Goal: Transaction & Acquisition: Purchase product/service

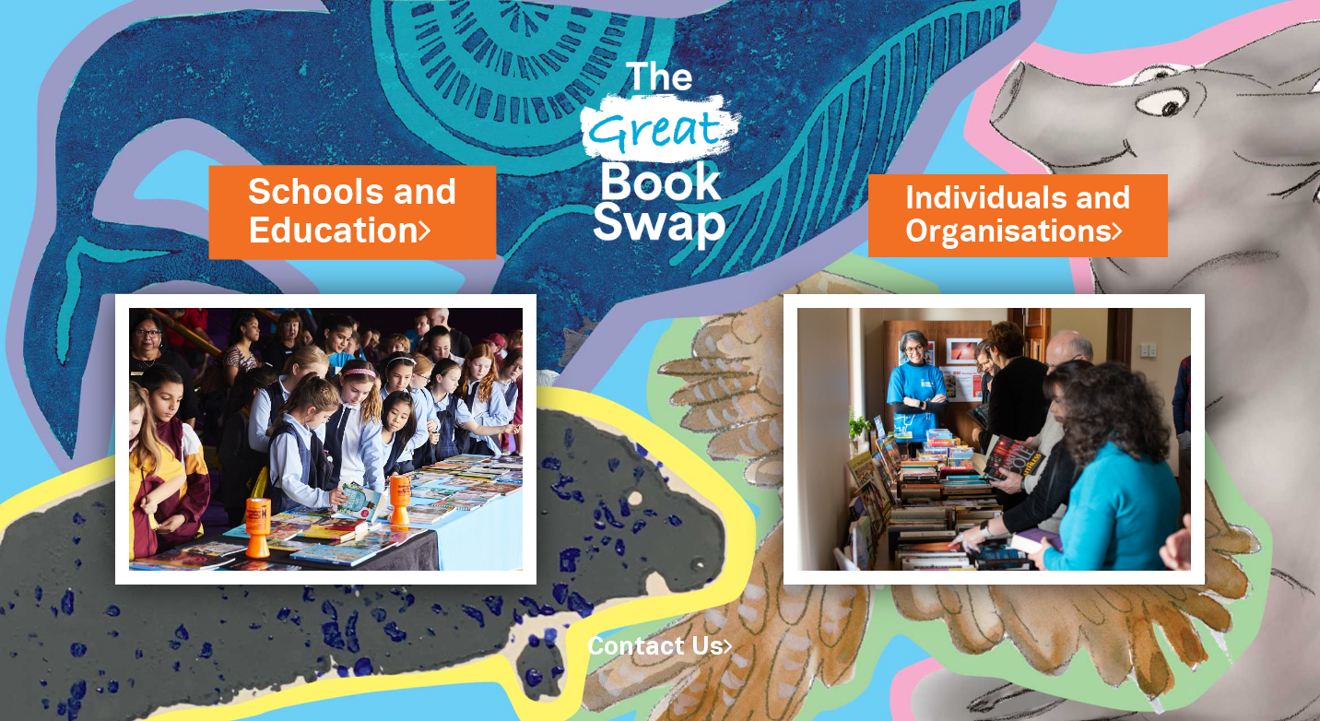
click at [306, 208] on link "Schools and Education" at bounding box center [353, 213] width 210 height 88
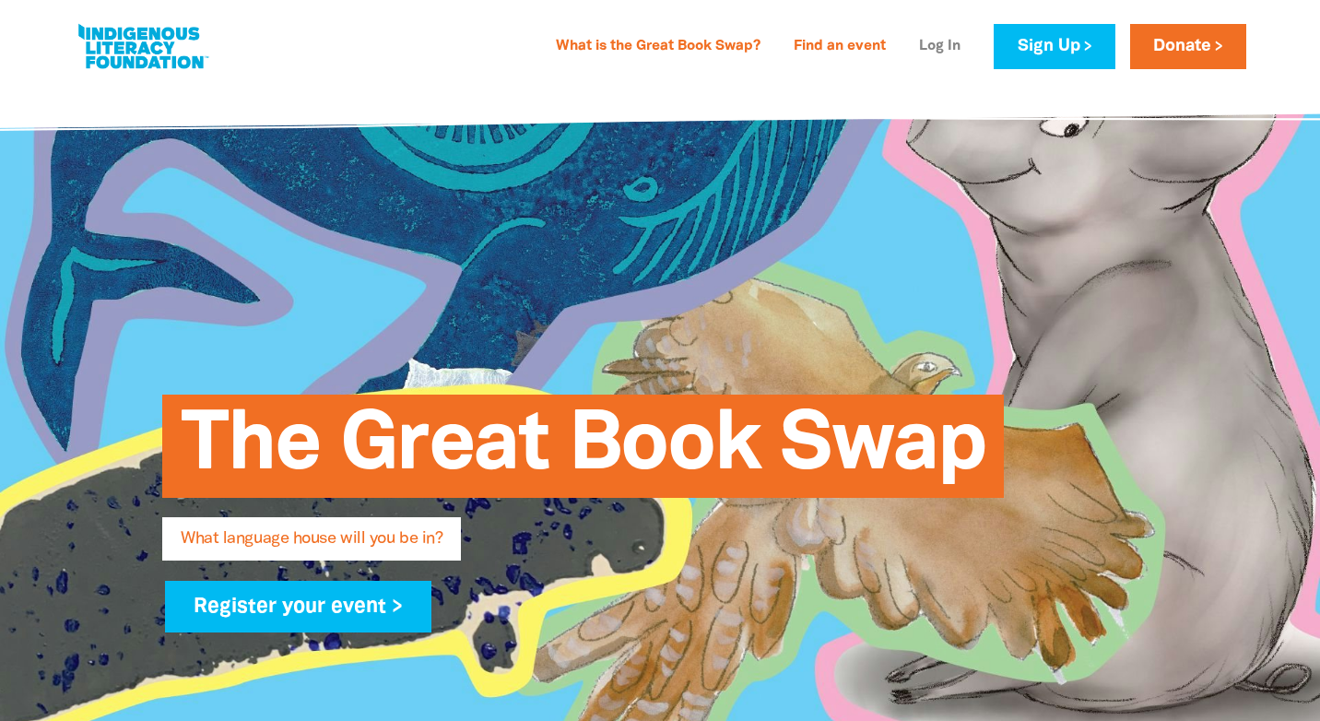
click at [929, 43] on link "Log In" at bounding box center [940, 47] width 64 height 30
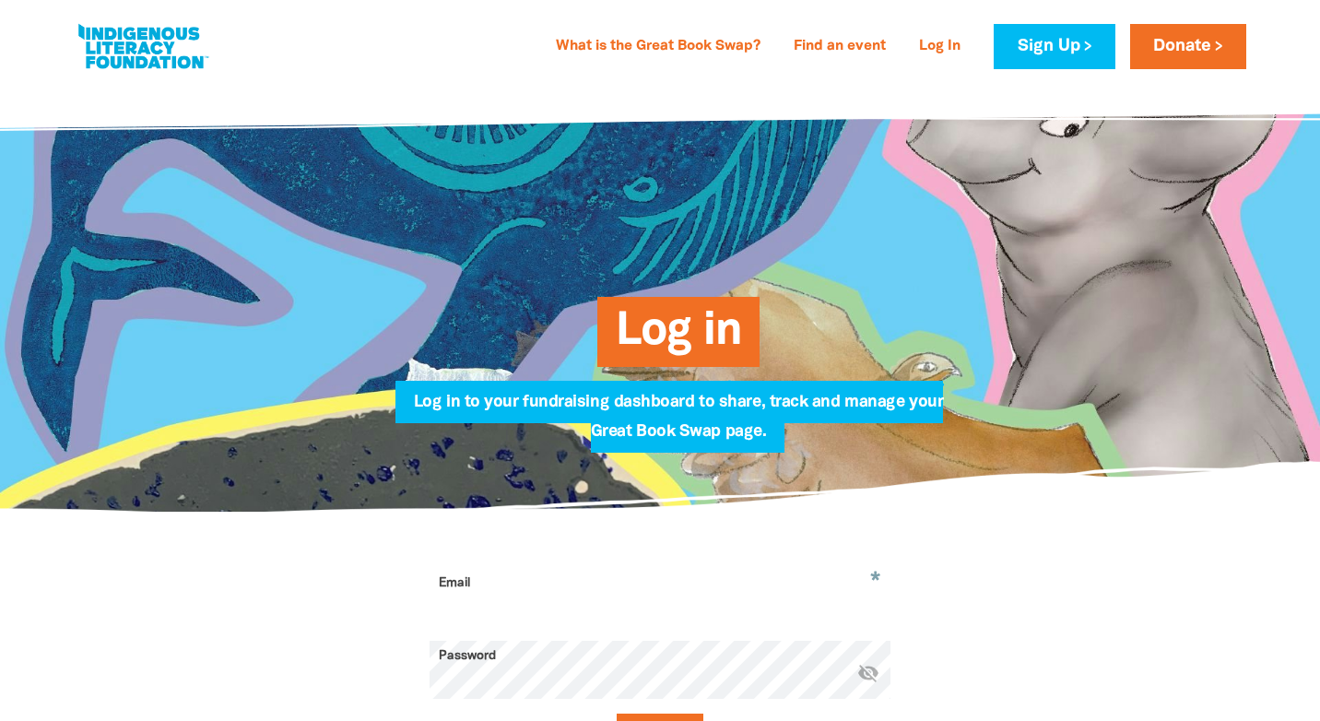
click at [488, 586] on input "Email" at bounding box center [660, 597] width 461 height 58
type input "[EMAIL_ADDRESS][PERSON_NAME][DOMAIN_NAME]"
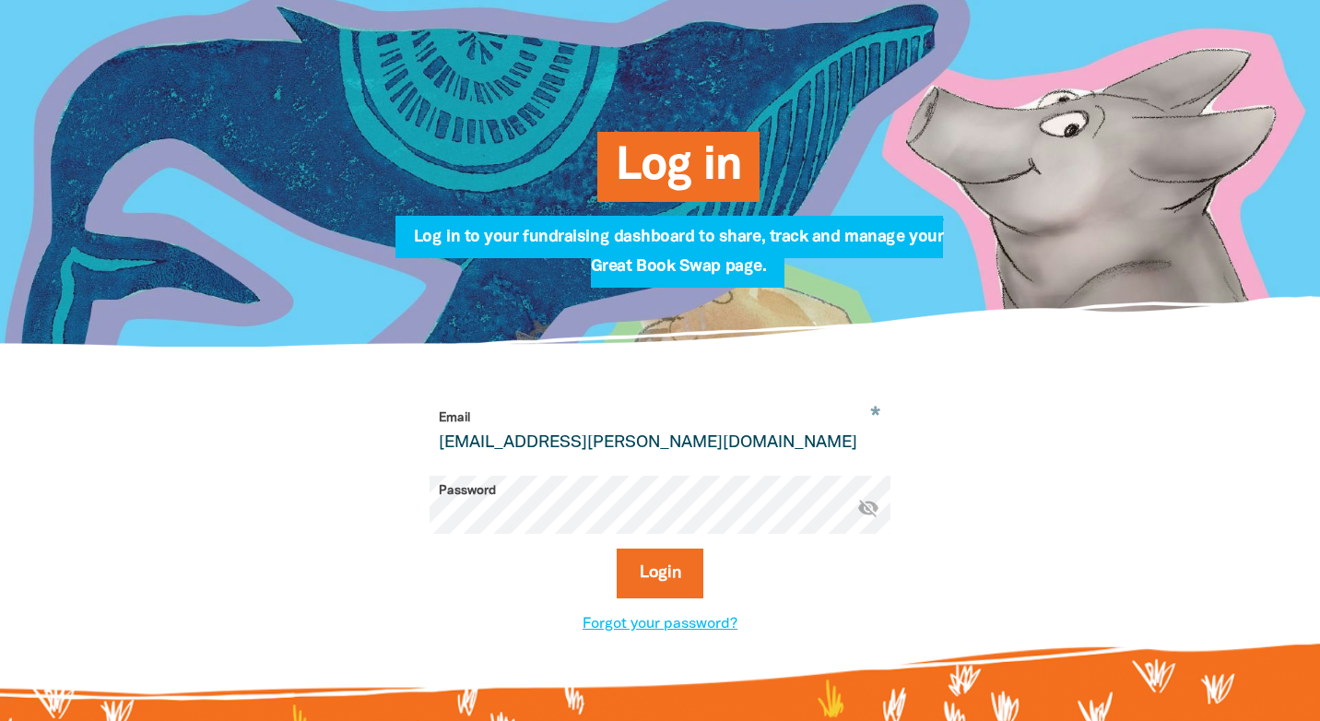
scroll to position [168, 0]
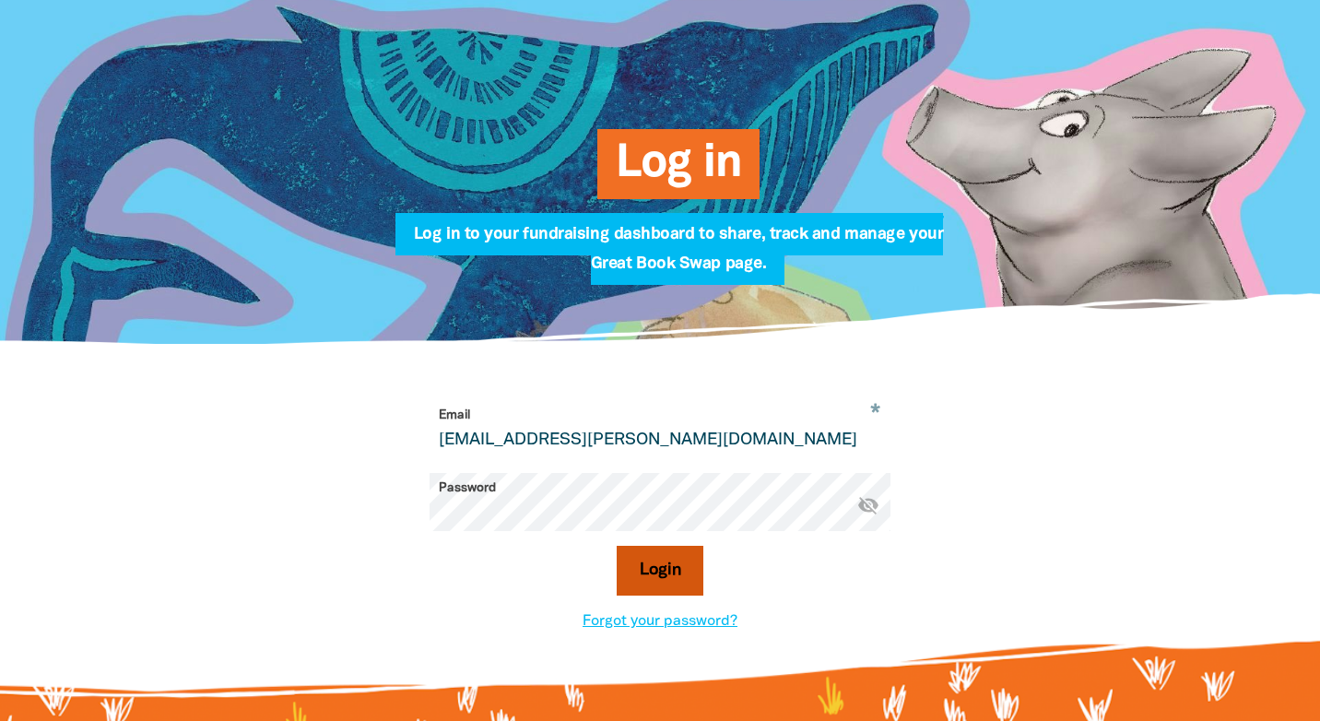
click at [649, 566] on button "Login" at bounding box center [661, 571] width 88 height 50
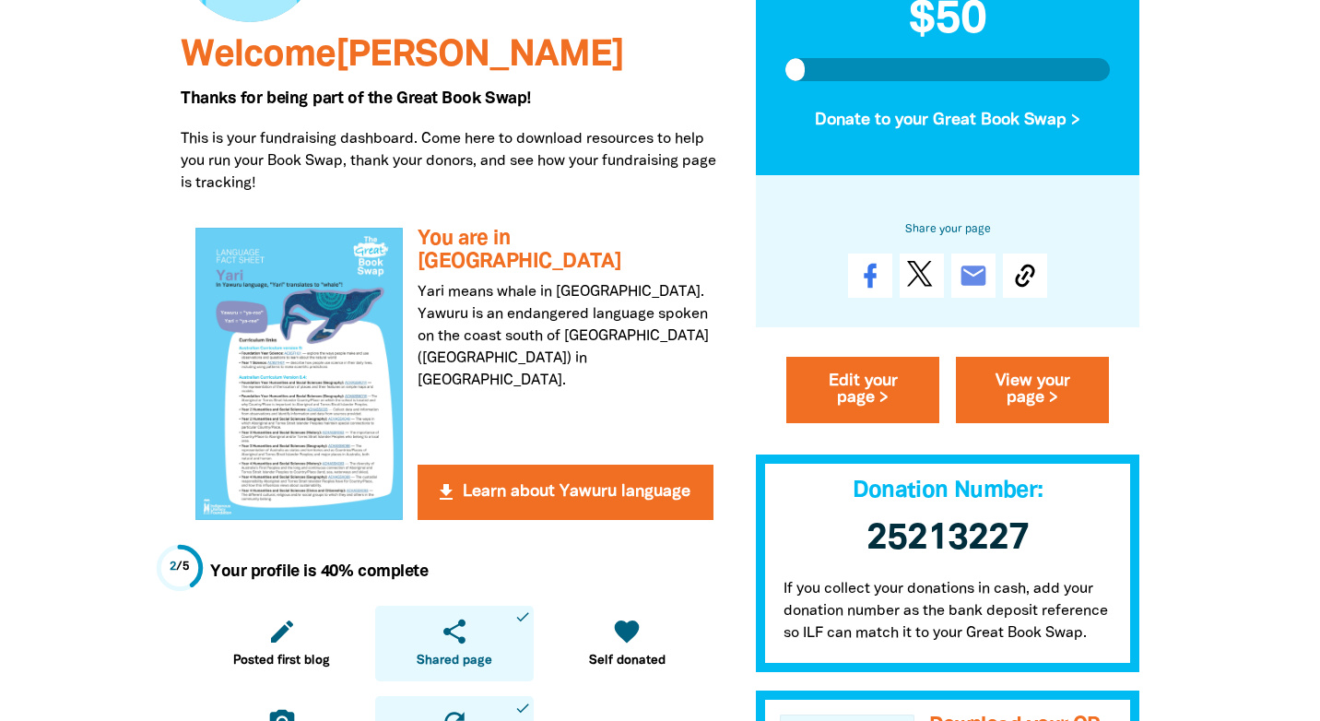
scroll to position [314, 0]
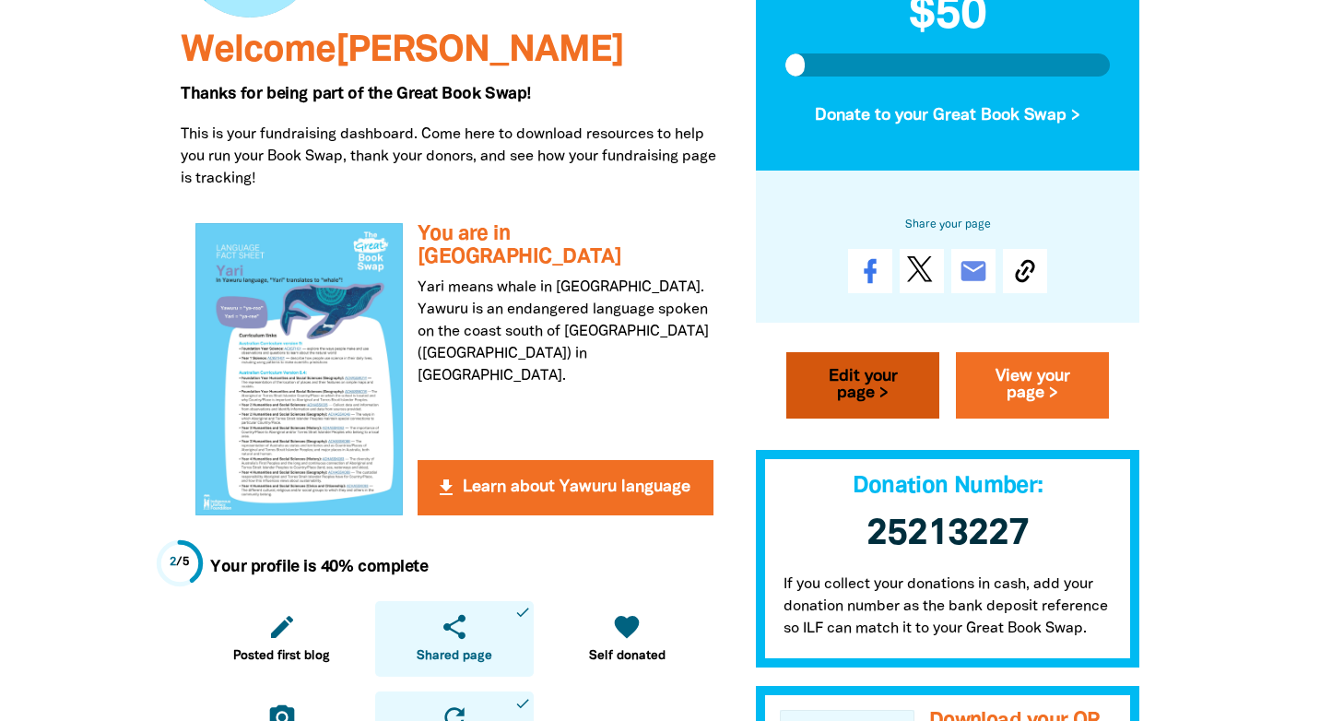
click at [841, 396] on link "Edit your page >" at bounding box center [862, 386] width 153 height 66
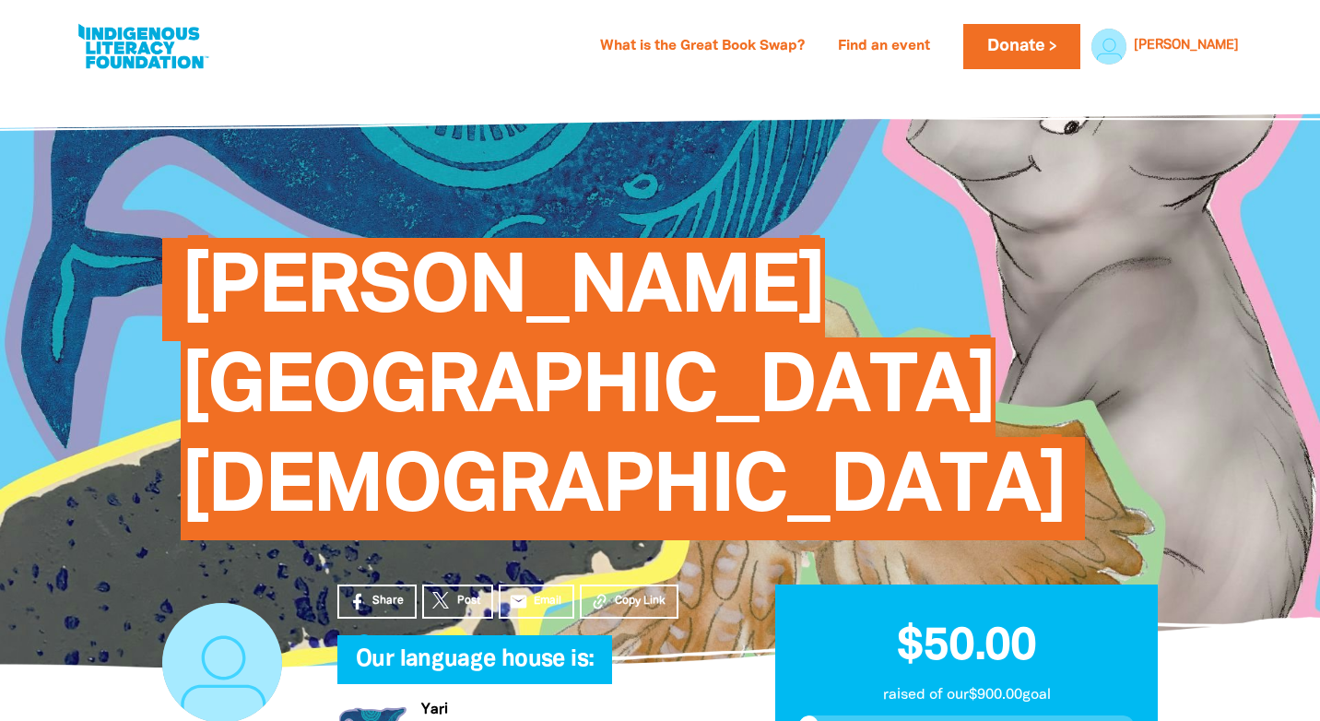
select select "NSW"
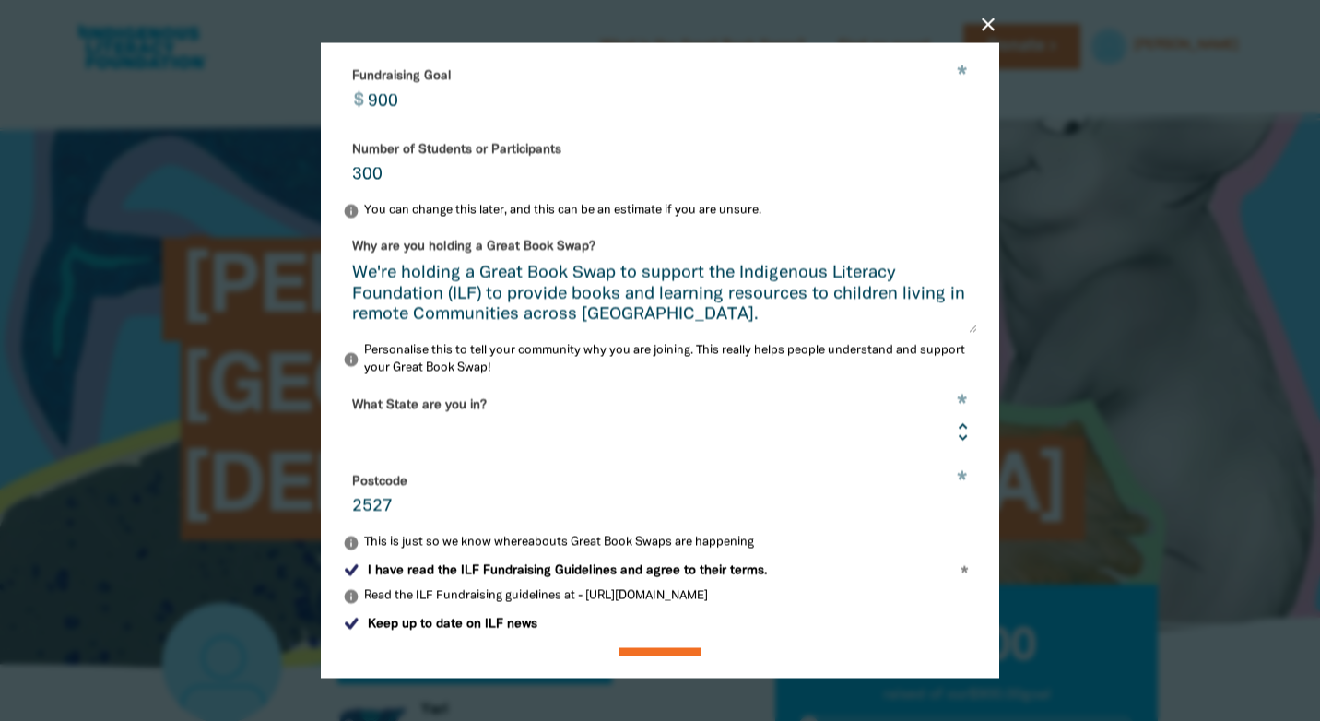
scroll to position [447, 0]
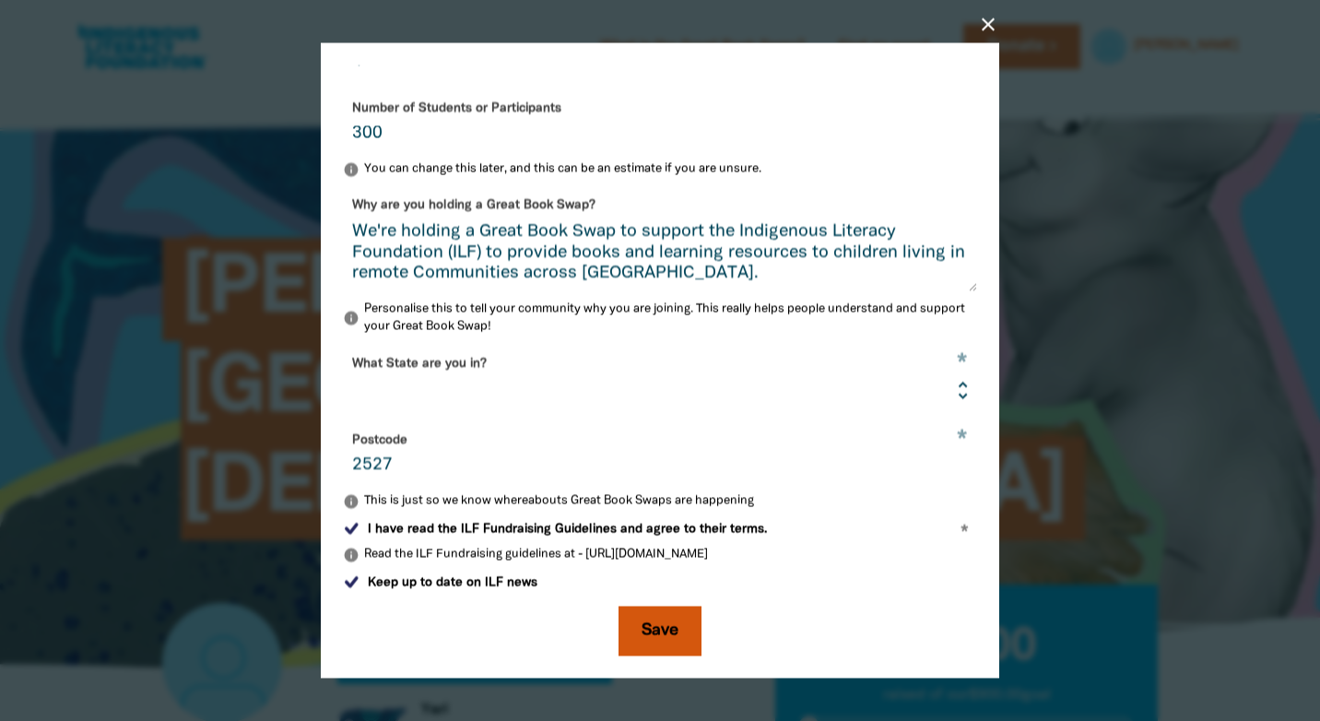
click at [638, 638] on button "Save" at bounding box center [660, 632] width 83 height 50
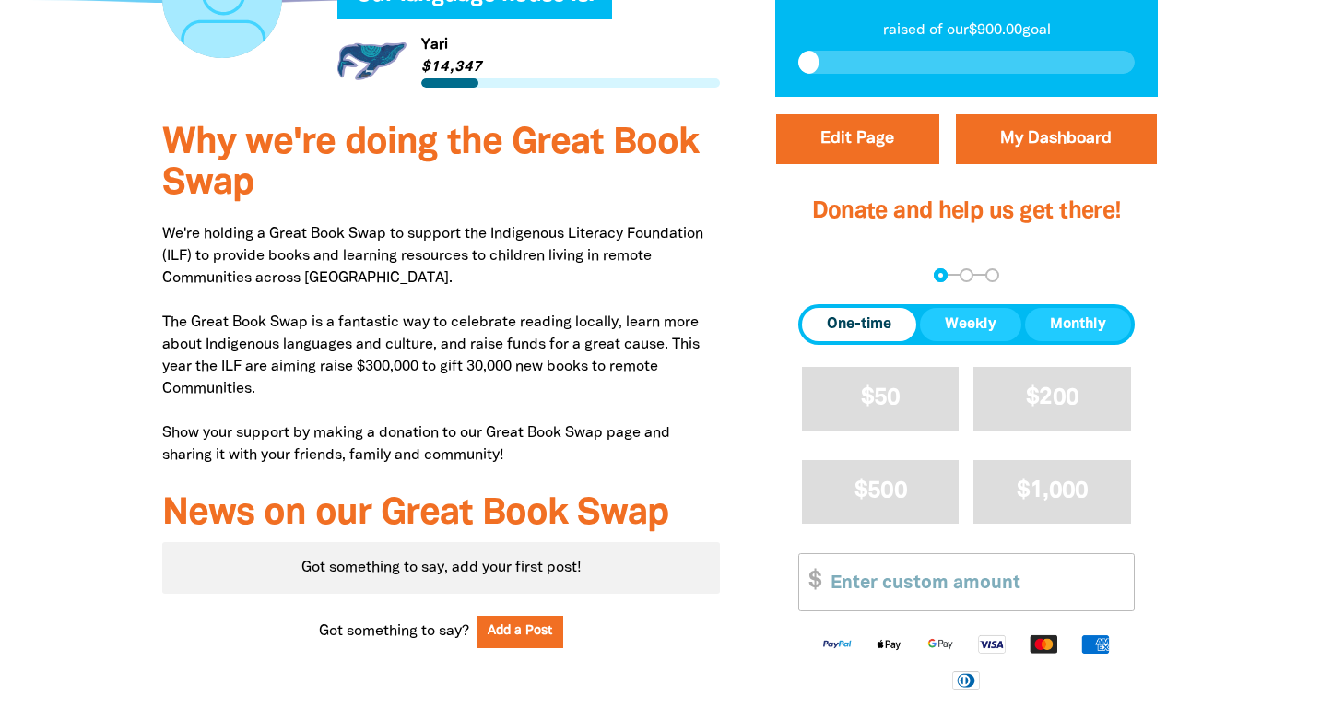
scroll to position [668, 0]
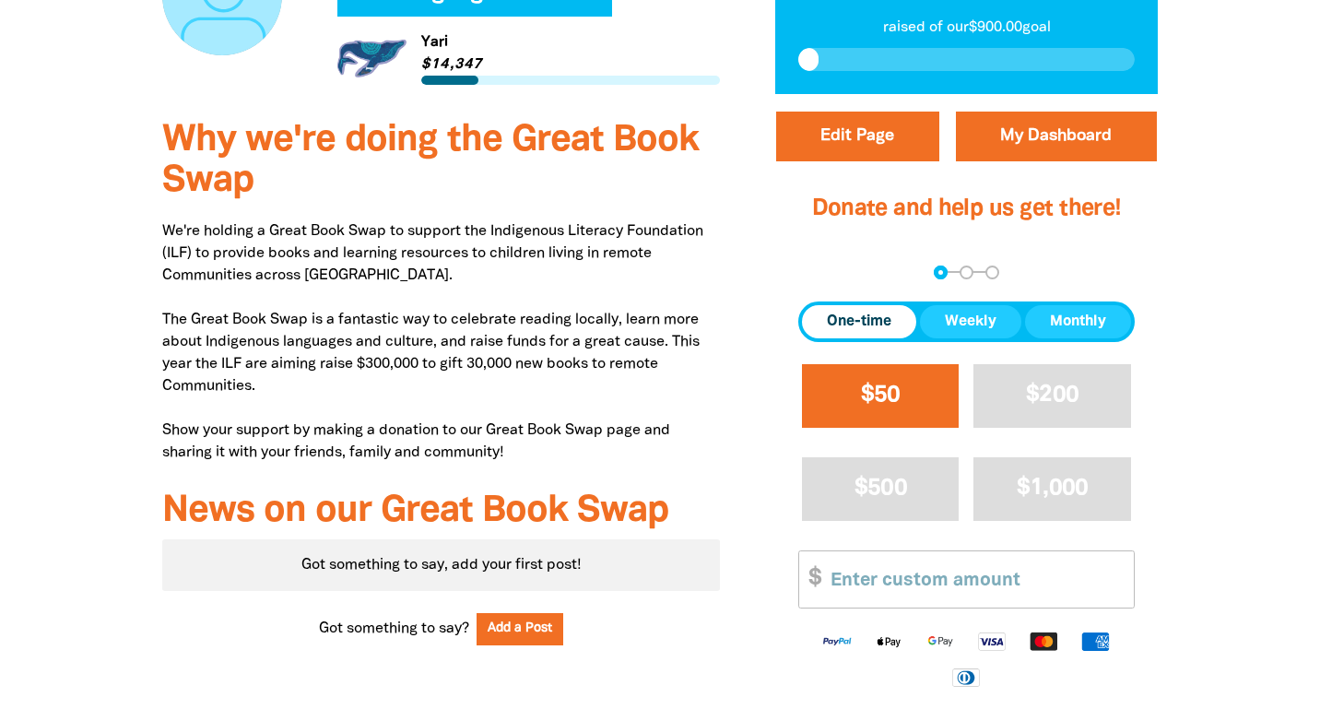
click at [904, 364] on button "$50" at bounding box center [881, 396] width 158 height 64
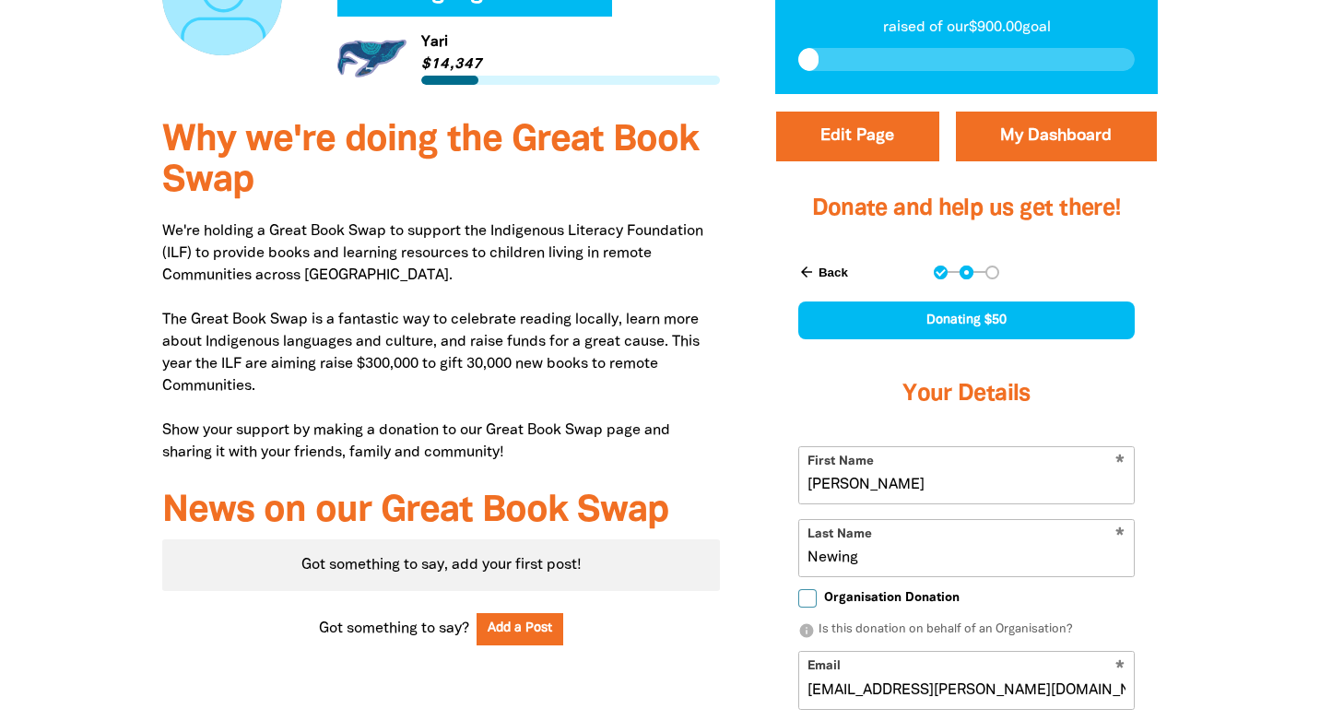
select select "AU"
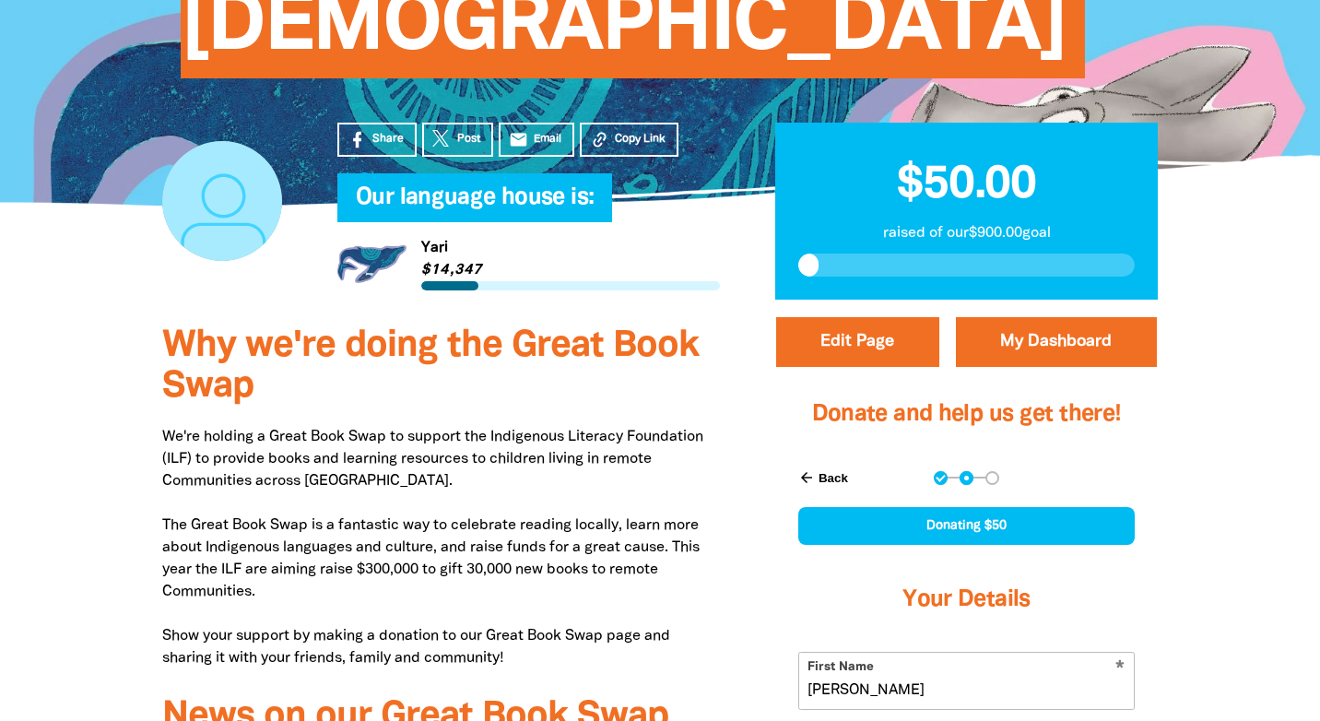
scroll to position [459, 0]
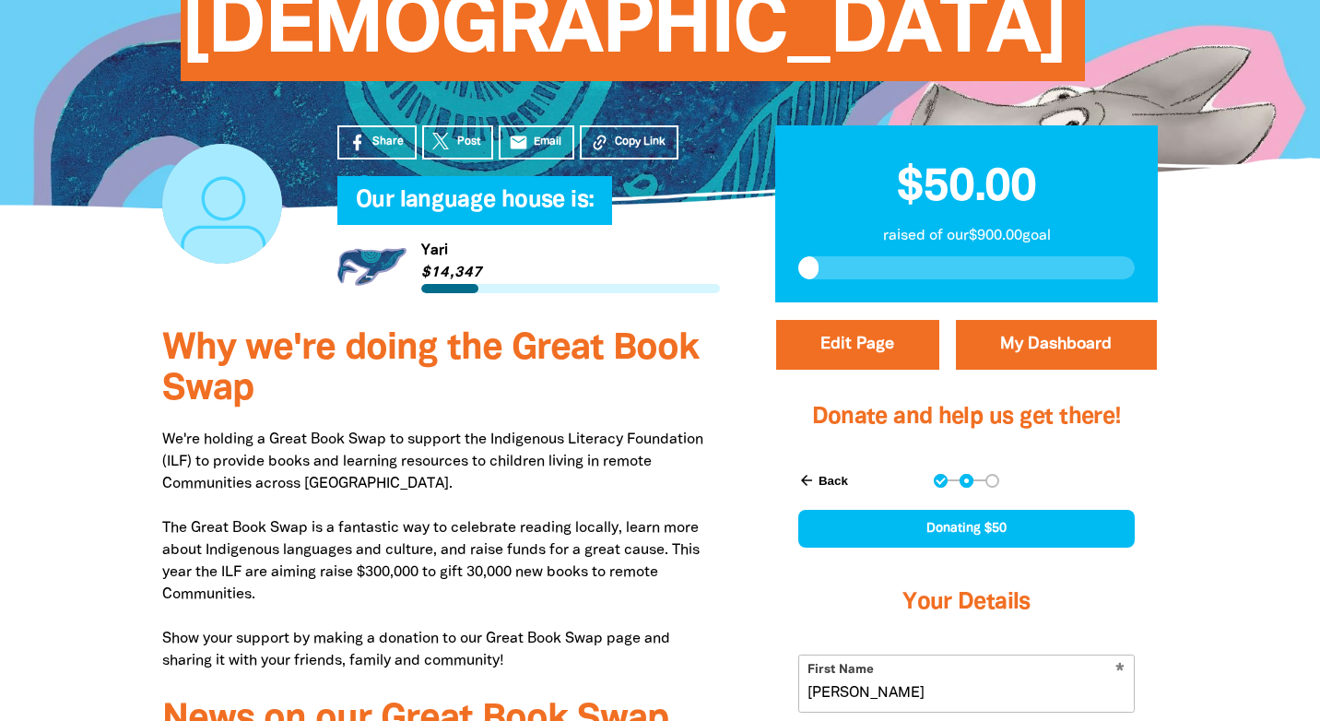
click at [810, 472] on icon "arrow_back" at bounding box center [806, 480] width 17 height 17
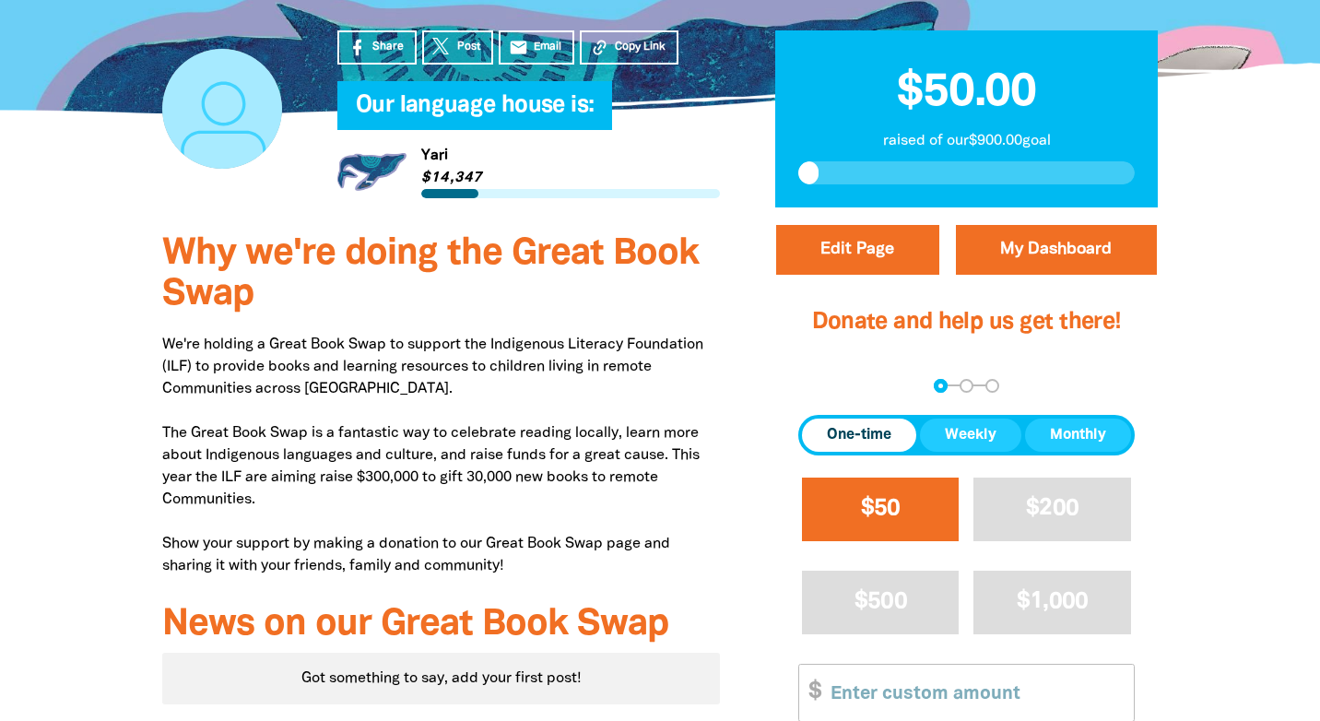
scroll to position [550, 0]
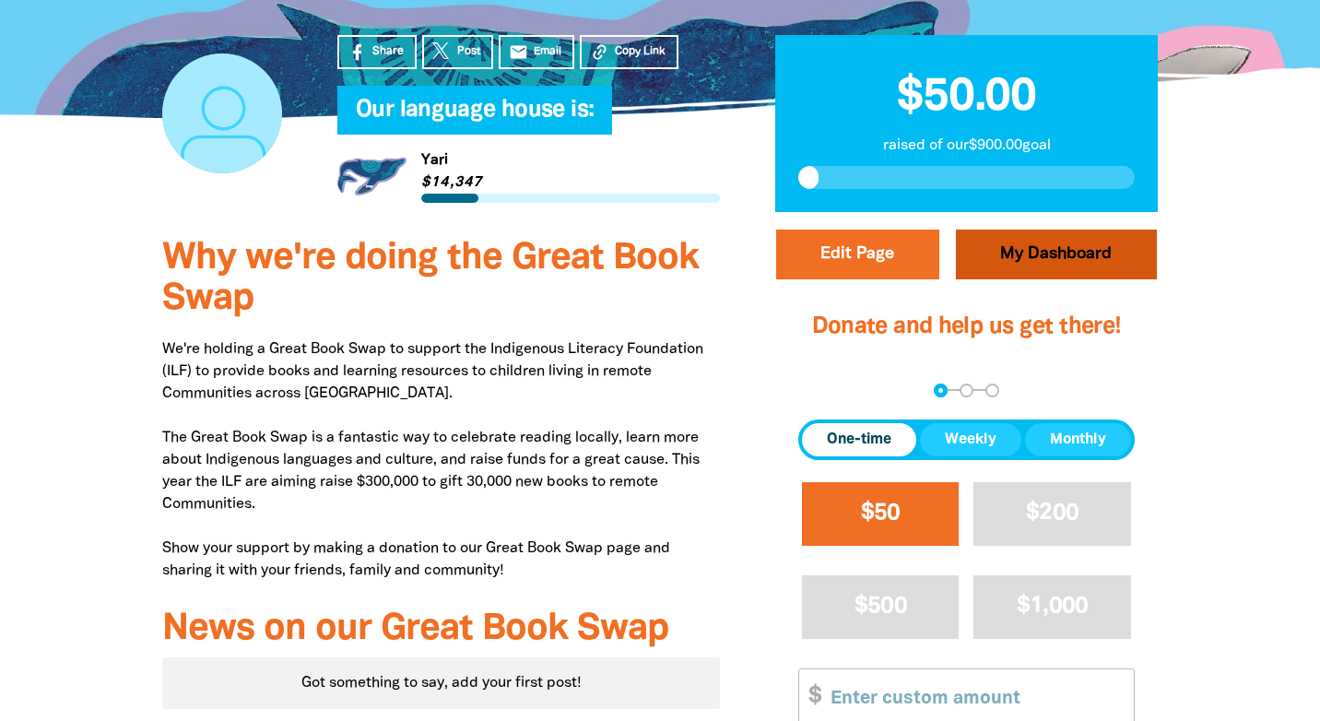
click at [1027, 230] on link "My Dashboard" at bounding box center [1056, 255] width 201 height 50
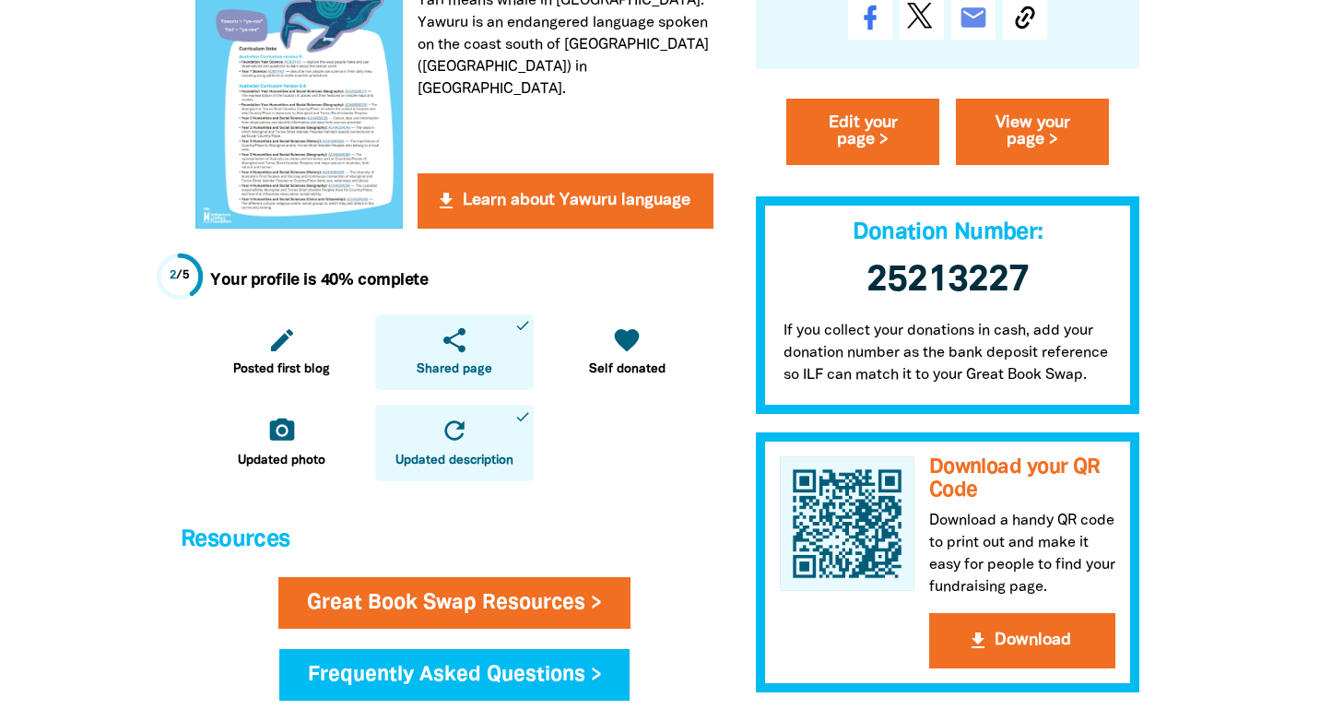
scroll to position [606, 0]
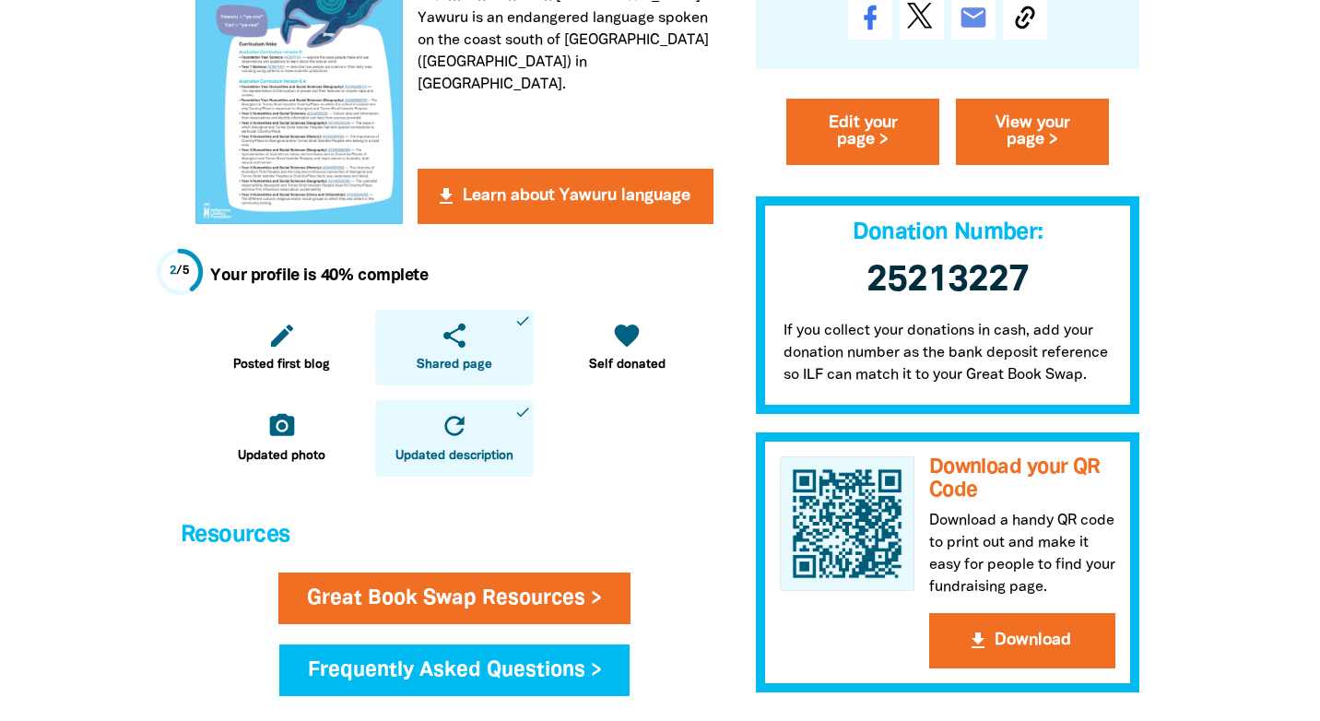
click at [864, 279] on h3 "25213227 ﻿" at bounding box center [948, 280] width 384 height 77
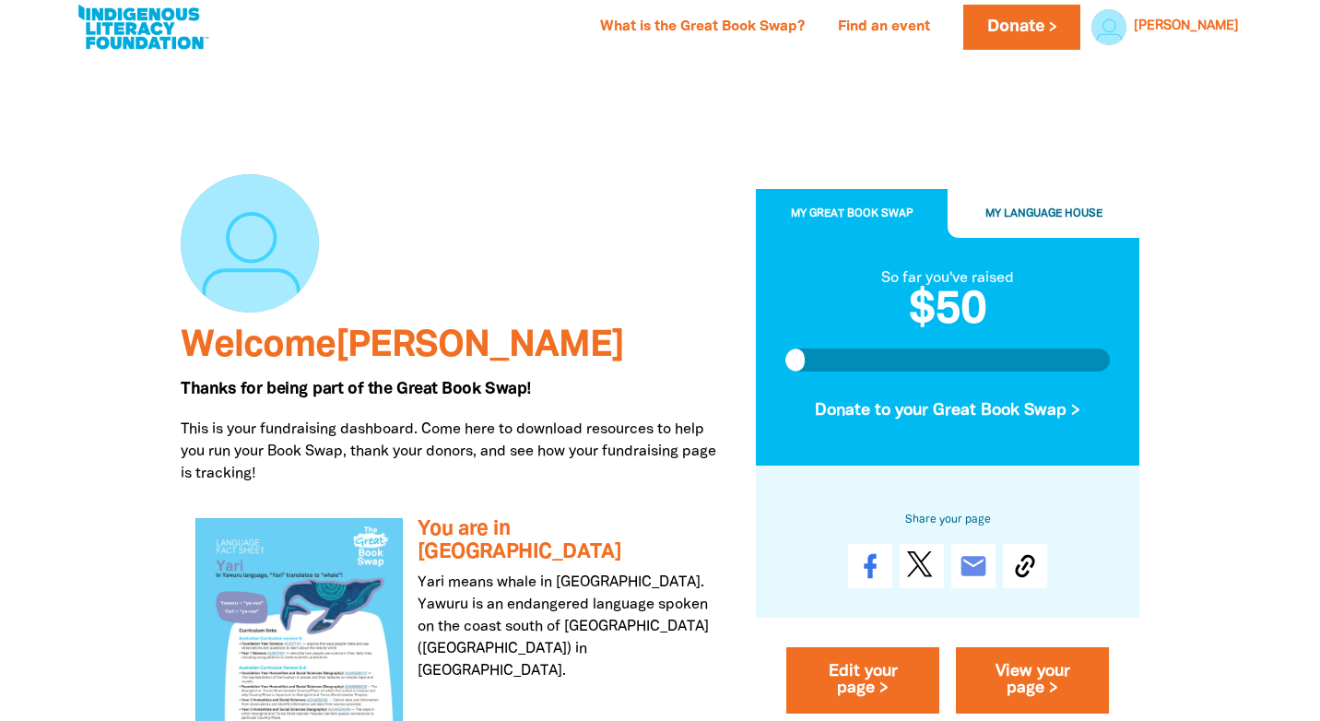
scroll to position [0, 0]
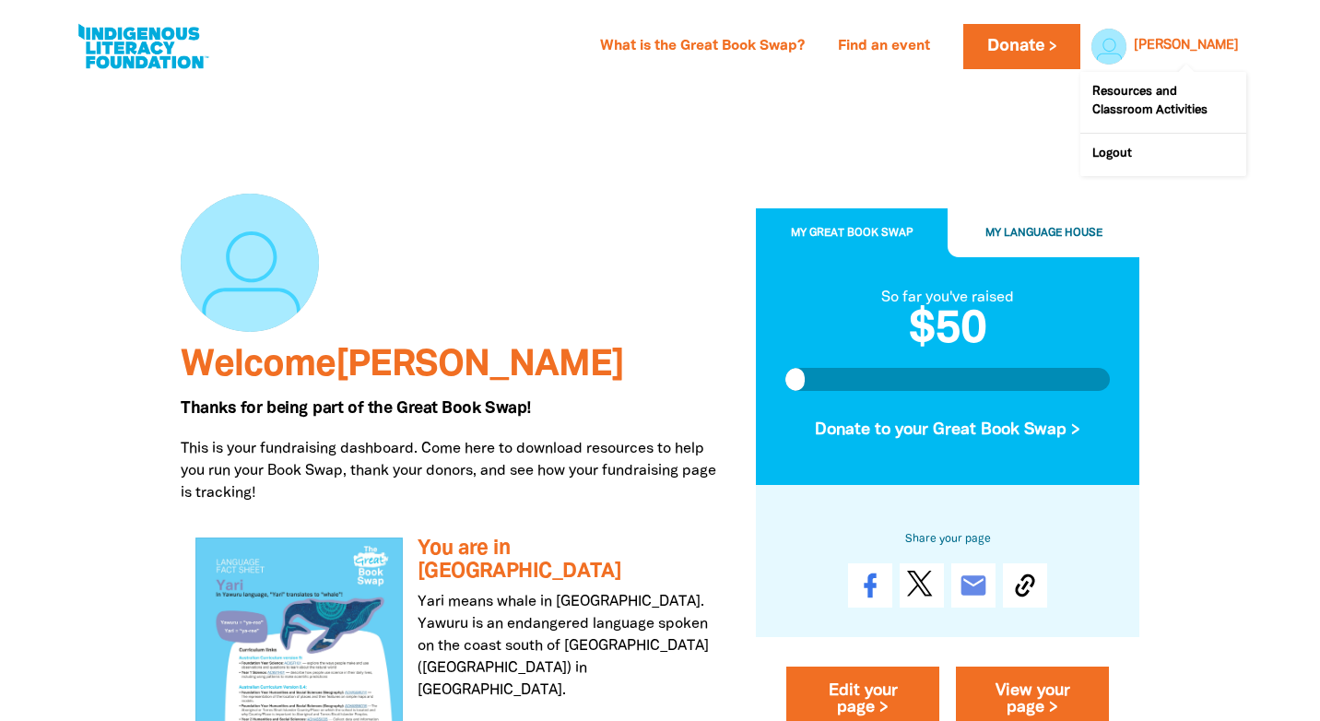
click at [1224, 43] on link "[PERSON_NAME]" at bounding box center [1186, 46] width 105 height 13
click at [1155, 96] on link "Resources and Classroom Activities" at bounding box center [1164, 102] width 166 height 61
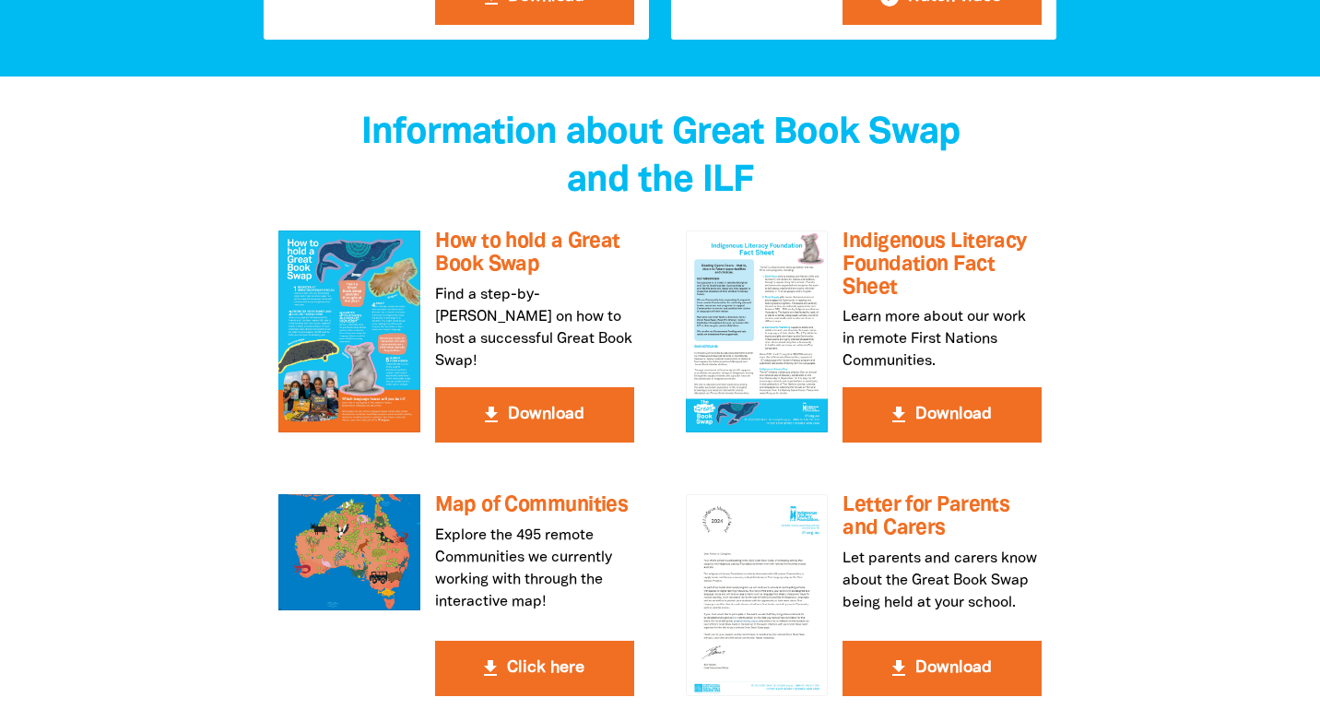
scroll to position [3185, 0]
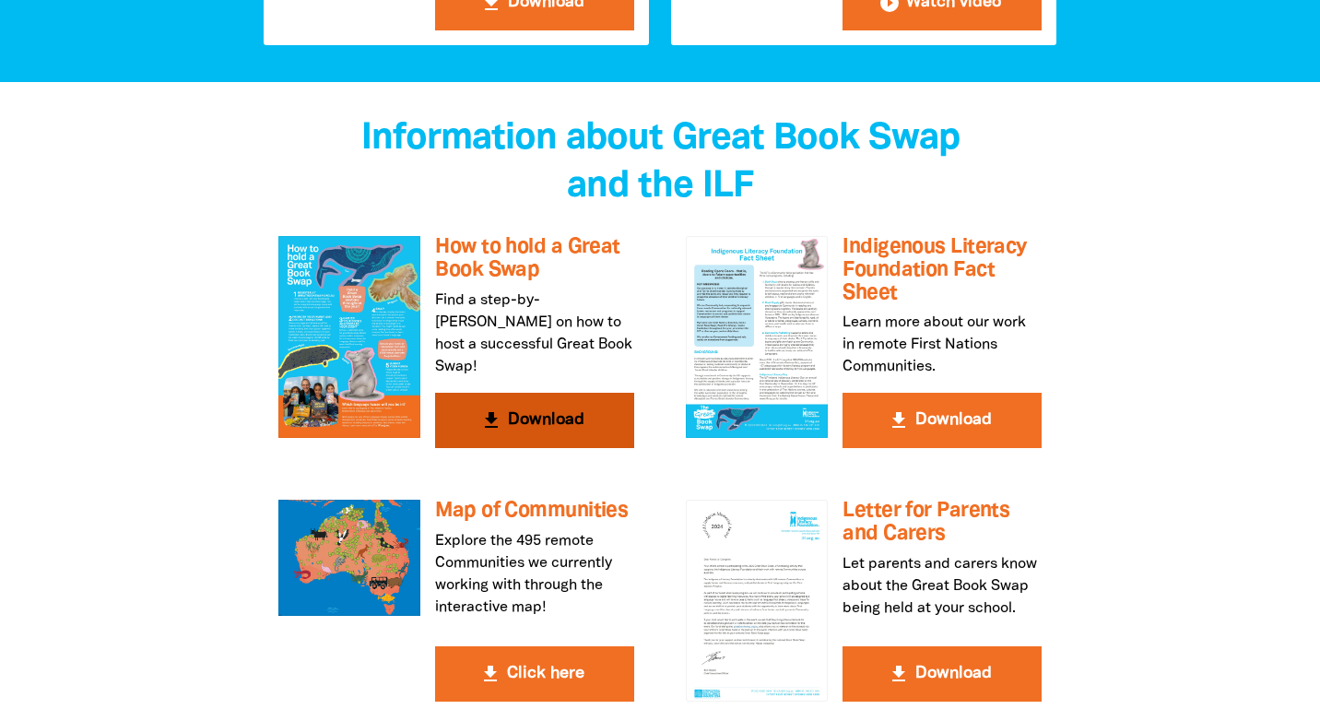
click at [488, 409] on icon "get_app" at bounding box center [491, 420] width 22 height 22
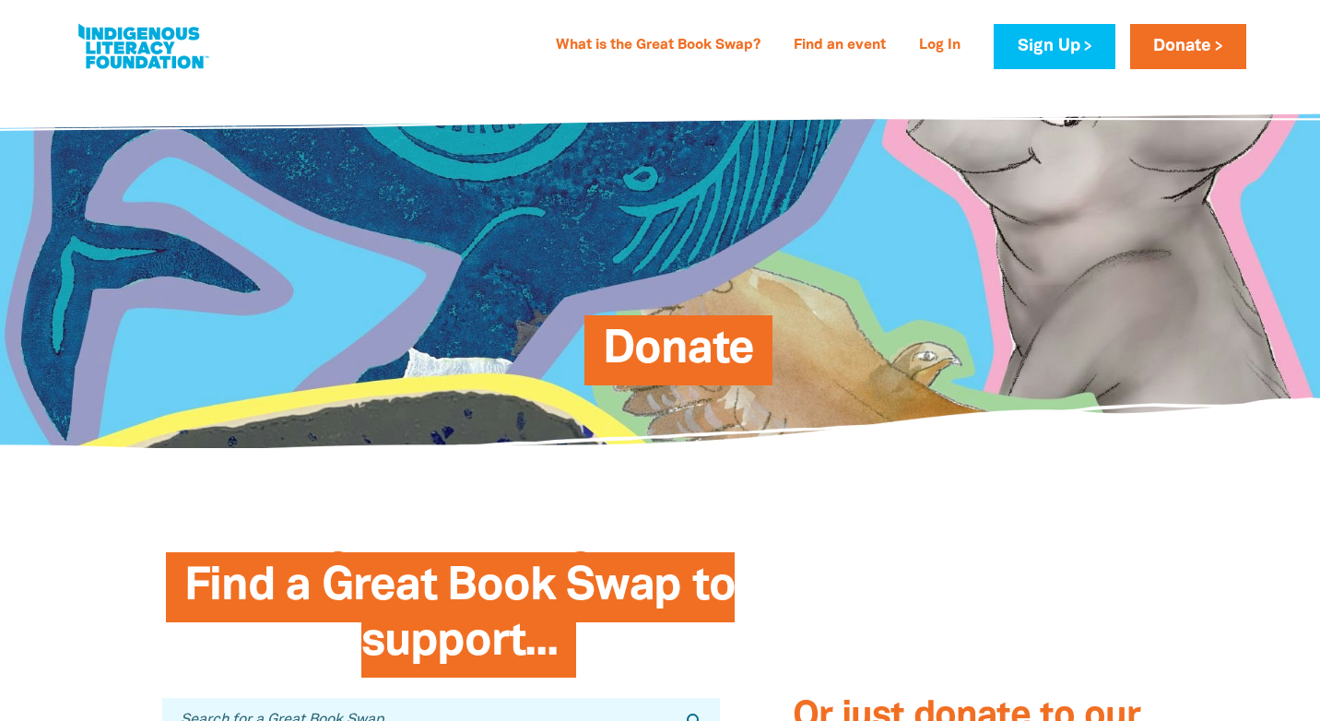
click at [670, 356] on span "Donate" at bounding box center [679, 357] width 152 height 56
click at [1182, 44] on link "Donate" at bounding box center [1188, 46] width 116 height 45
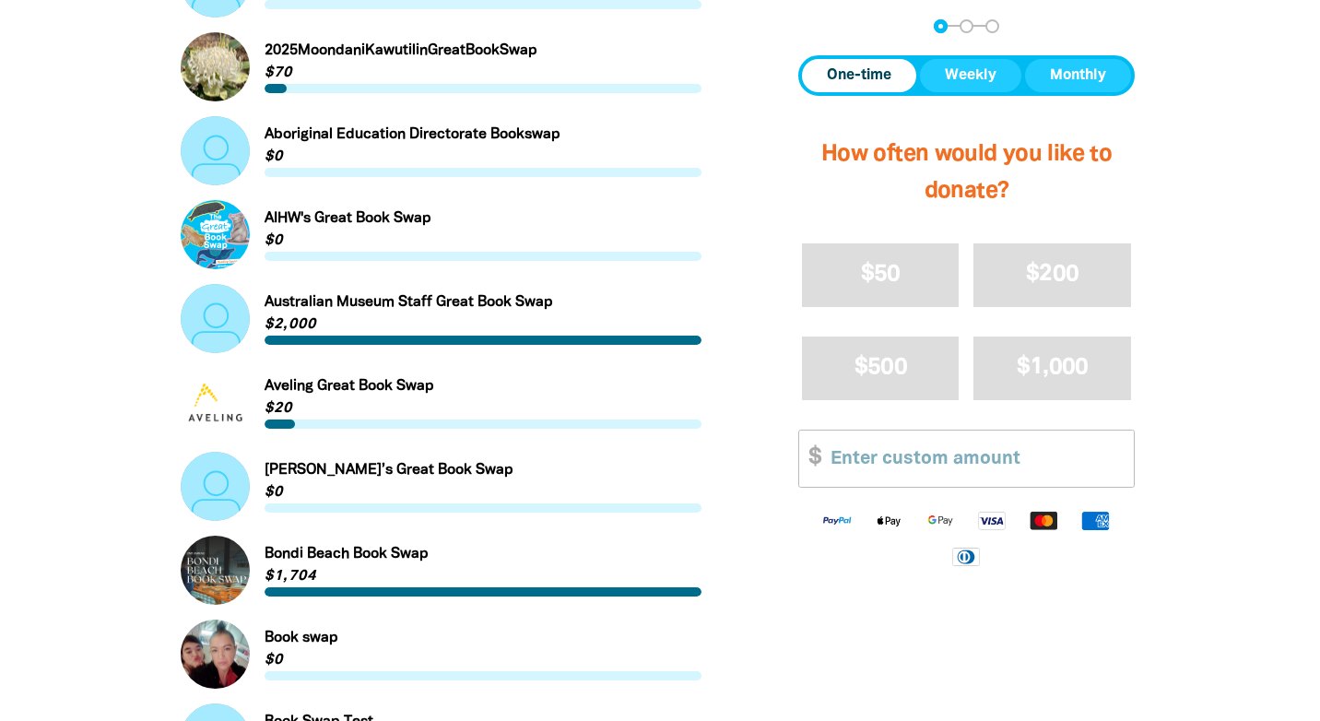
scroll to position [820, 0]
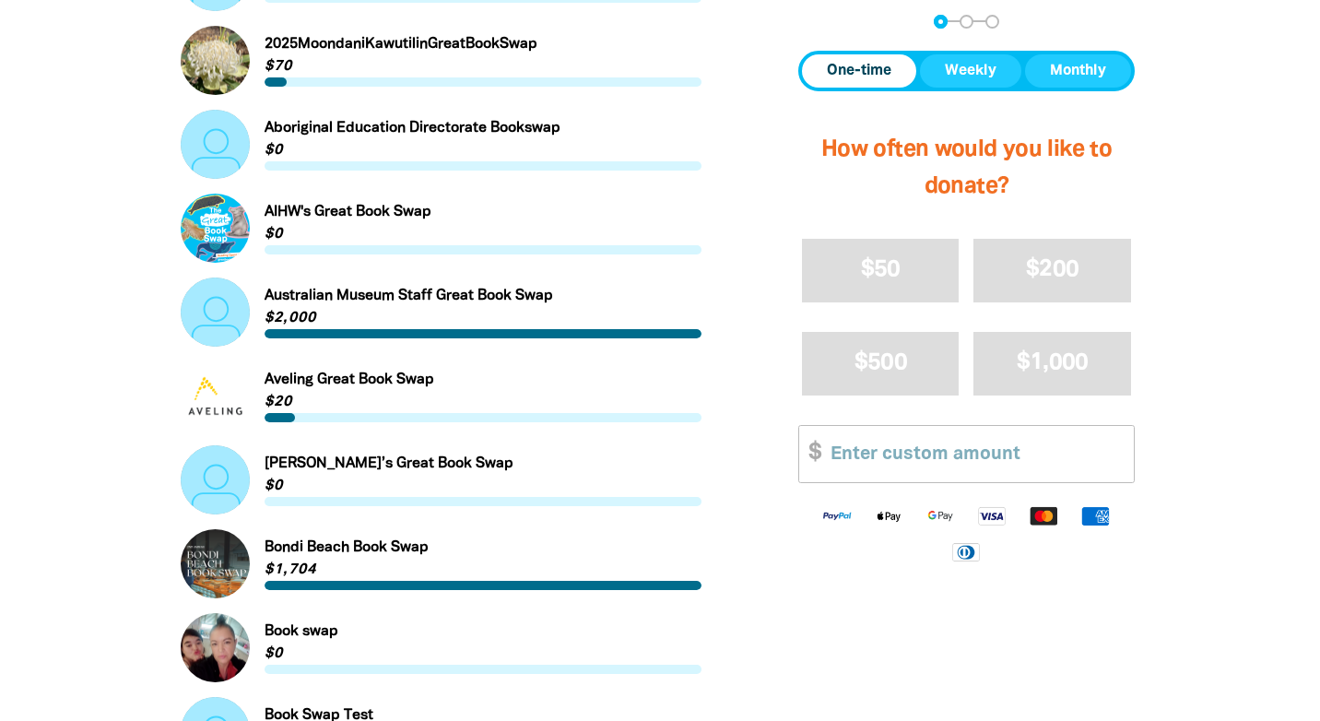
click at [990, 516] on img "Available payment methods" at bounding box center [992, 515] width 52 height 21
click at [866, 454] on input "Other Amount" at bounding box center [976, 454] width 316 height 56
click at [883, 261] on span "$50" at bounding box center [881, 269] width 40 height 21
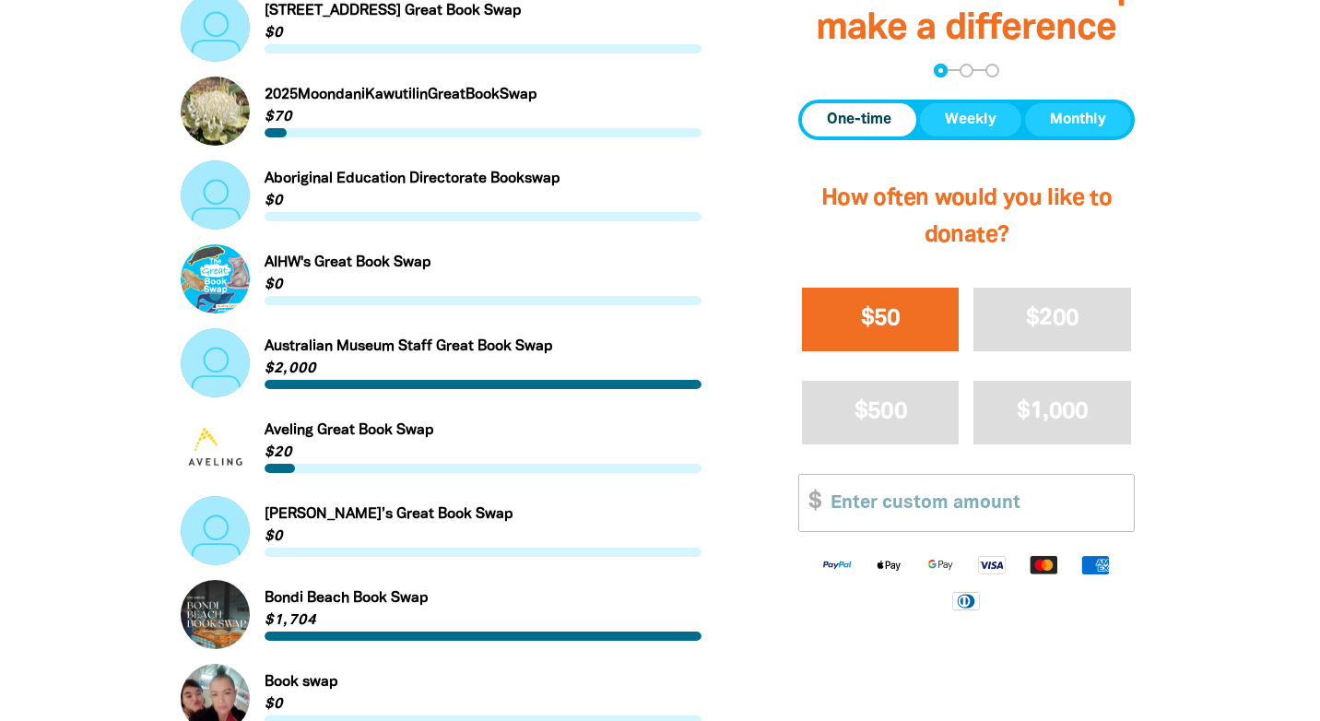
select select "AU"
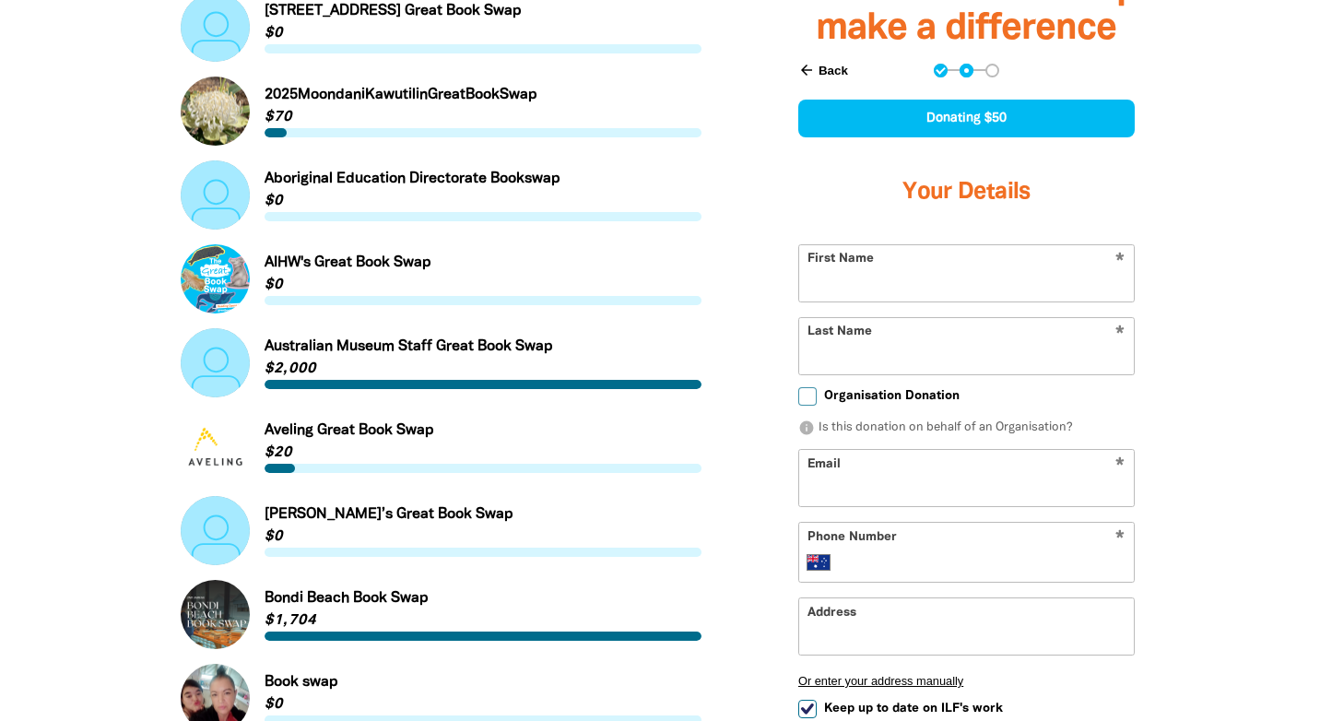
scroll to position [754, 0]
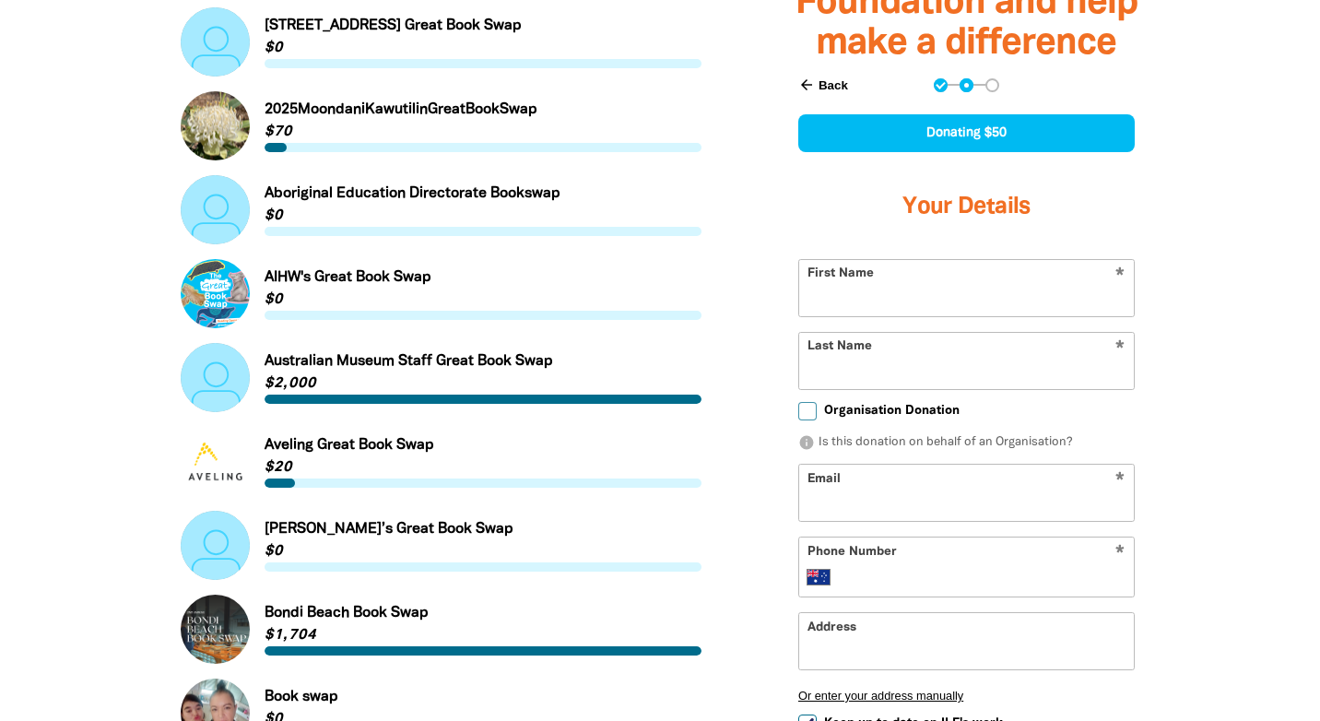
click at [809, 412] on input "Organisation Donation" at bounding box center [807, 411] width 18 height 18
checkbox input "true"
select select "AU"
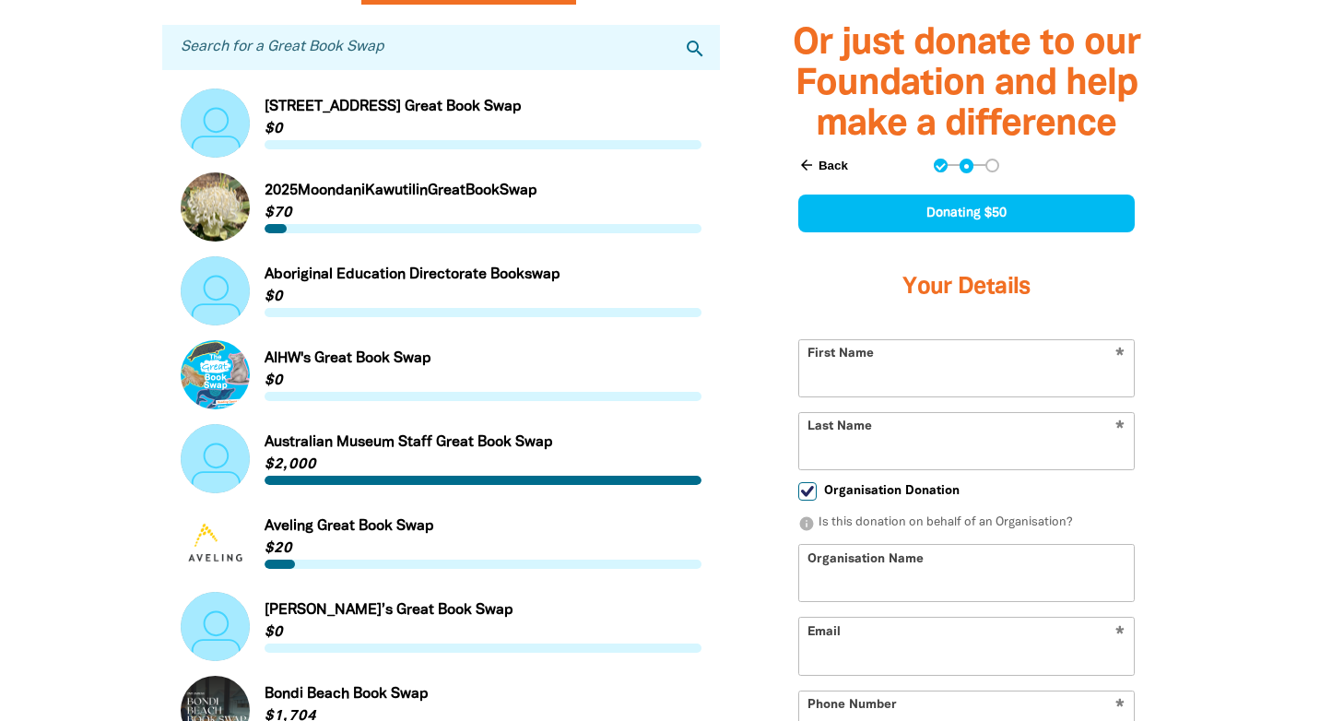
scroll to position [669, 0]
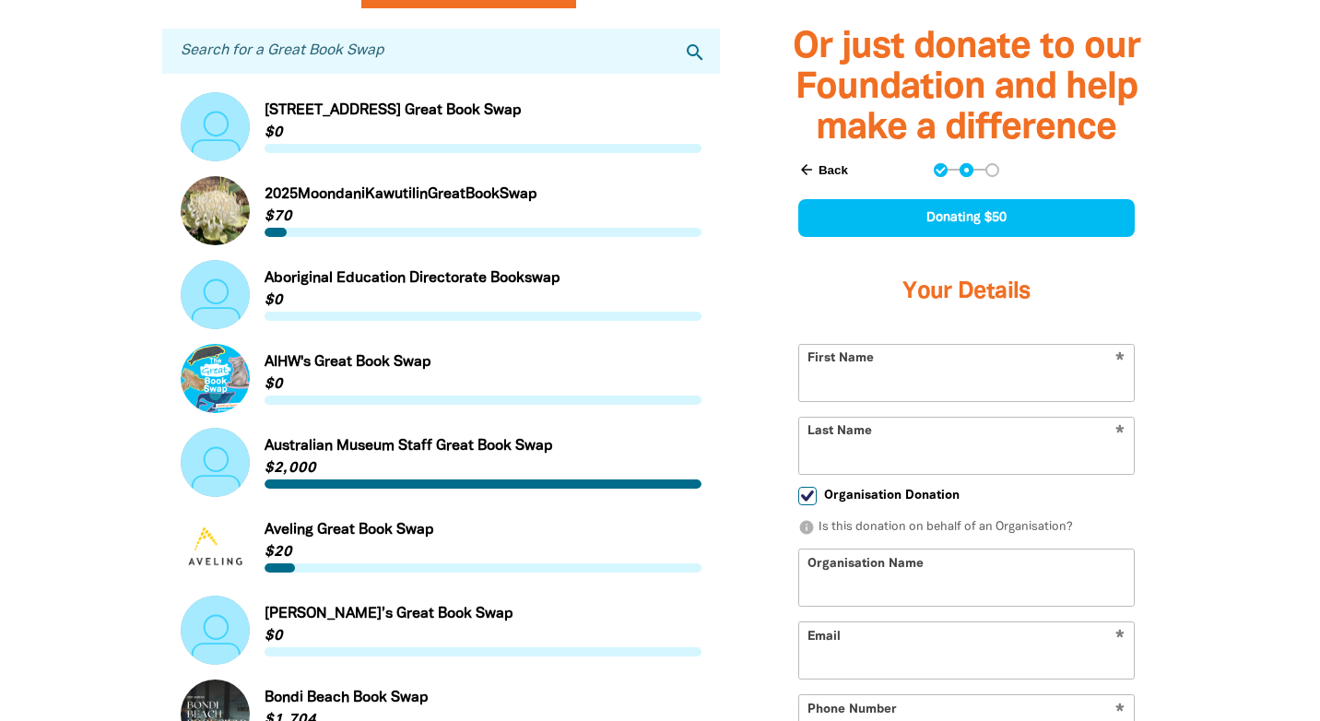
click at [819, 169] on button "arrow_back Back" at bounding box center [823, 170] width 65 height 31
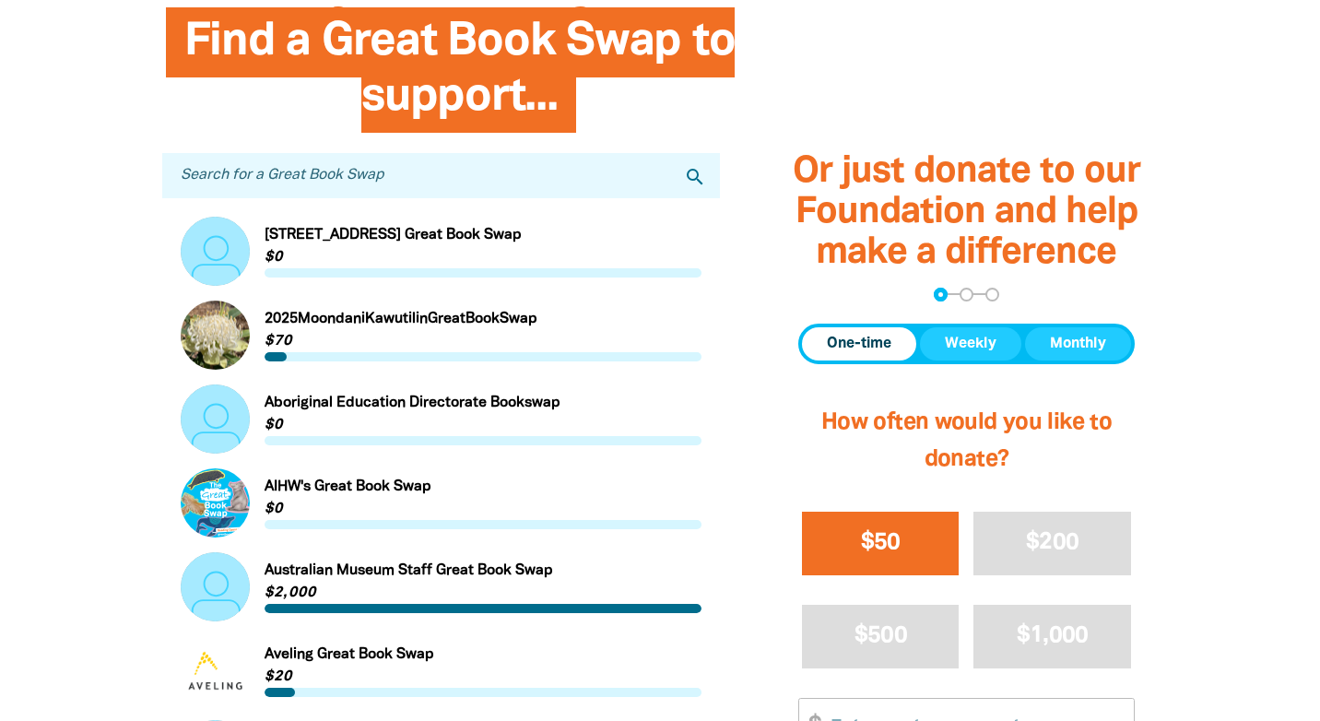
scroll to position [539, 0]
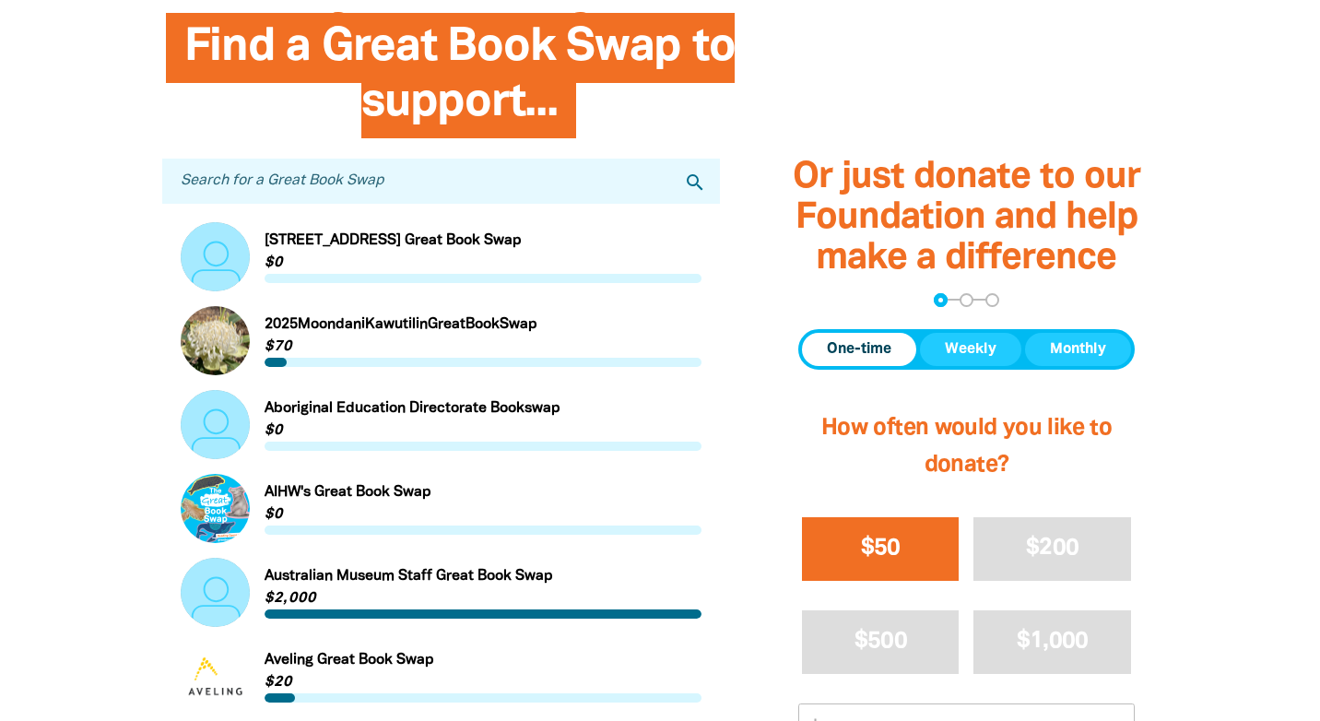
click at [242, 183] on input "Search for a Great Book Swap" at bounding box center [441, 181] width 558 height 45
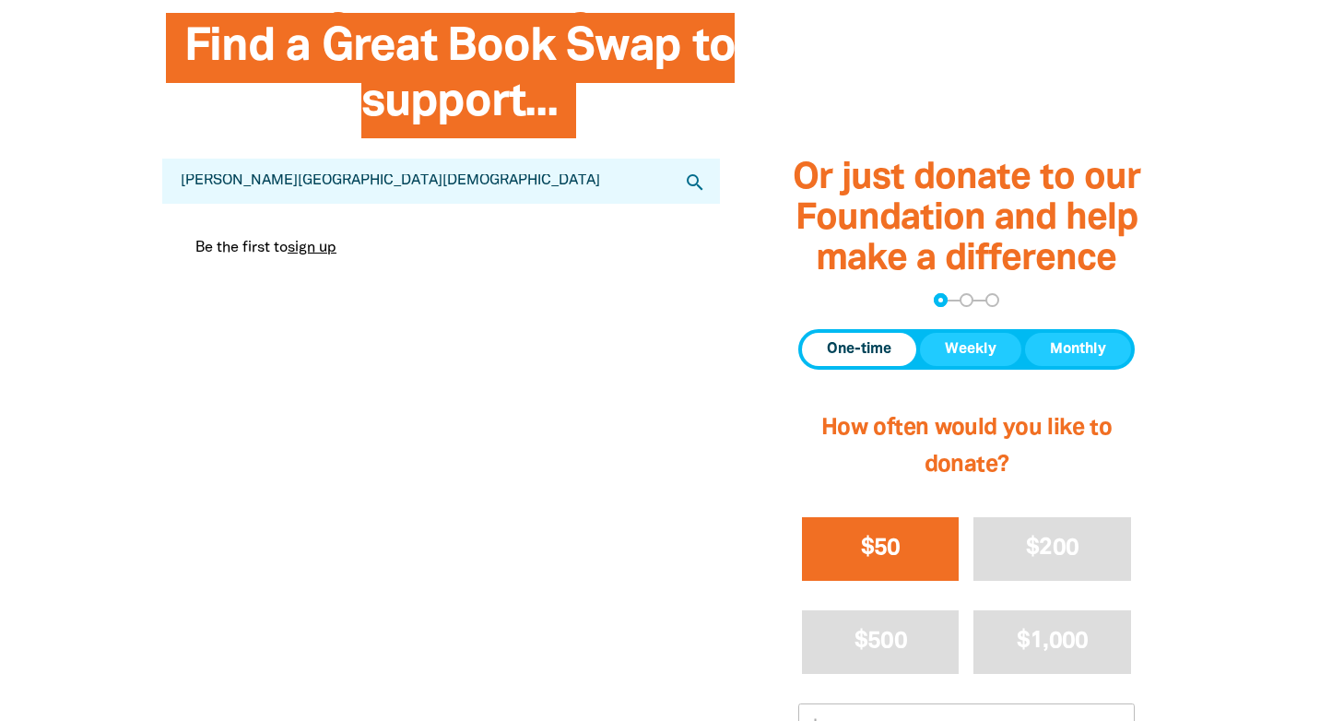
click at [695, 183] on icon "search" at bounding box center [695, 182] width 22 height 22
click at [188, 181] on input "calderwood christian school" at bounding box center [441, 181] width 558 height 45
type input "Calderwood christian school"
click at [696, 178] on icon "search" at bounding box center [695, 182] width 22 height 22
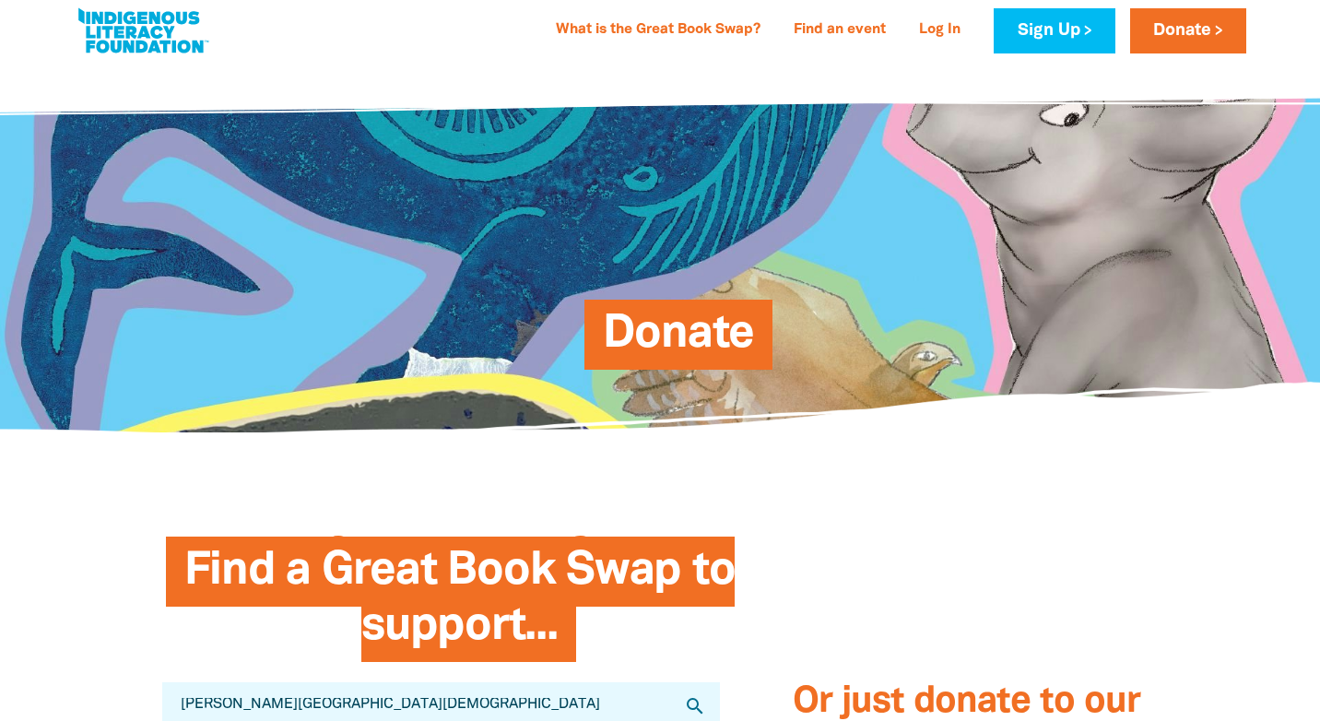
scroll to position [0, 0]
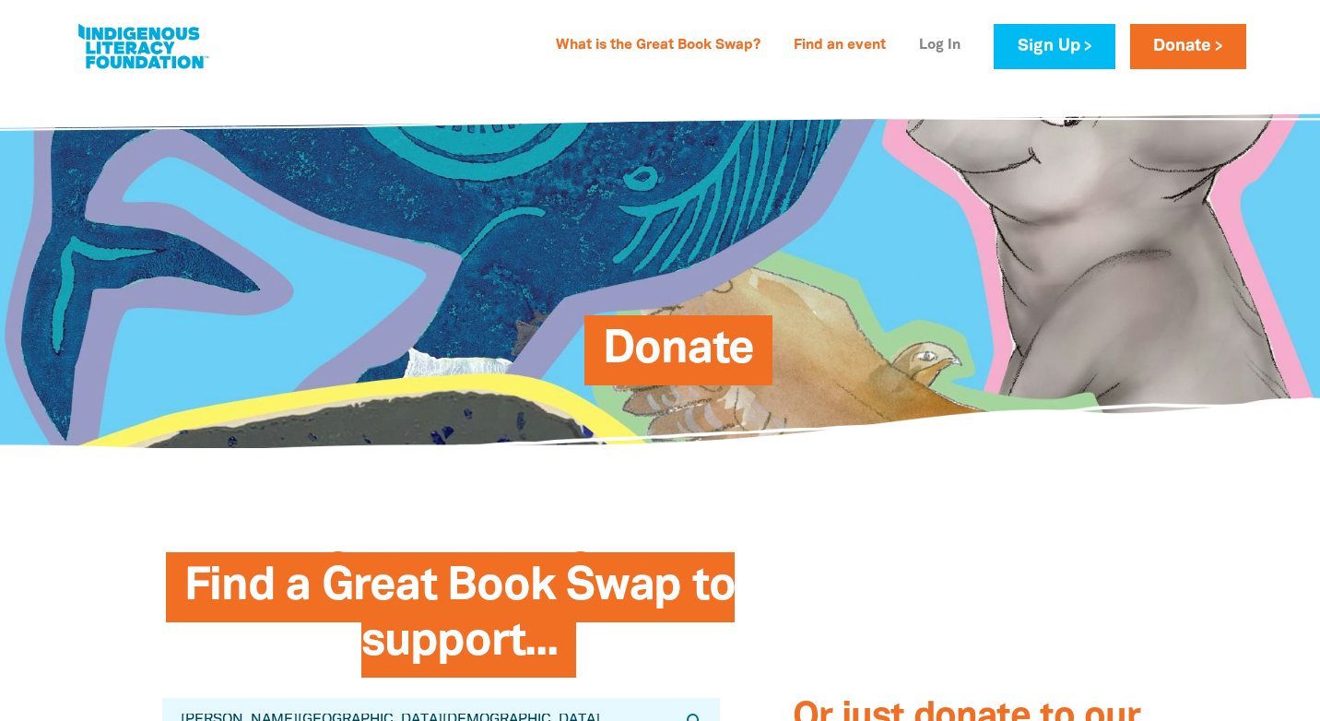
click at [928, 47] on link "Log In" at bounding box center [940, 46] width 64 height 30
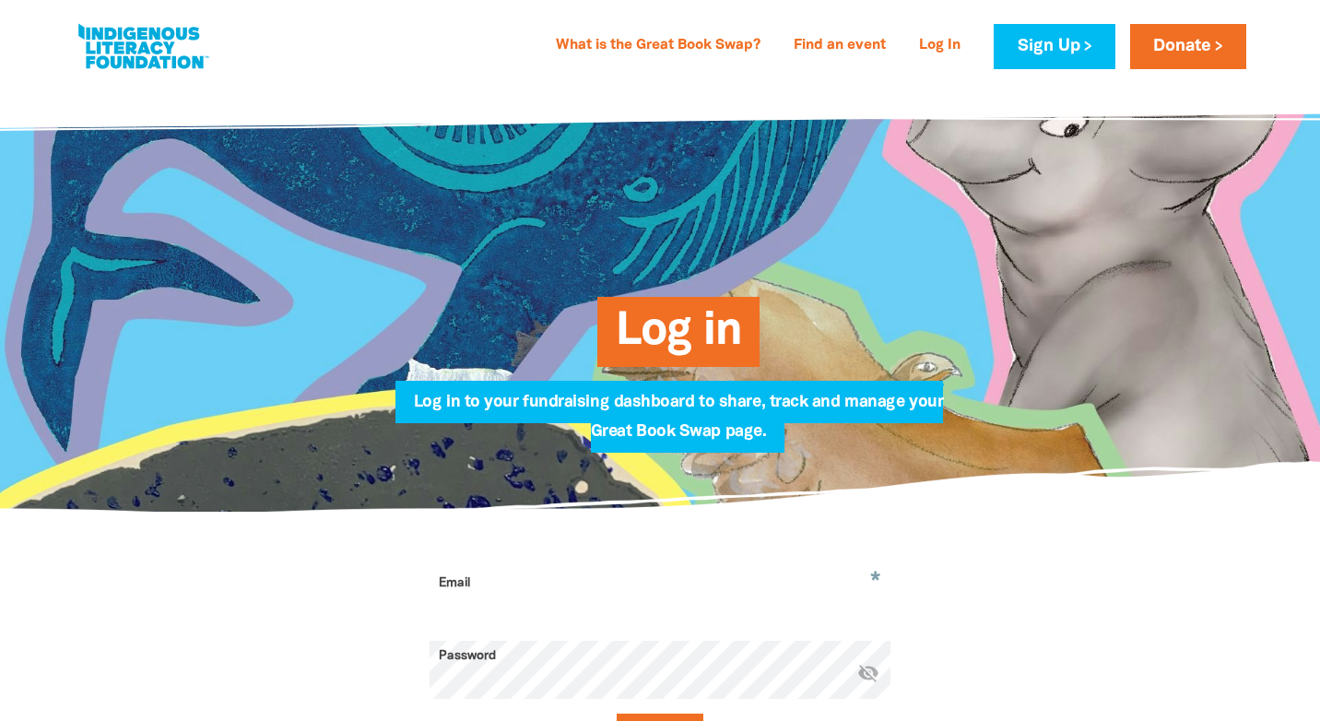
type input "[EMAIL_ADDRESS][PERSON_NAME][DOMAIN_NAME]"
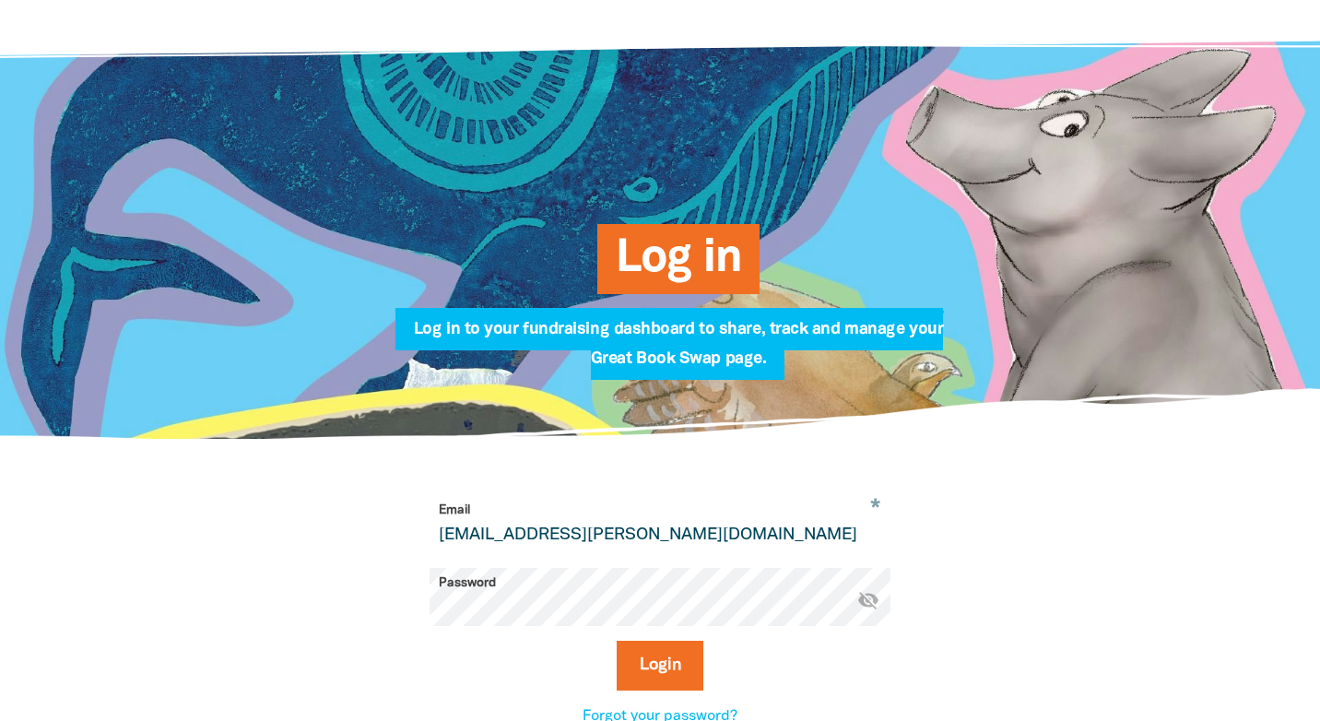
scroll to position [165, 0]
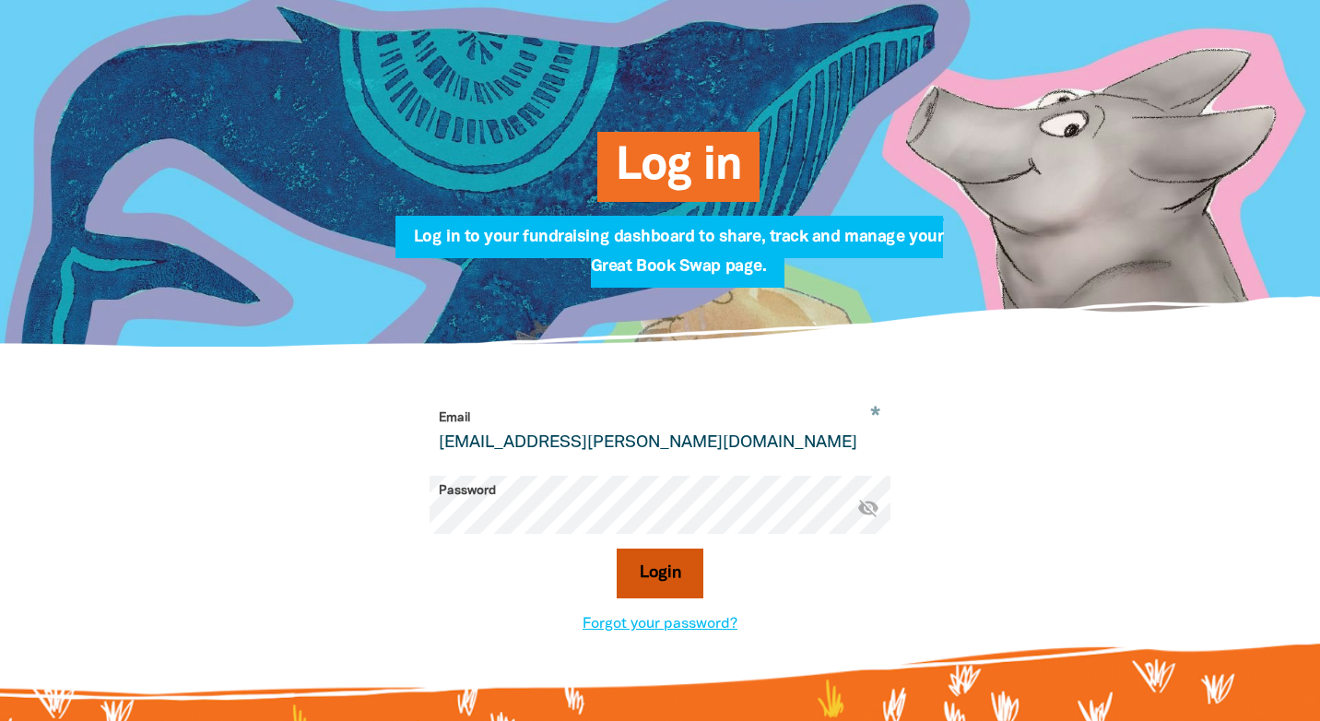
click at [655, 579] on button "Login" at bounding box center [661, 574] width 88 height 50
select select "AU"
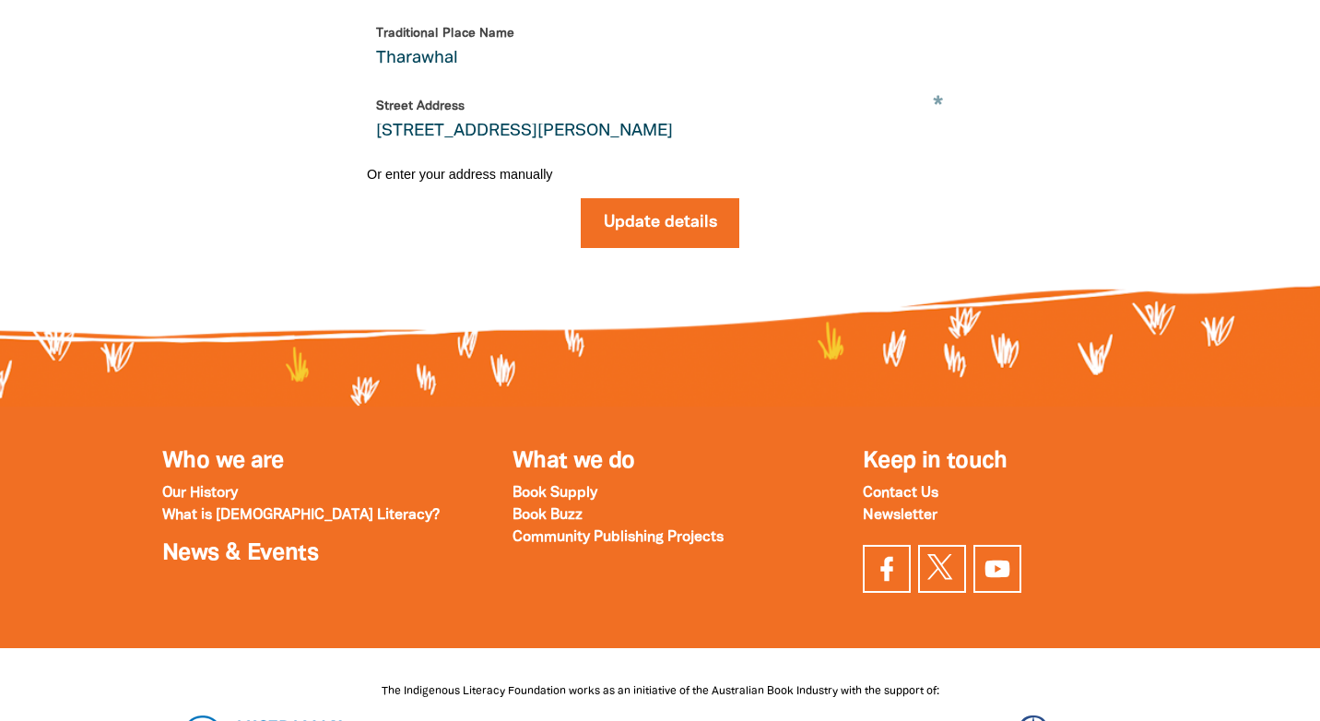
scroll to position [701, 0]
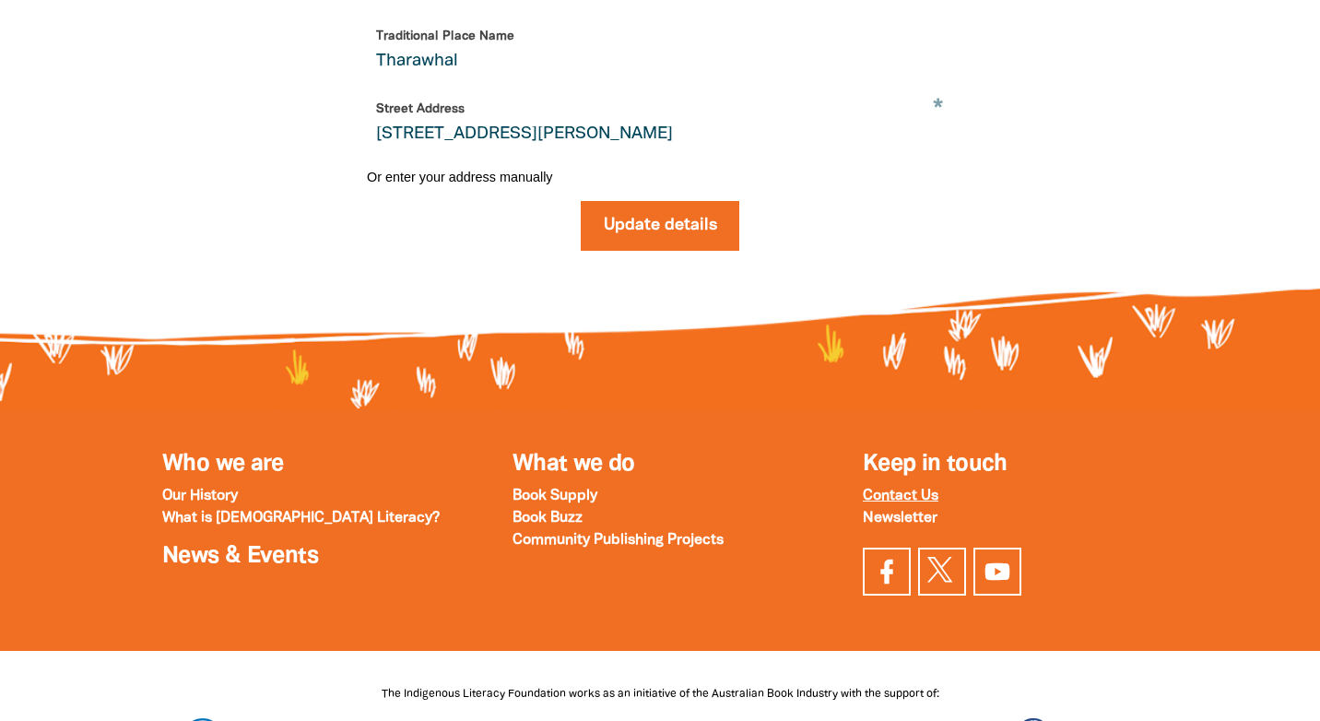
click at [905, 497] on strong "Contact Us" at bounding box center [901, 496] width 76 height 13
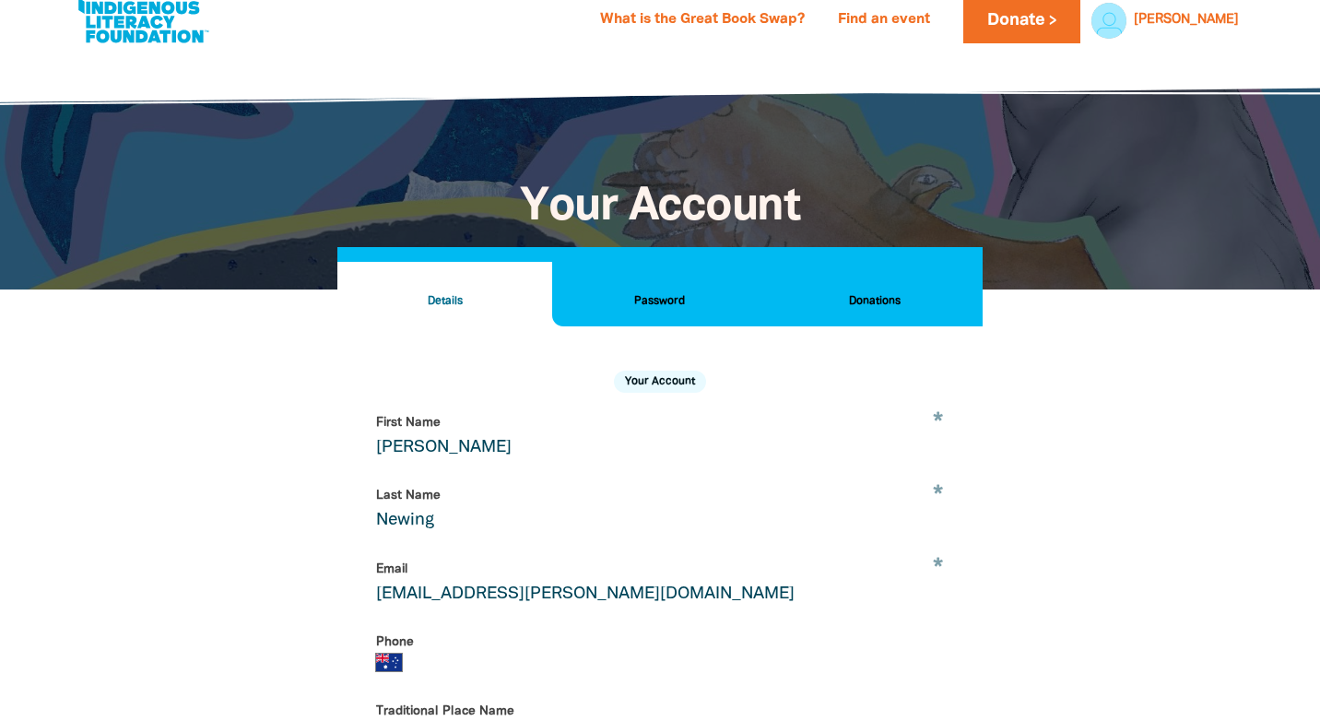
scroll to position [0, 0]
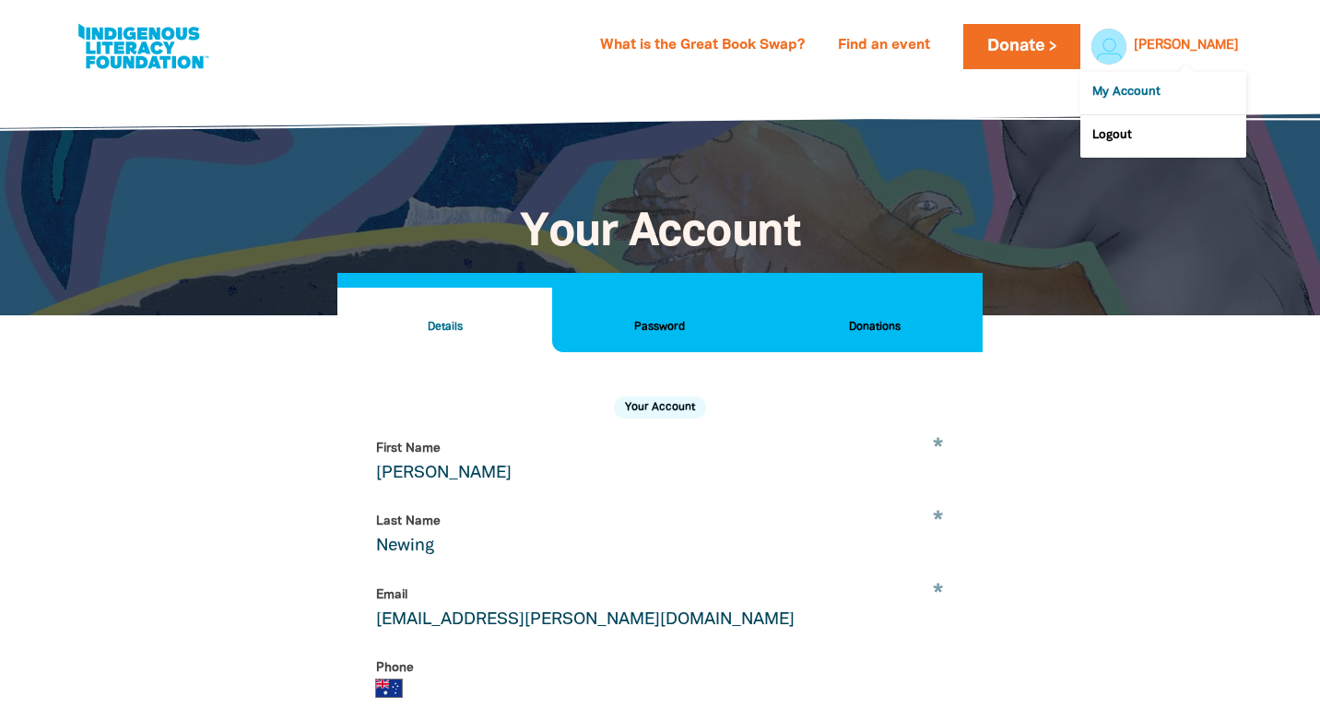
click at [1141, 91] on link "My Account" at bounding box center [1164, 93] width 166 height 42
click at [941, 41] on link "Find an event" at bounding box center [884, 46] width 114 height 30
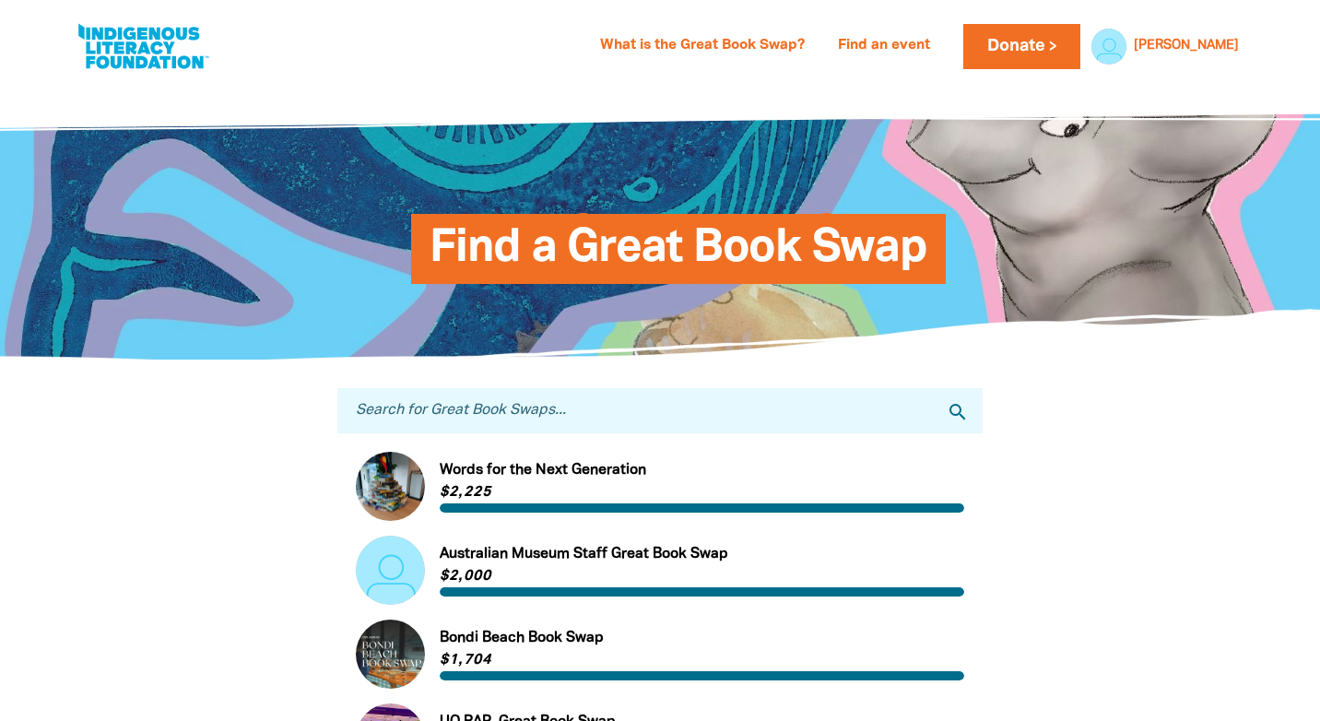
click at [411, 413] on input "Search for Great Book Swaps..." at bounding box center [659, 410] width 645 height 45
type input "Calderwood christian school"
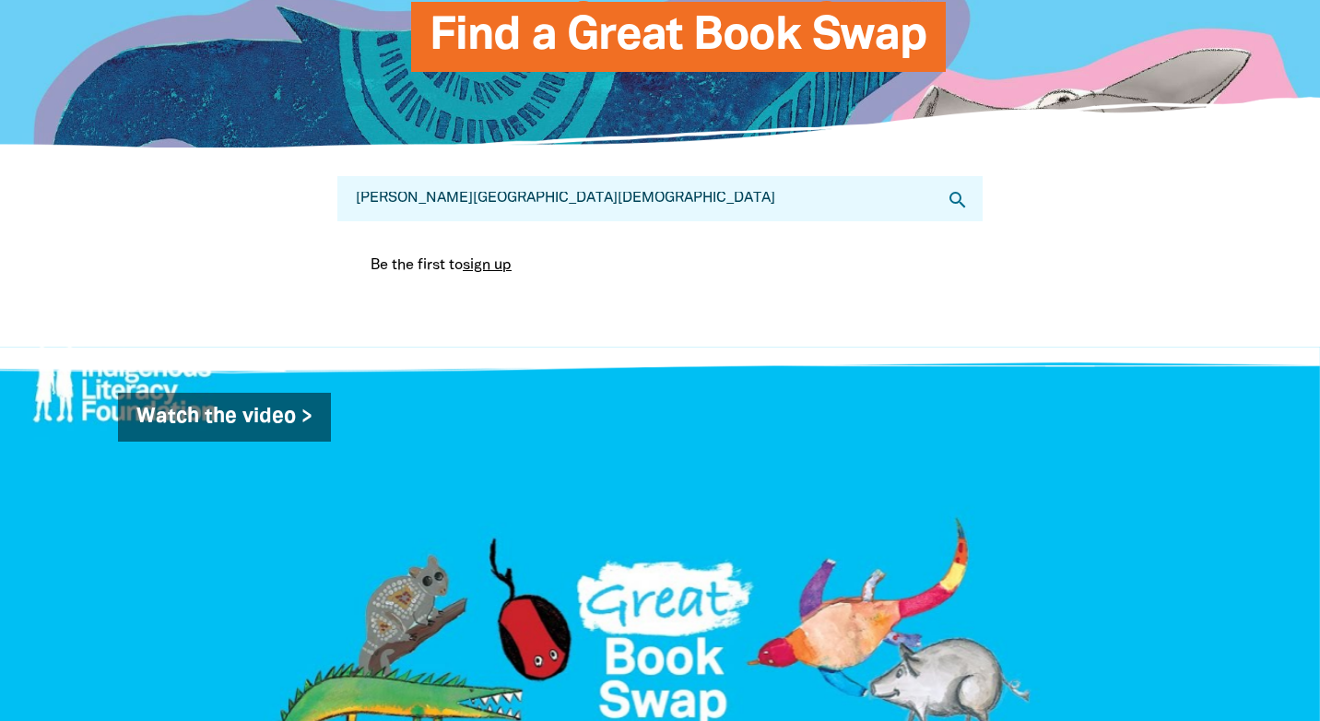
scroll to position [214, 0]
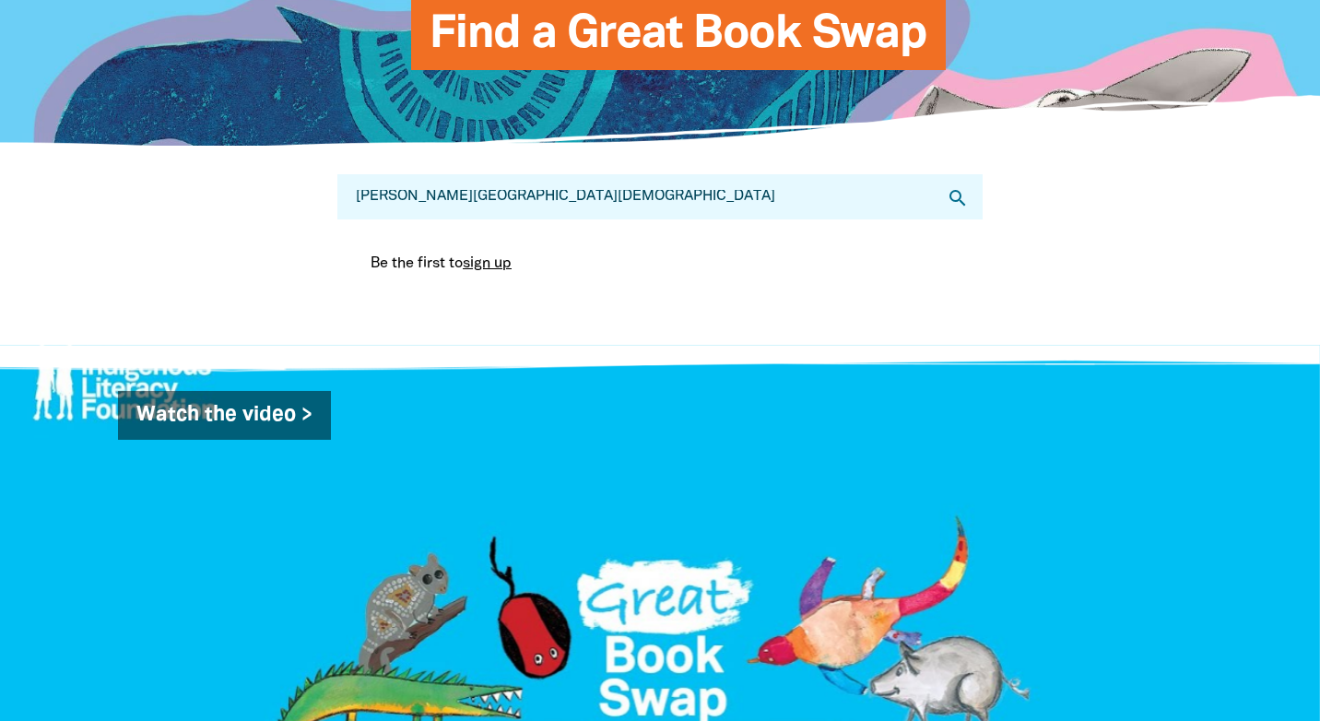
drag, startPoint x: 559, startPoint y: 196, endPoint x: 334, endPoint y: 203, distance: 225.1
click at [334, 203] on div "Search for Great Book Swaps... Calderwood christian school search Be the first …" at bounding box center [660, 246] width 701 height 198
type input "Lise Newing"
click at [956, 202] on icon "search" at bounding box center [958, 198] width 22 height 22
click at [953, 197] on icon "search" at bounding box center [958, 198] width 22 height 22
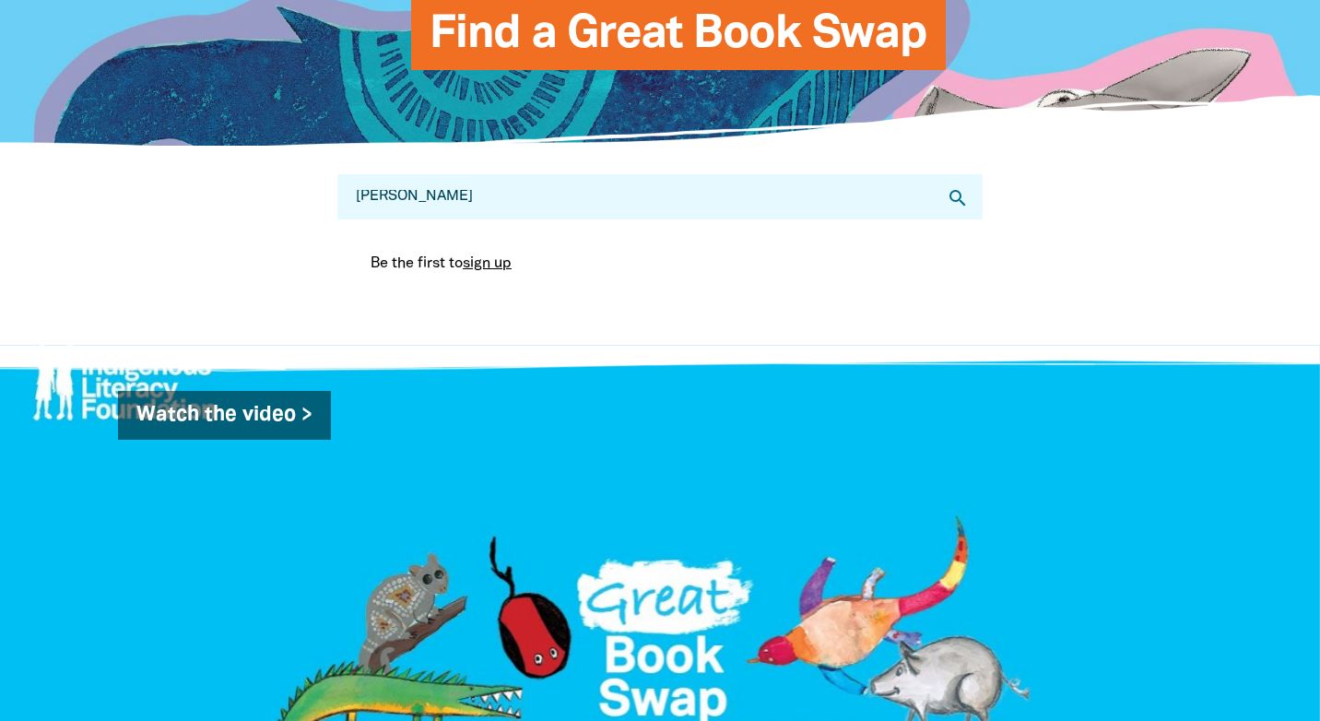
scroll to position [0, 0]
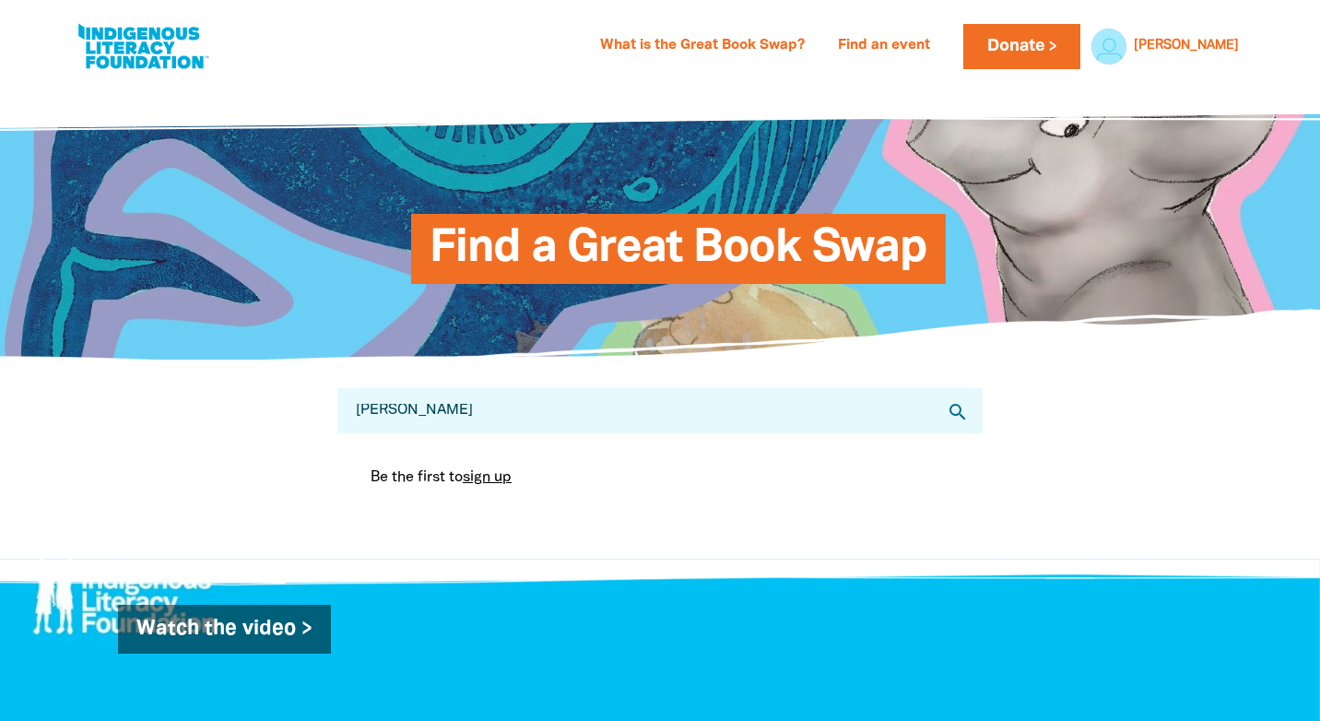
click at [444, 411] on input "Lise Newing" at bounding box center [659, 410] width 645 height 45
click at [957, 410] on icon "search" at bounding box center [958, 412] width 22 height 22
select select "AU"
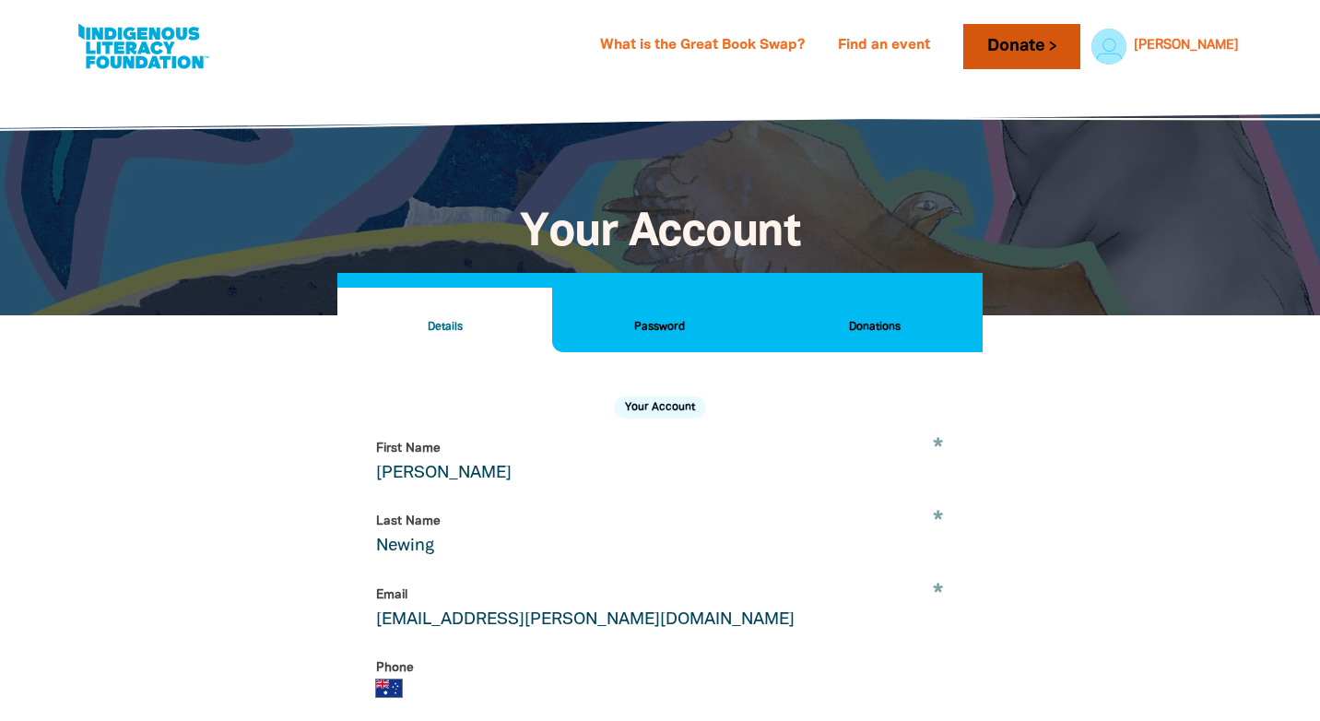
click at [1080, 57] on link "Donate" at bounding box center [1022, 46] width 116 height 45
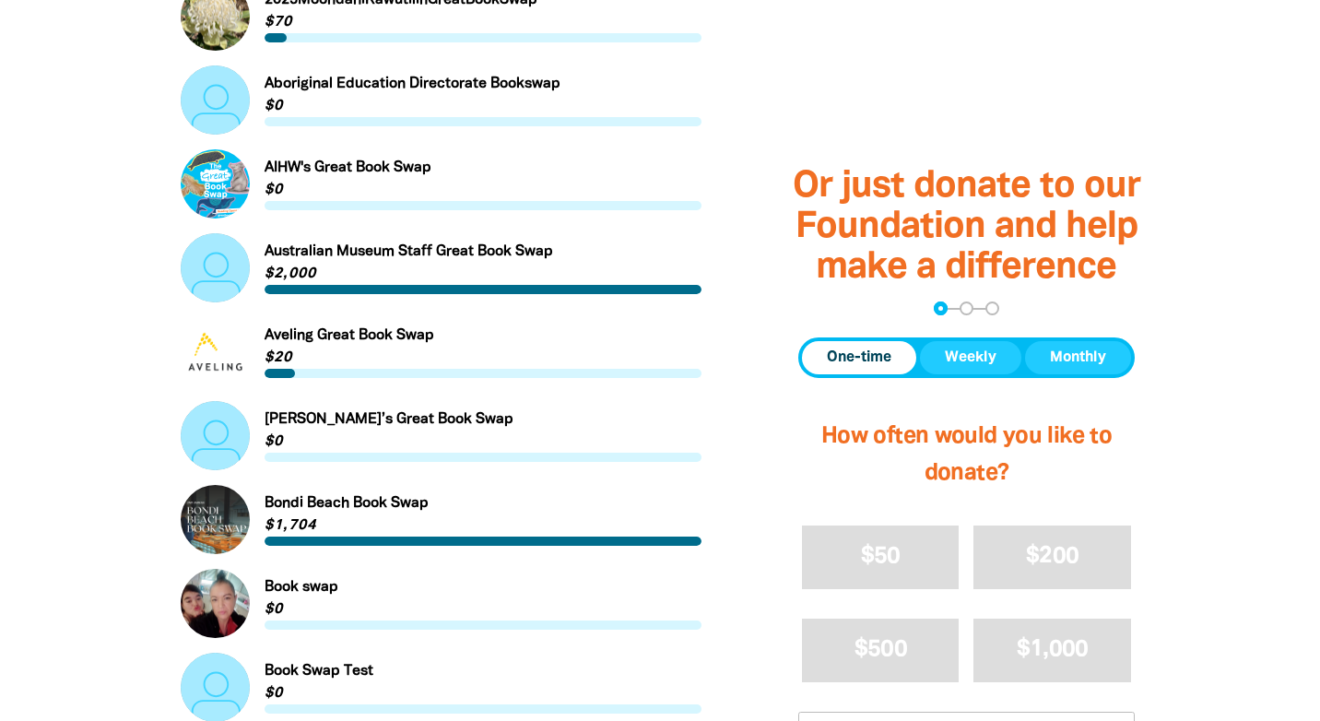
scroll to position [970, 0]
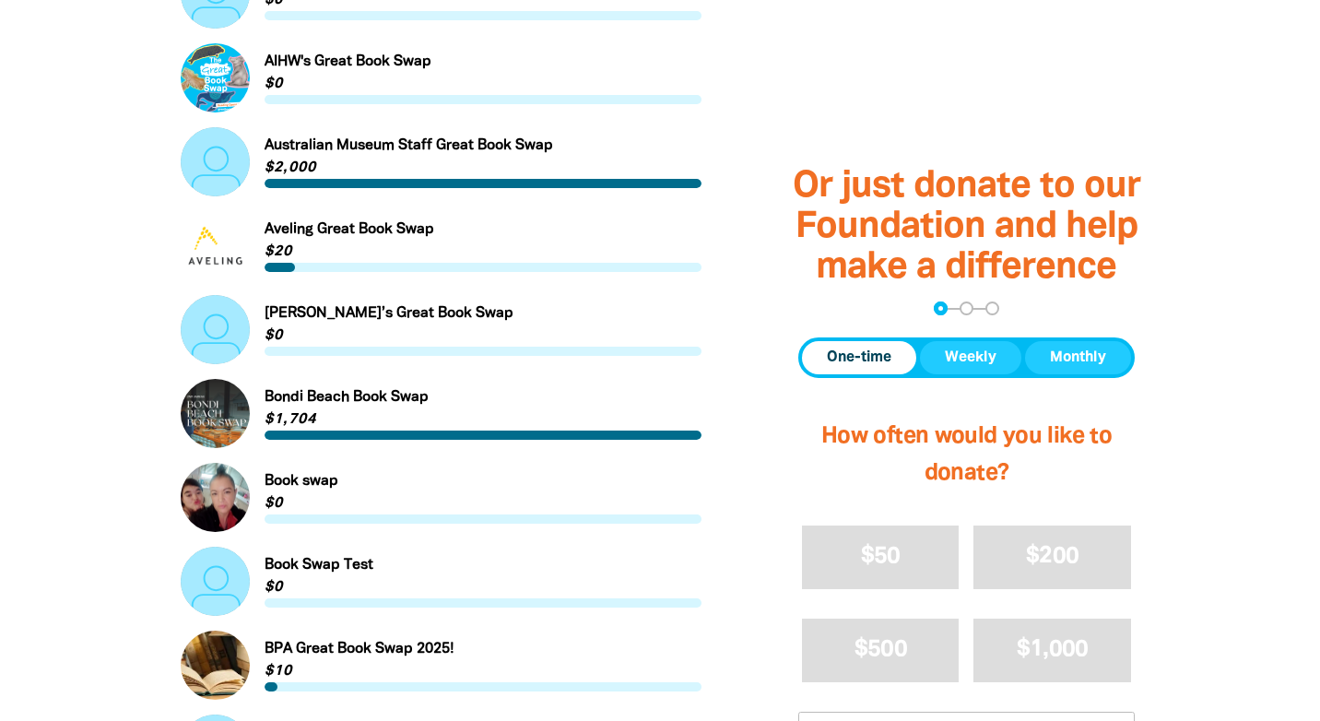
click at [1182, 282] on div "Or just donate to our Foundation and help make a difference arrow_back Back Ste…" at bounding box center [967, 504] width 438 height 951
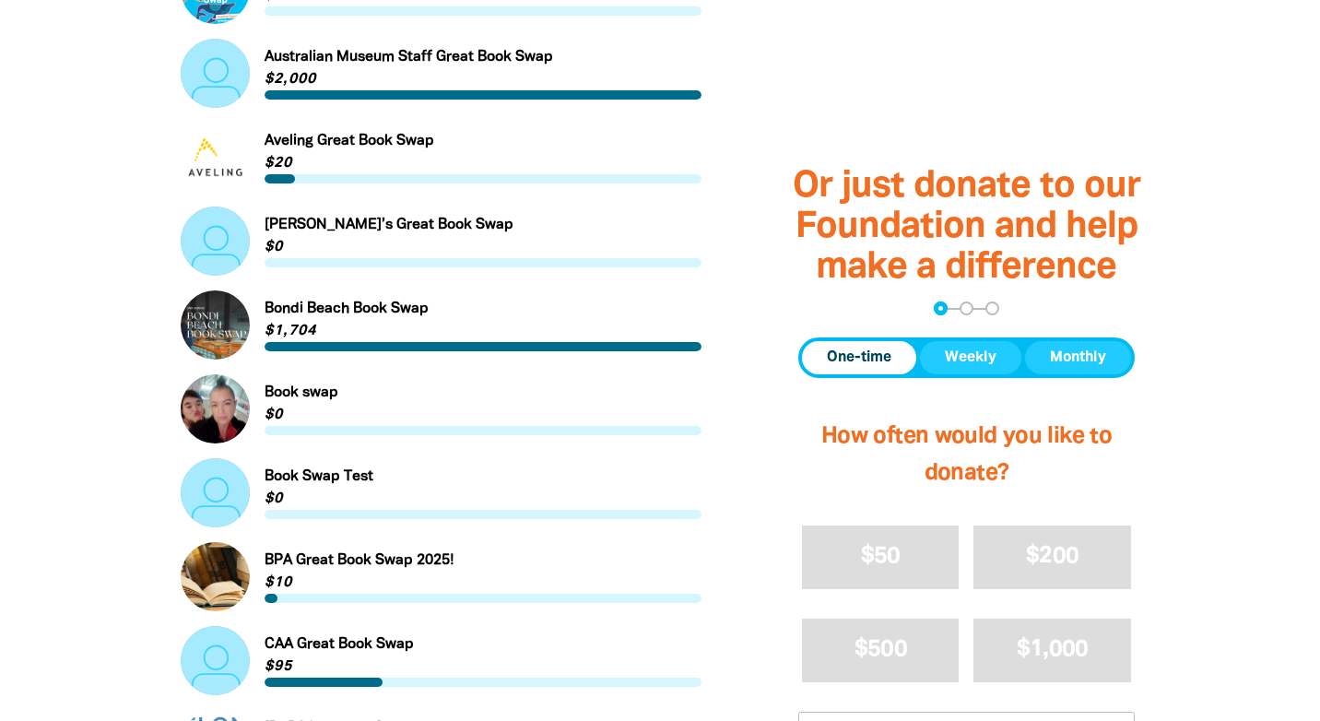
scroll to position [1056, 0]
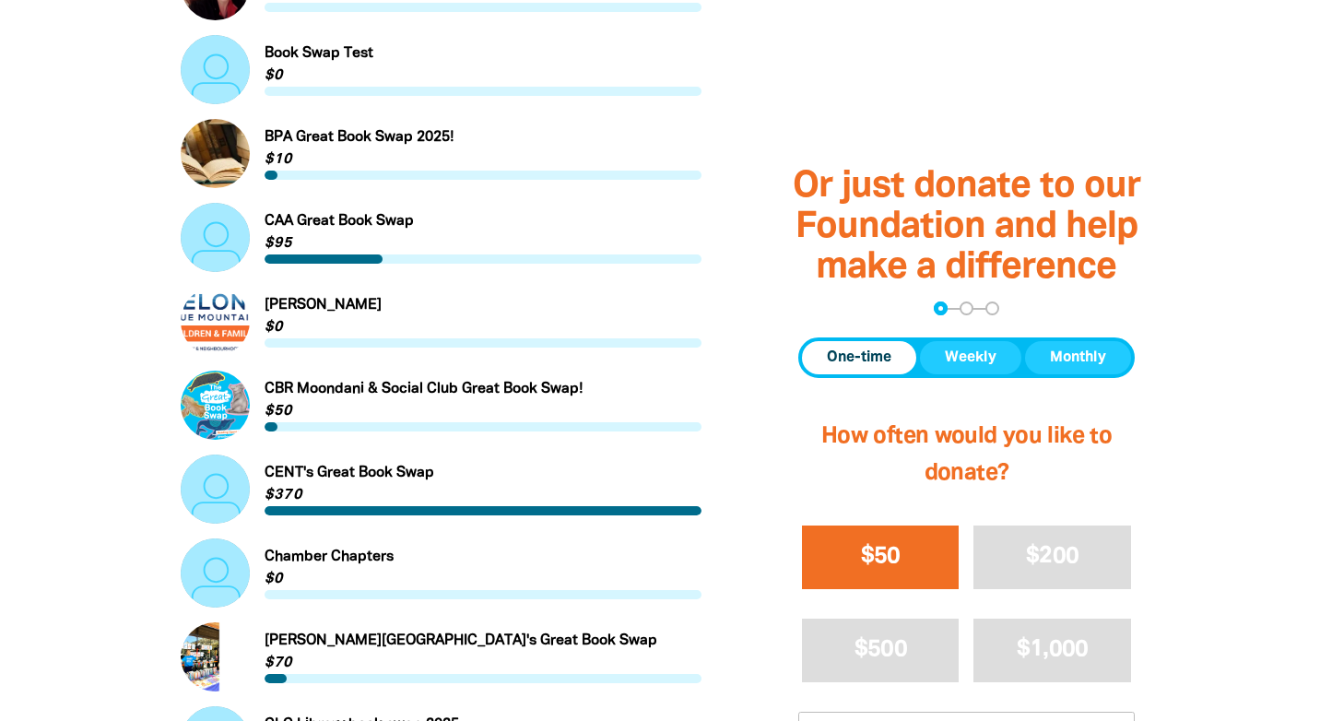
click at [869, 562] on span "$50" at bounding box center [881, 557] width 40 height 21
select select "AU"
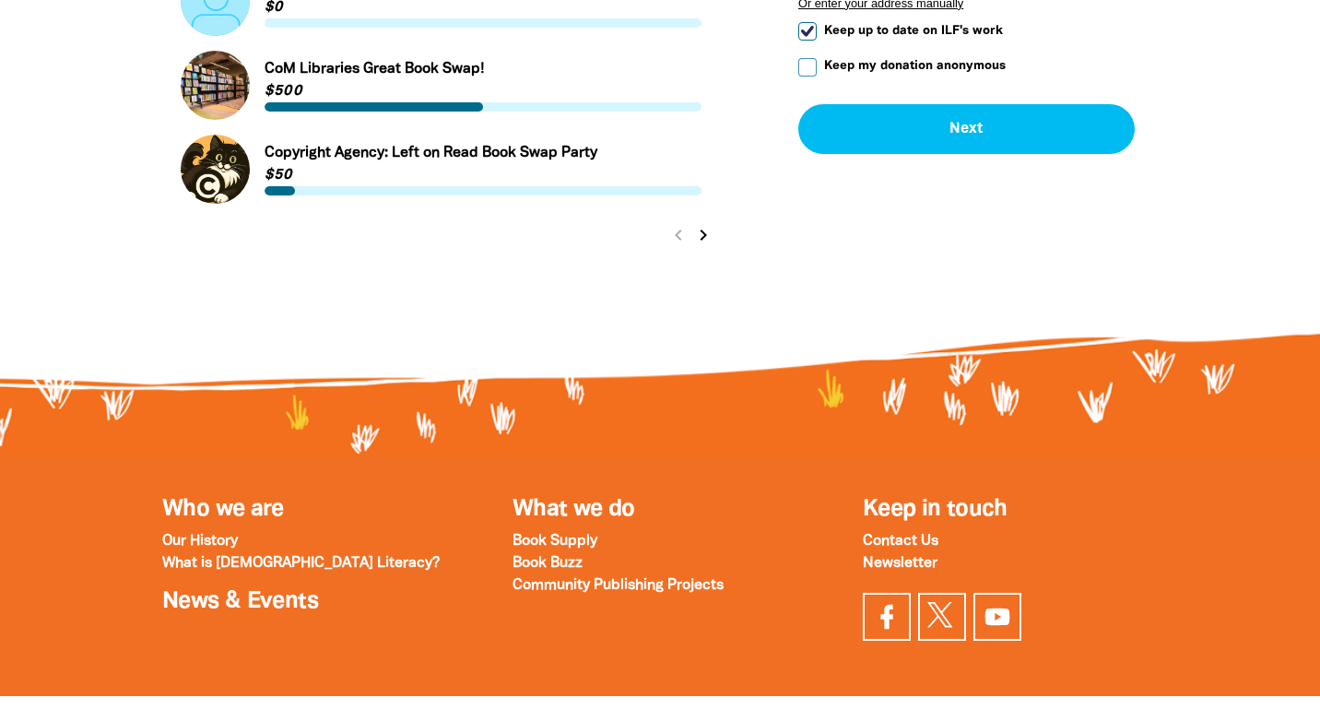
scroll to position [2223, 0]
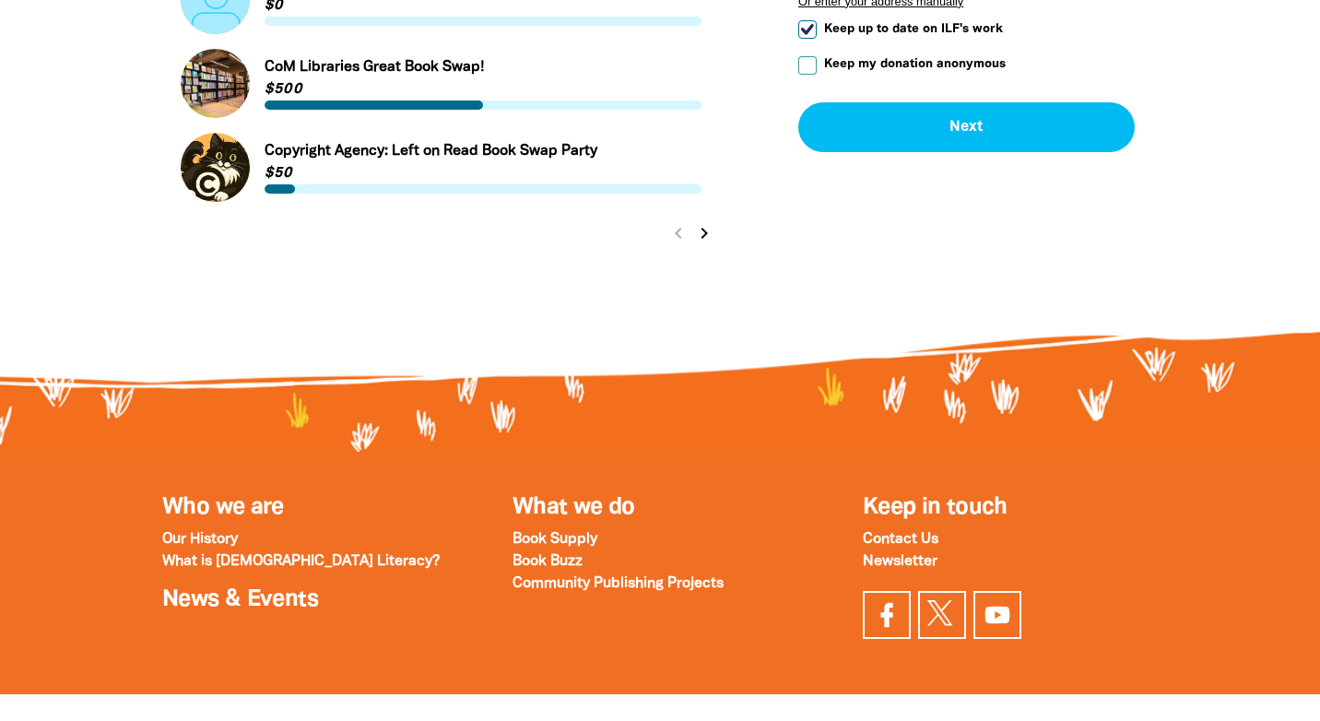
click at [705, 234] on icon "chevron_right" at bounding box center [704, 233] width 22 height 22
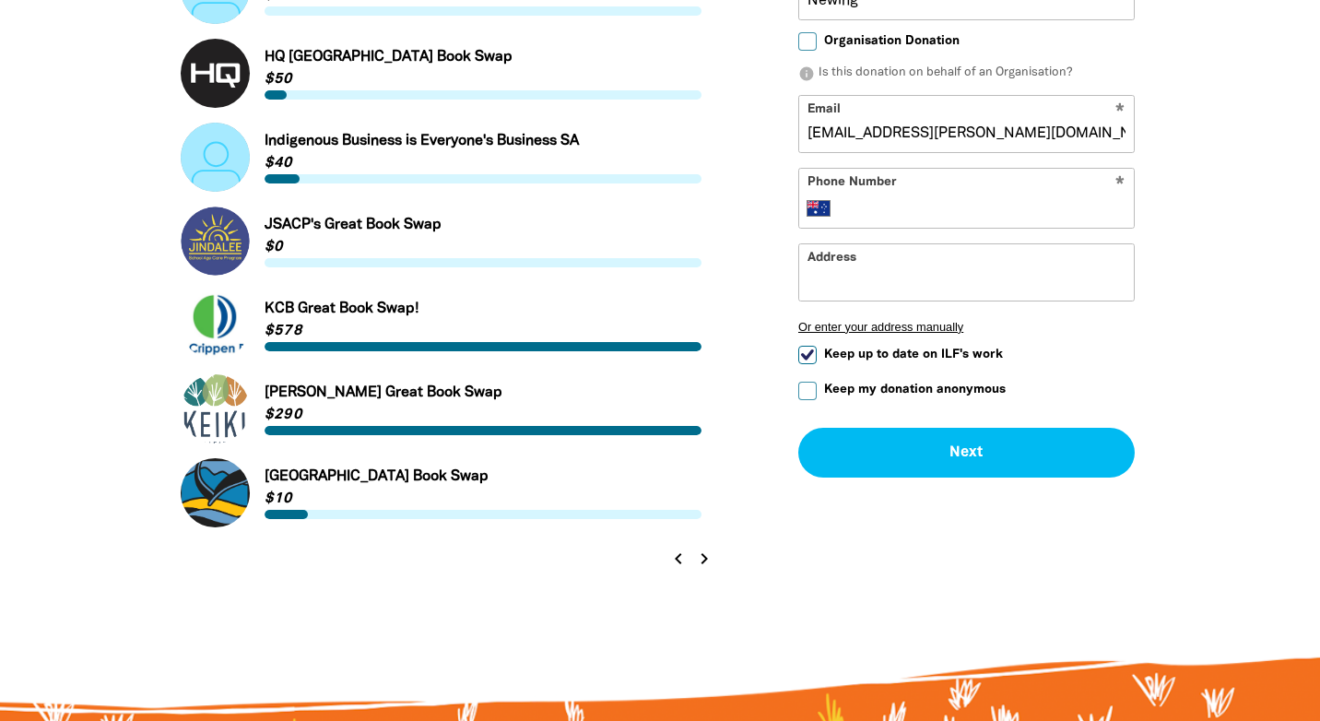
scroll to position [1902, 0]
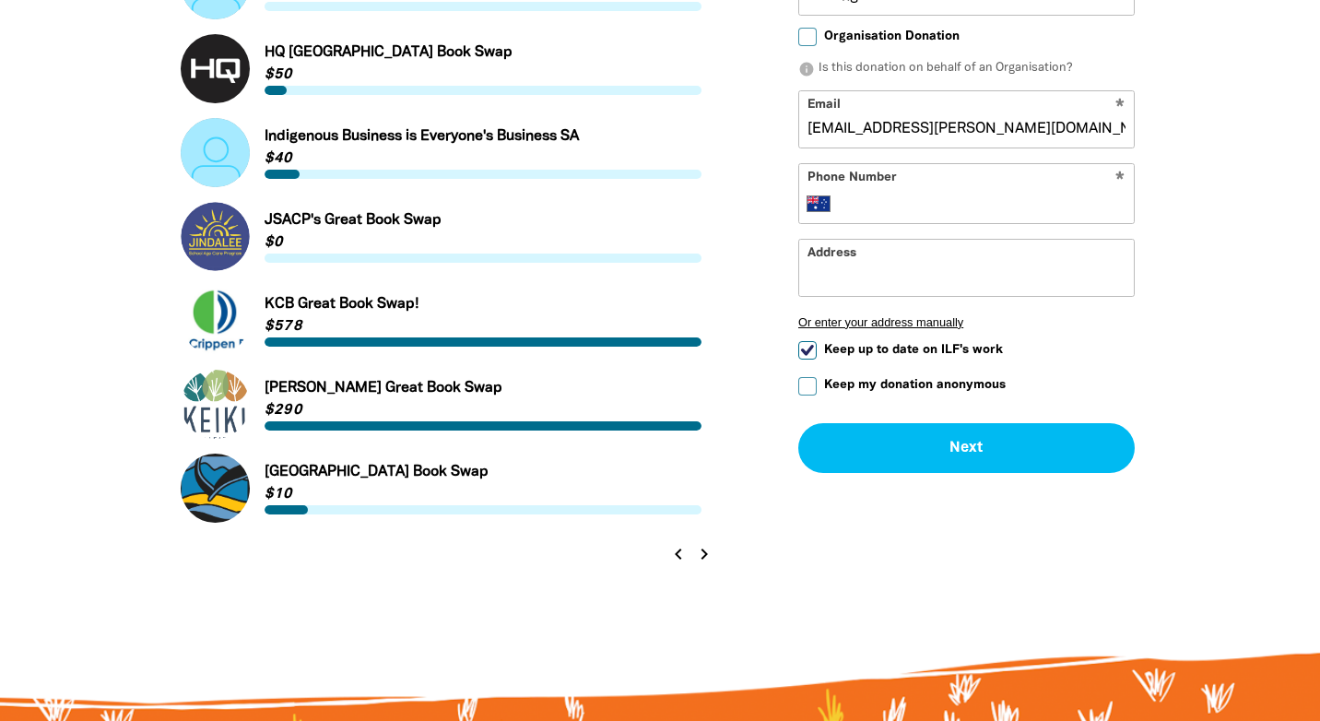
click at [699, 552] on icon "chevron_right" at bounding box center [704, 554] width 22 height 22
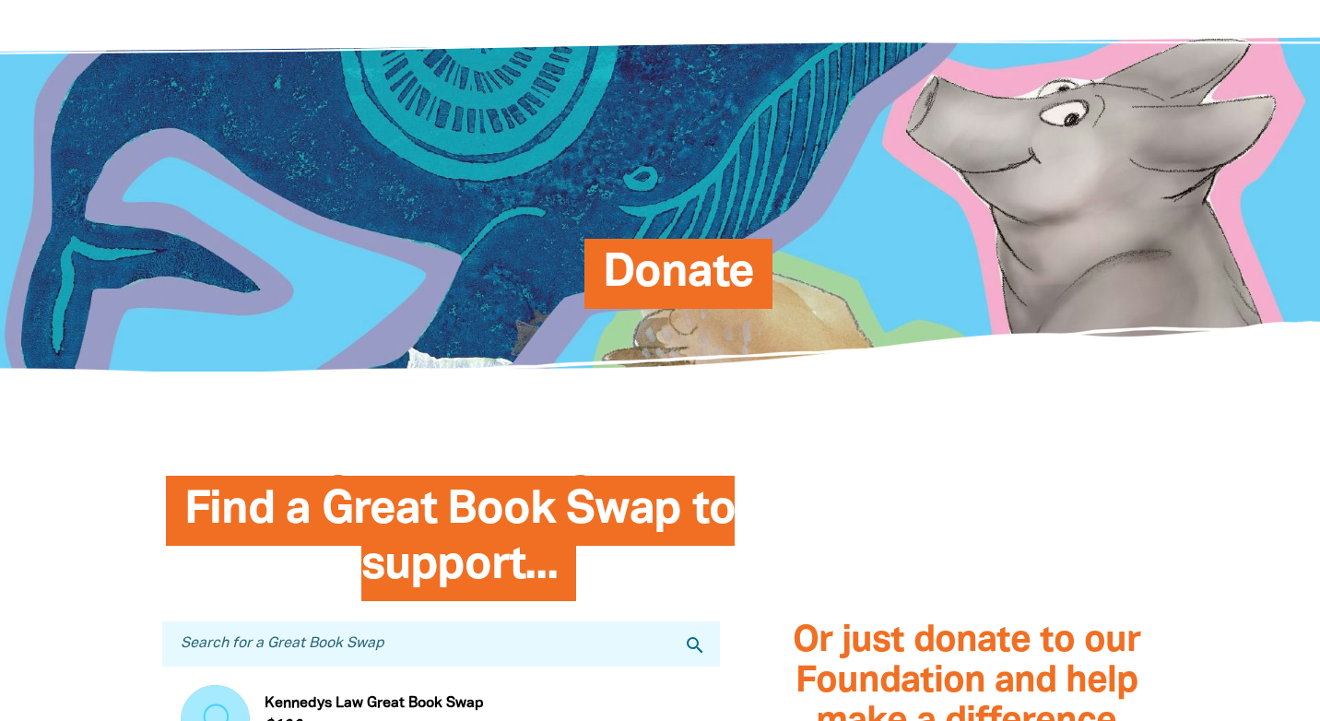
scroll to position [0, 0]
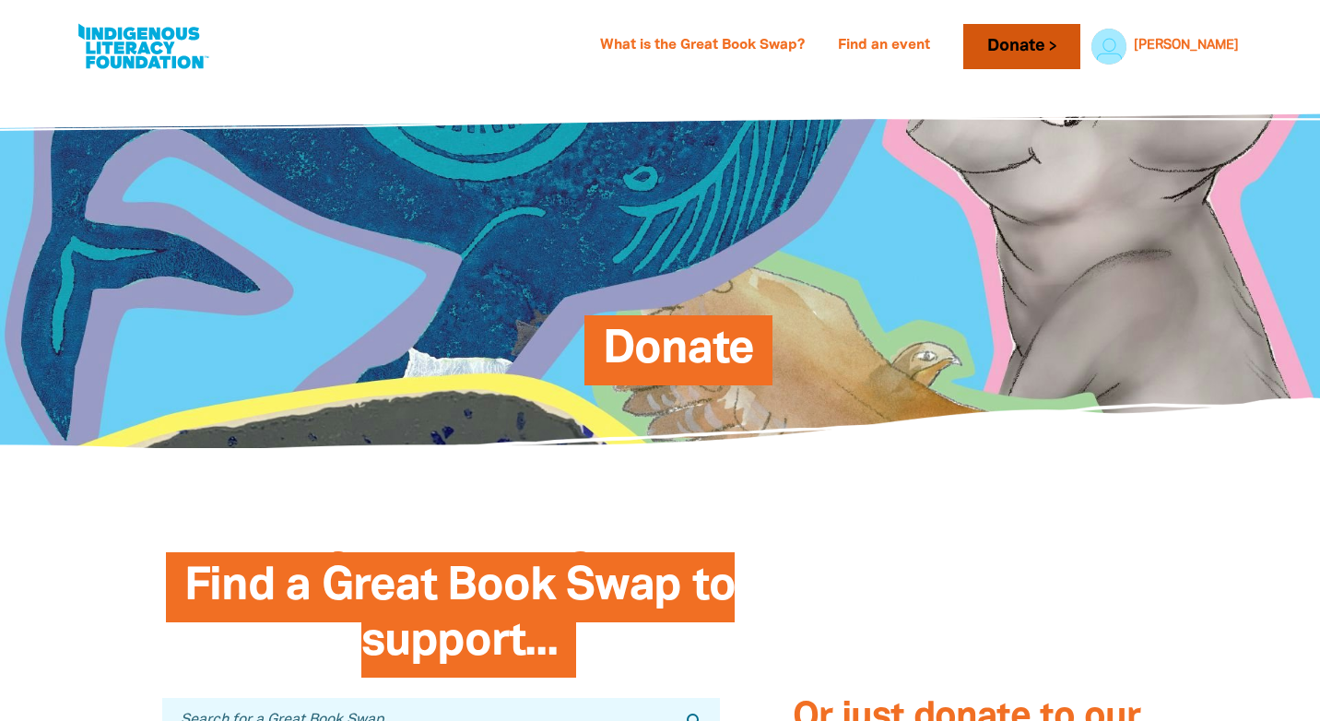
click at [1080, 52] on link "Donate" at bounding box center [1022, 46] width 116 height 45
click at [941, 45] on link "Find an event" at bounding box center [884, 46] width 114 height 30
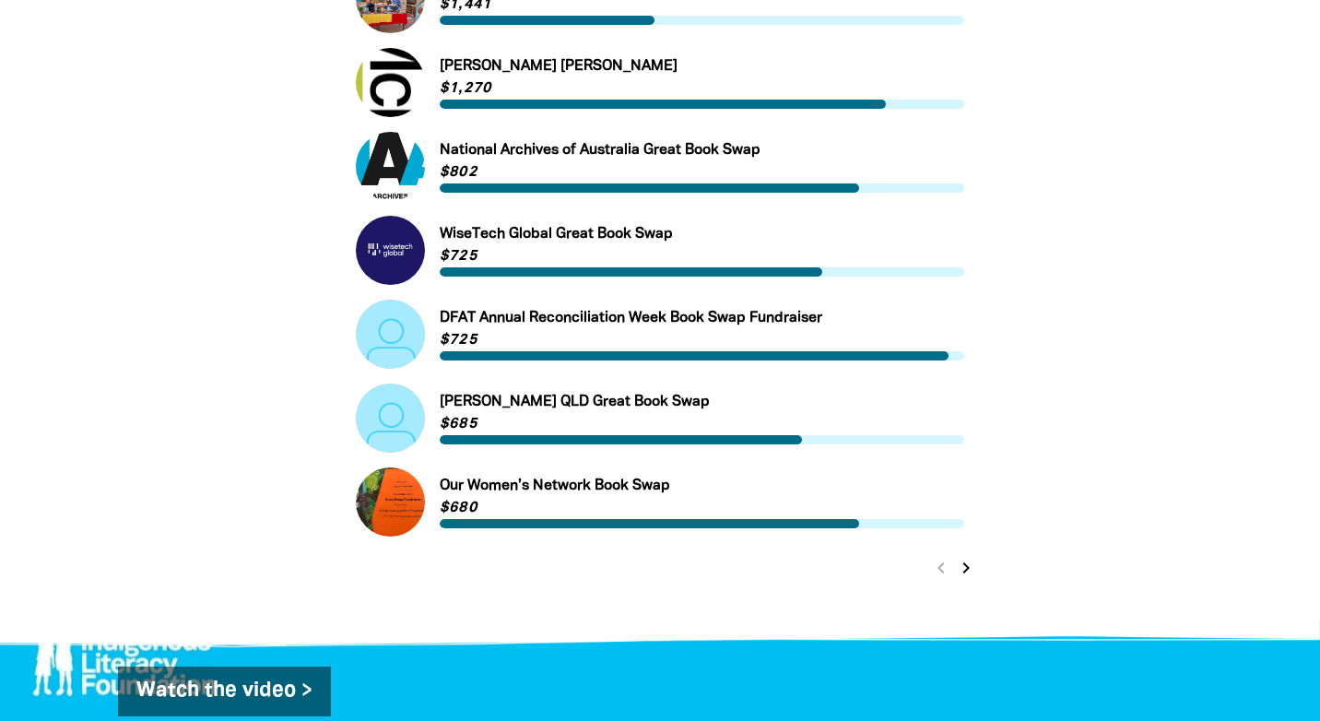
scroll to position [742, 0]
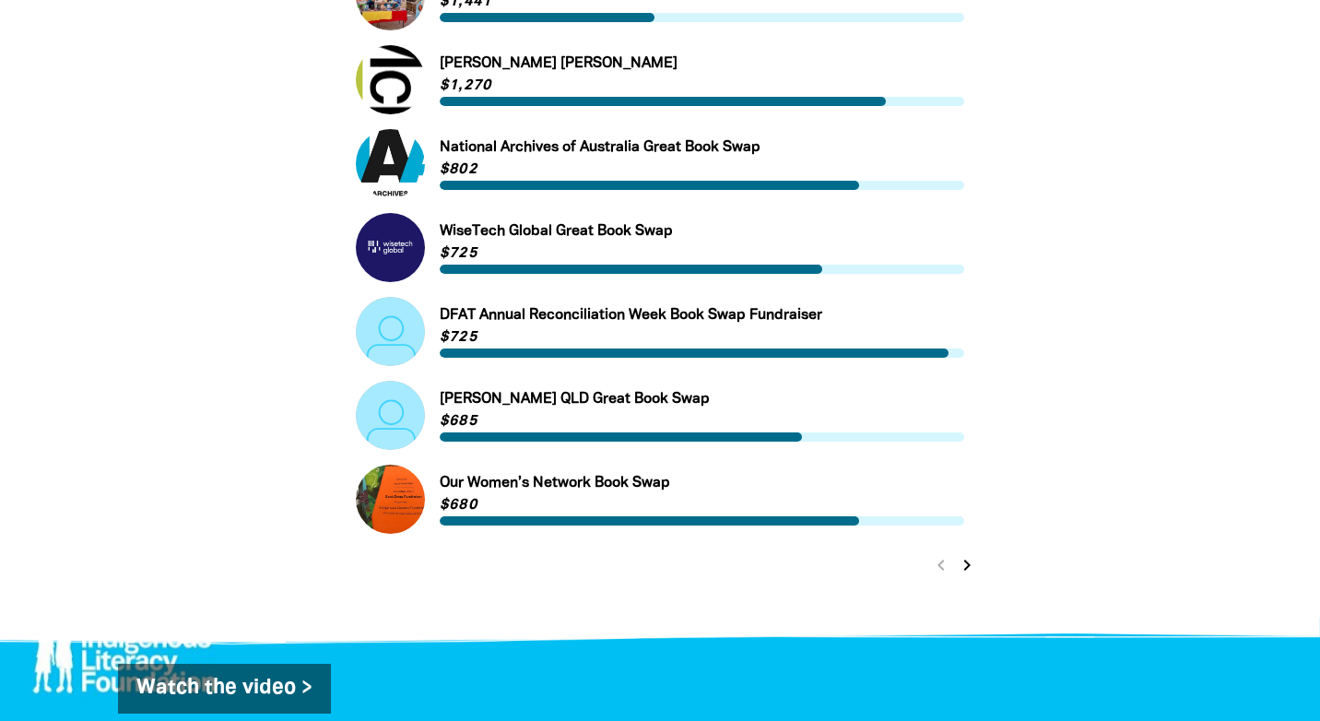
click at [967, 563] on icon "chevron_right" at bounding box center [967, 565] width 22 height 22
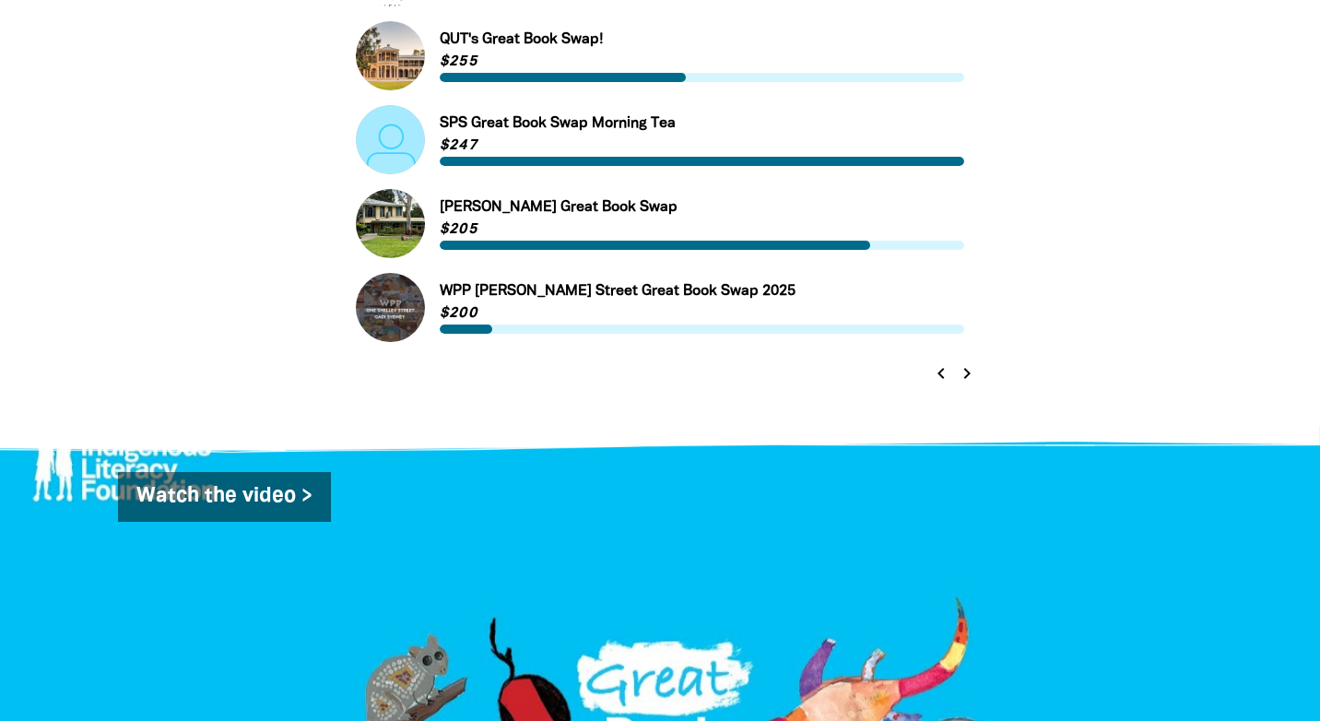
scroll to position [954, 0]
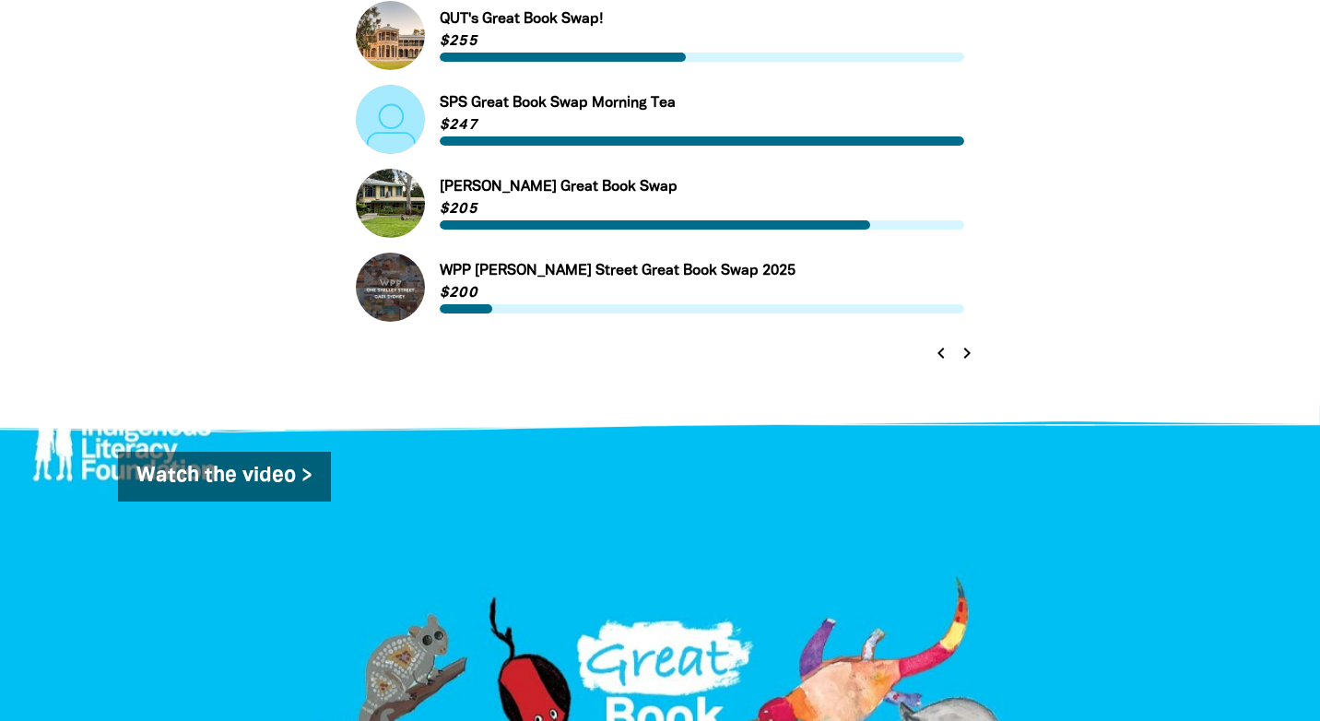
click at [966, 356] on icon "chevron_right" at bounding box center [967, 353] width 22 height 22
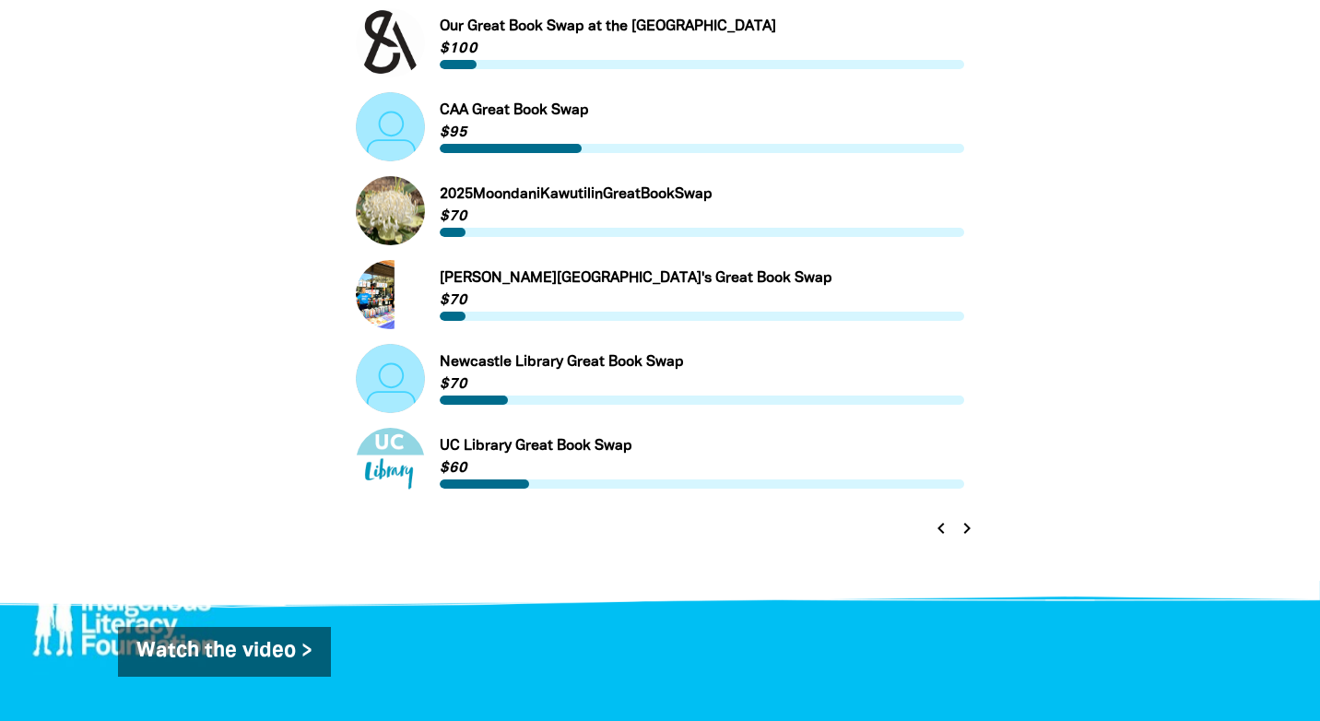
scroll to position [783, 0]
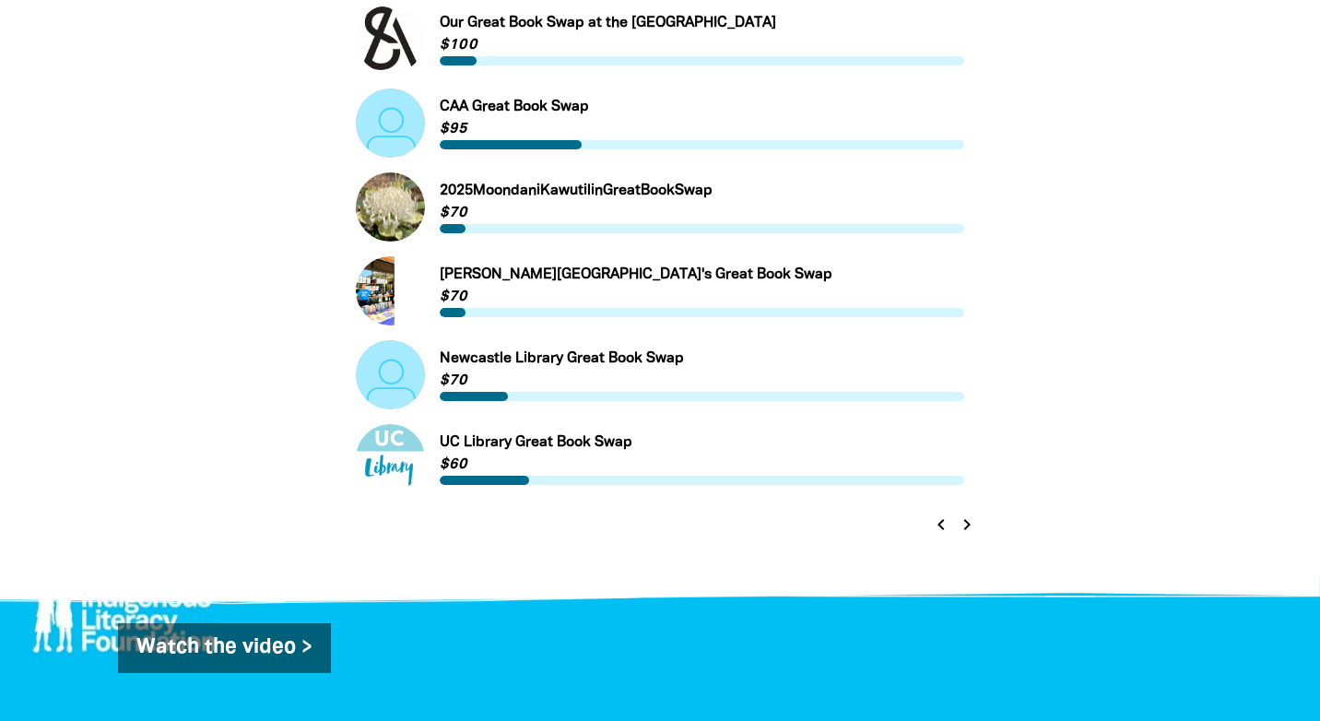
click at [967, 525] on icon "chevron_right" at bounding box center [967, 525] width 22 height 22
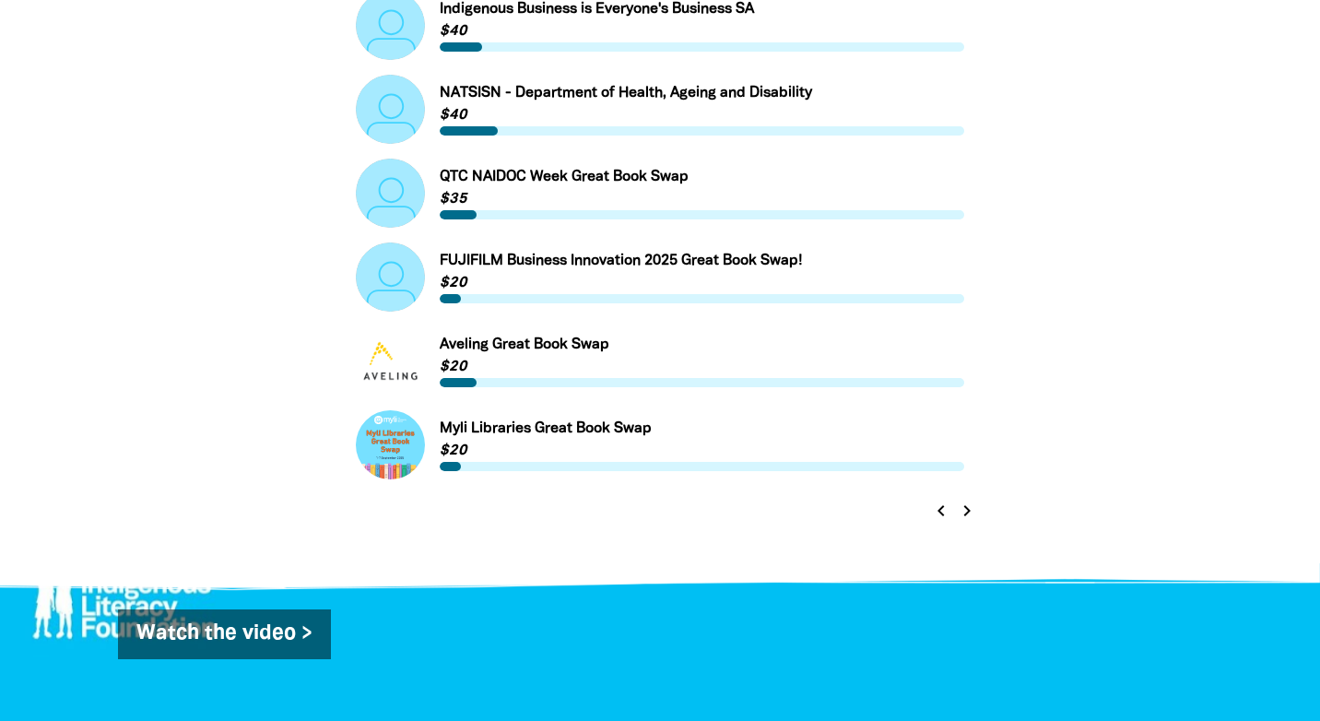
scroll to position [800, 0]
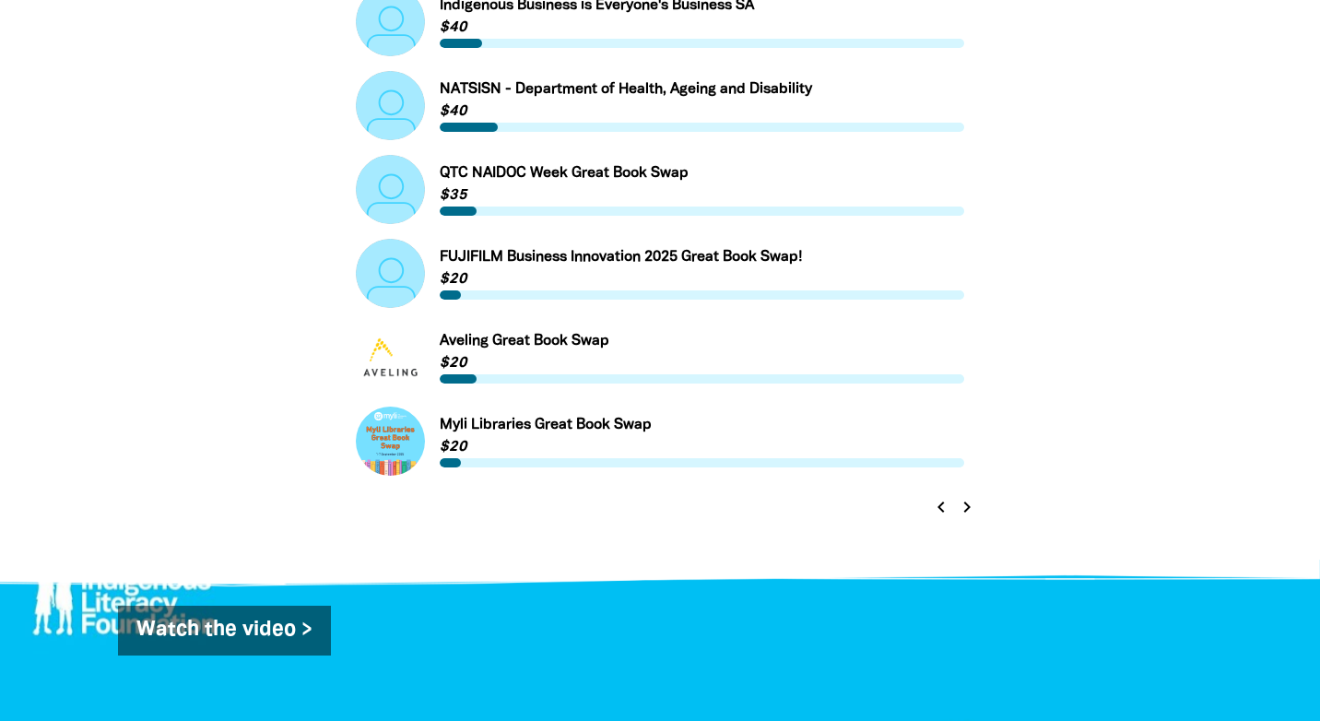
click at [968, 509] on icon "chevron_right" at bounding box center [967, 507] width 22 height 22
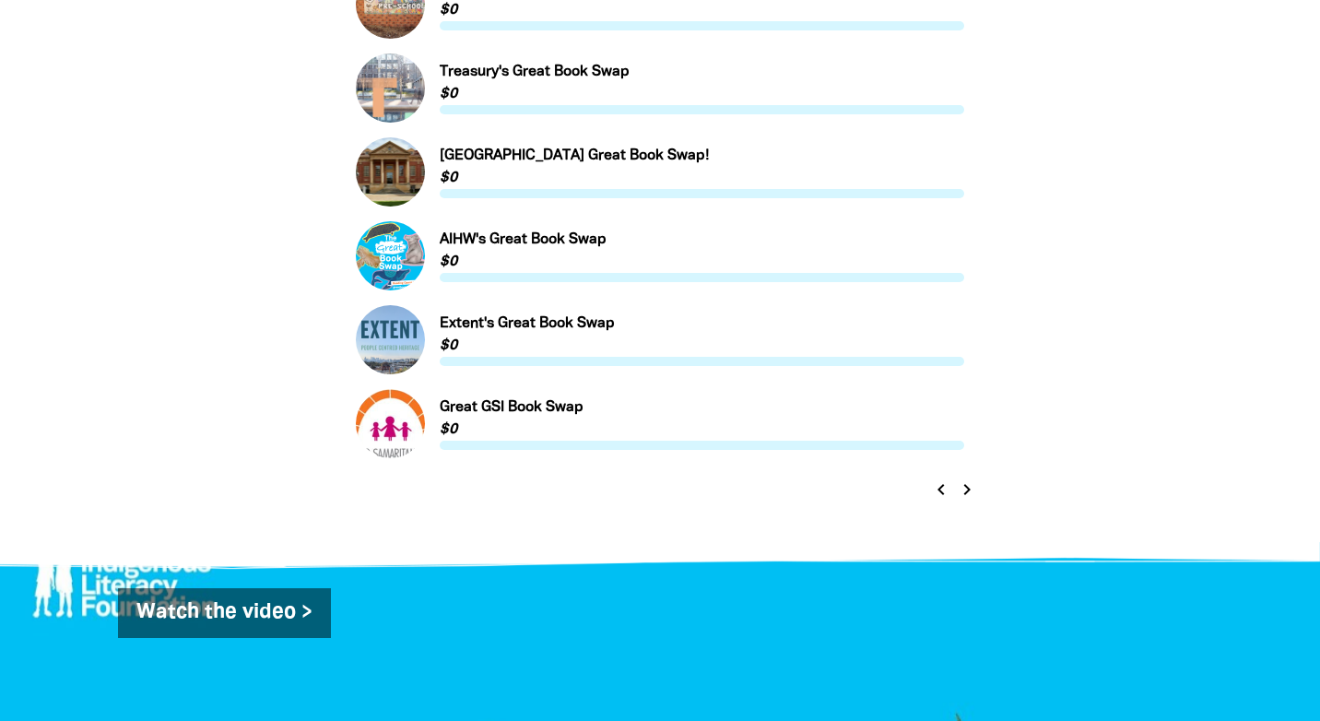
scroll to position [829, 0]
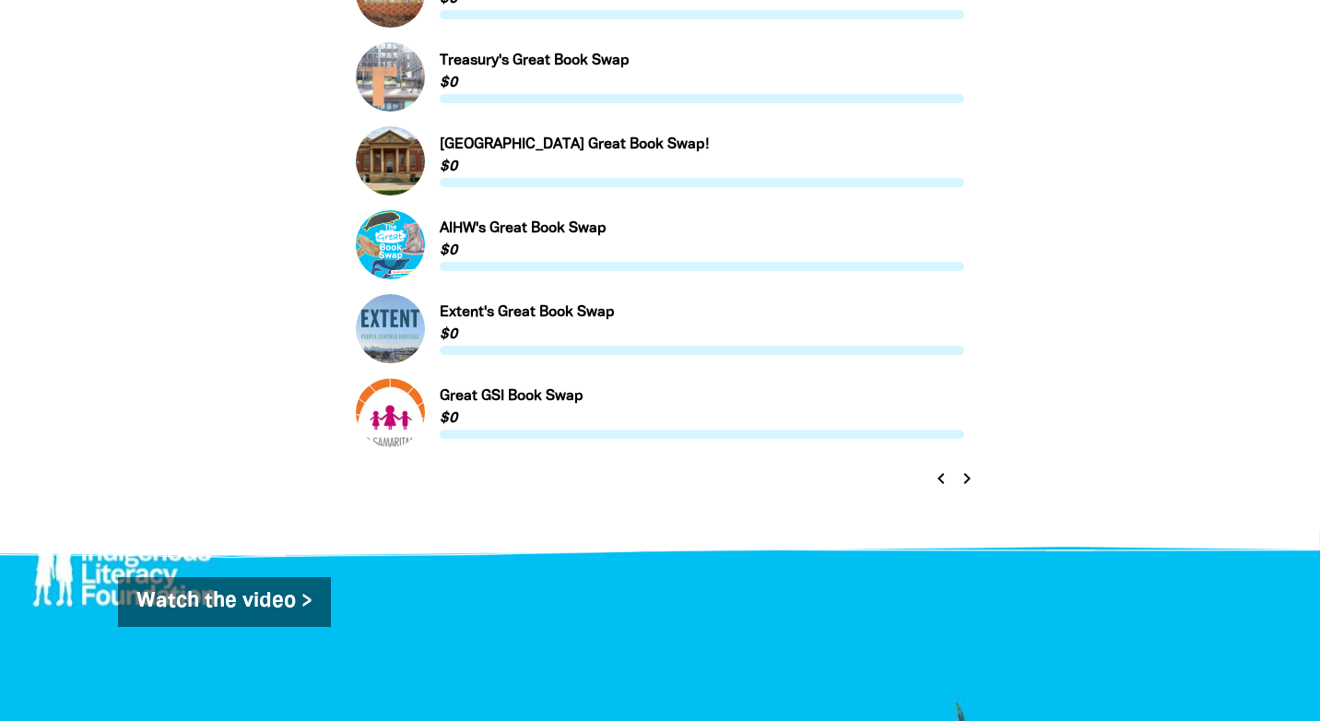
click at [968, 476] on icon "chevron_right" at bounding box center [967, 478] width 22 height 22
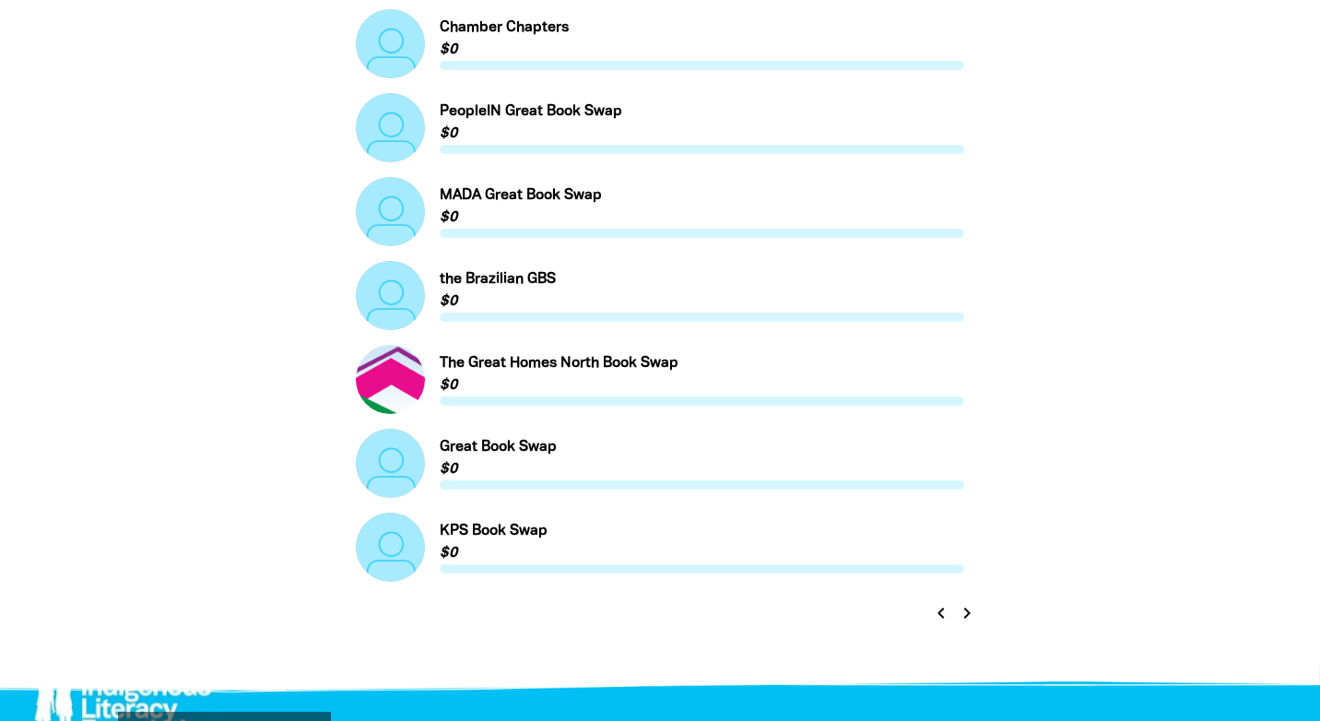
scroll to position [709, 0]
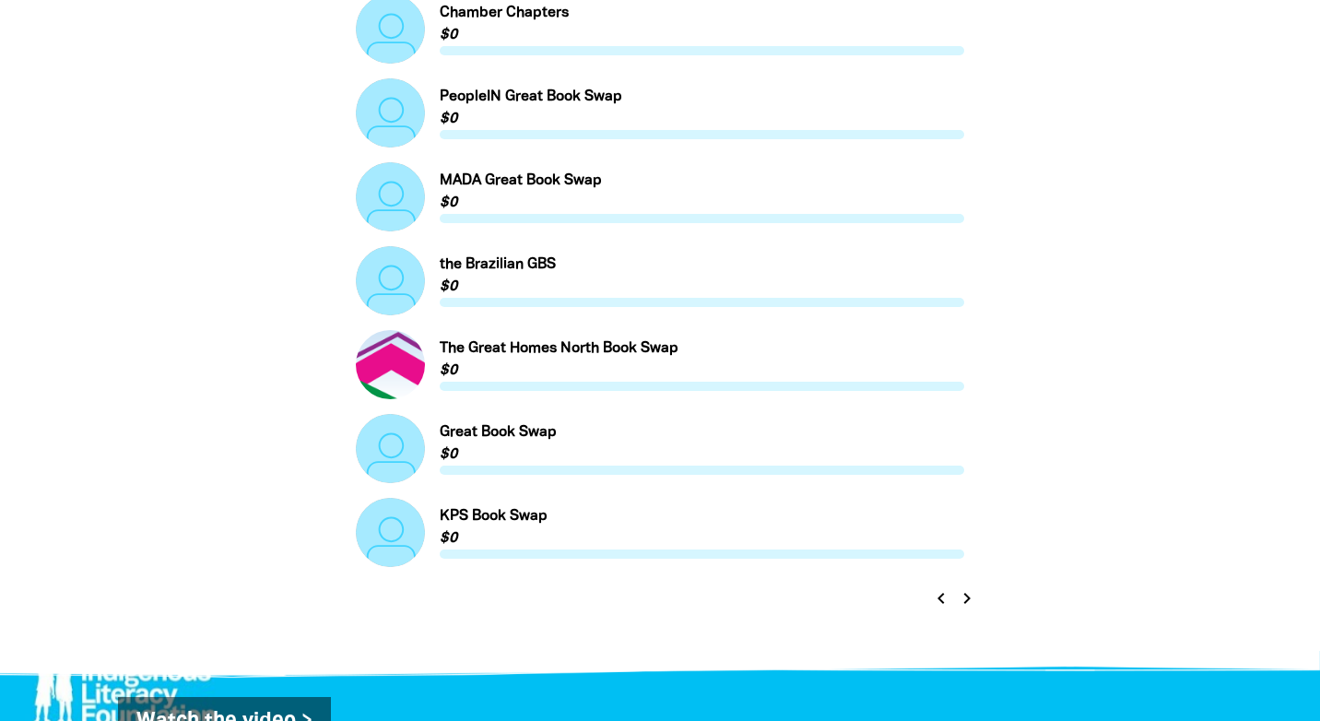
click at [969, 598] on icon "chevron_right" at bounding box center [967, 598] width 22 height 22
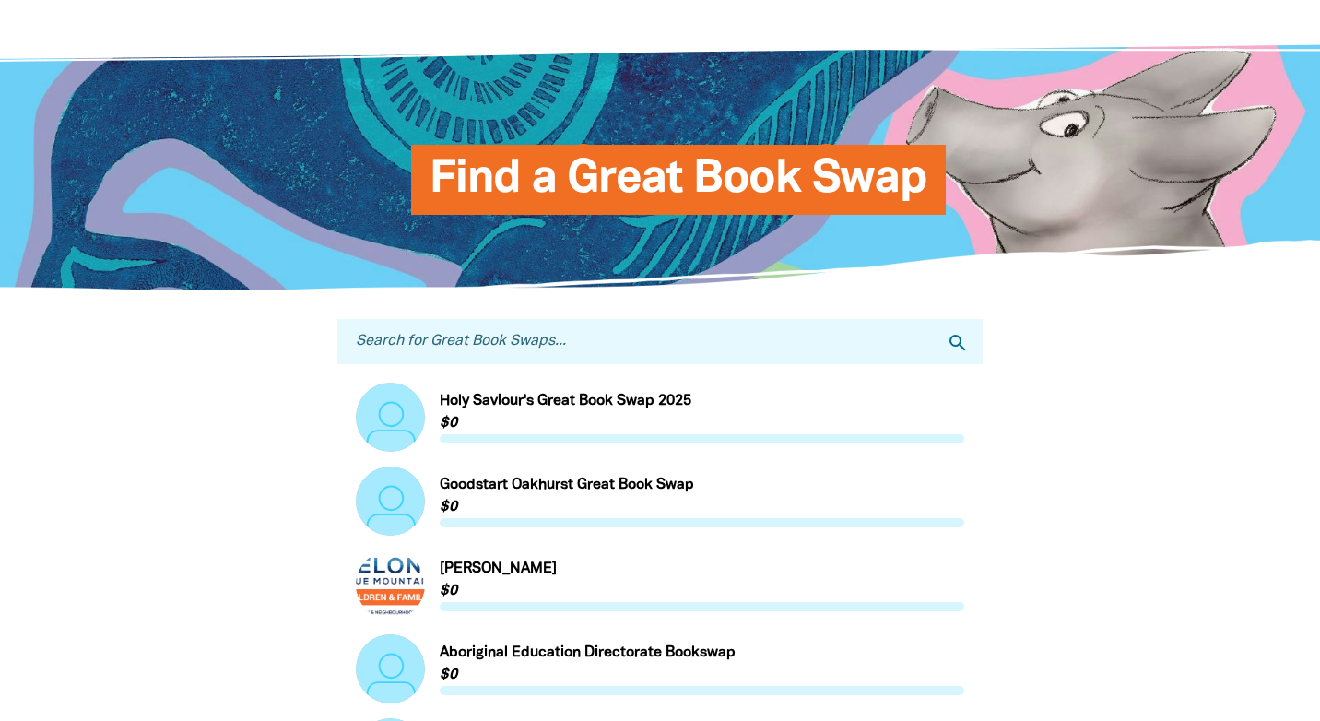
scroll to position [0, 0]
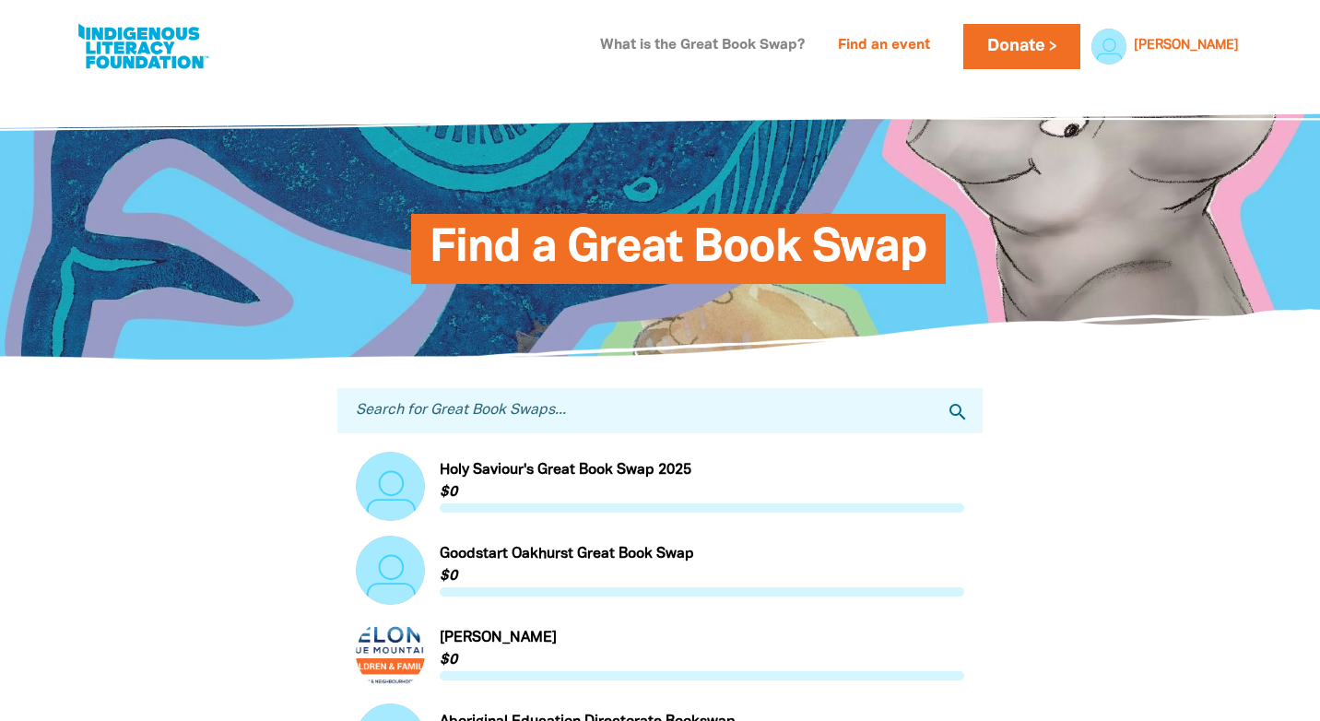
click at [816, 44] on link "What is the Great Book Swap?" at bounding box center [702, 46] width 227 height 30
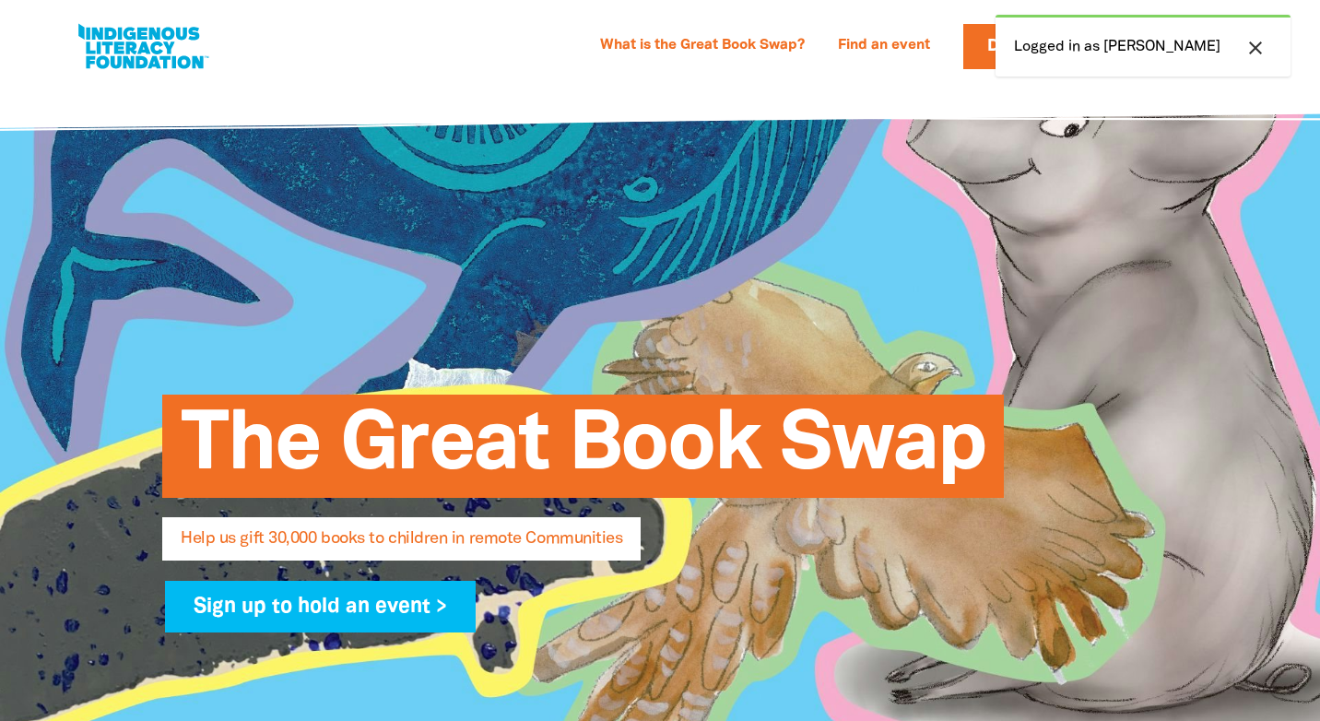
select select "AU"
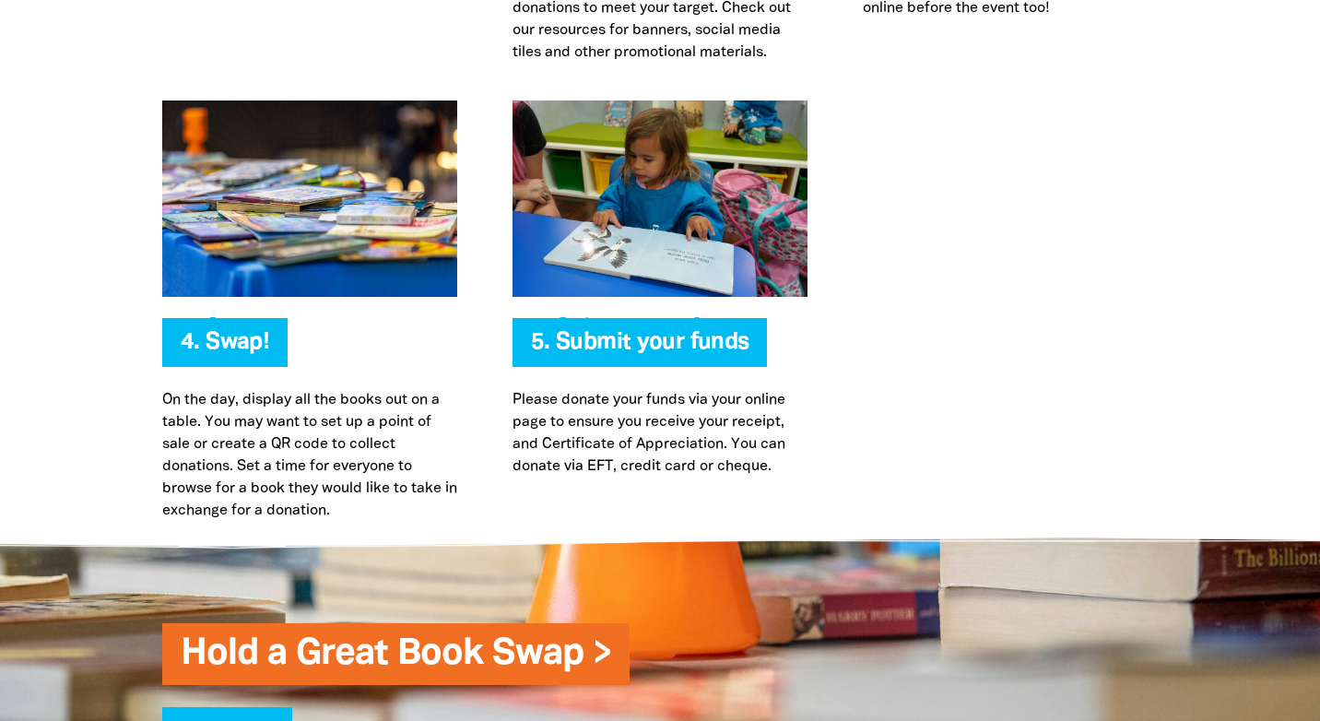
scroll to position [4192, 0]
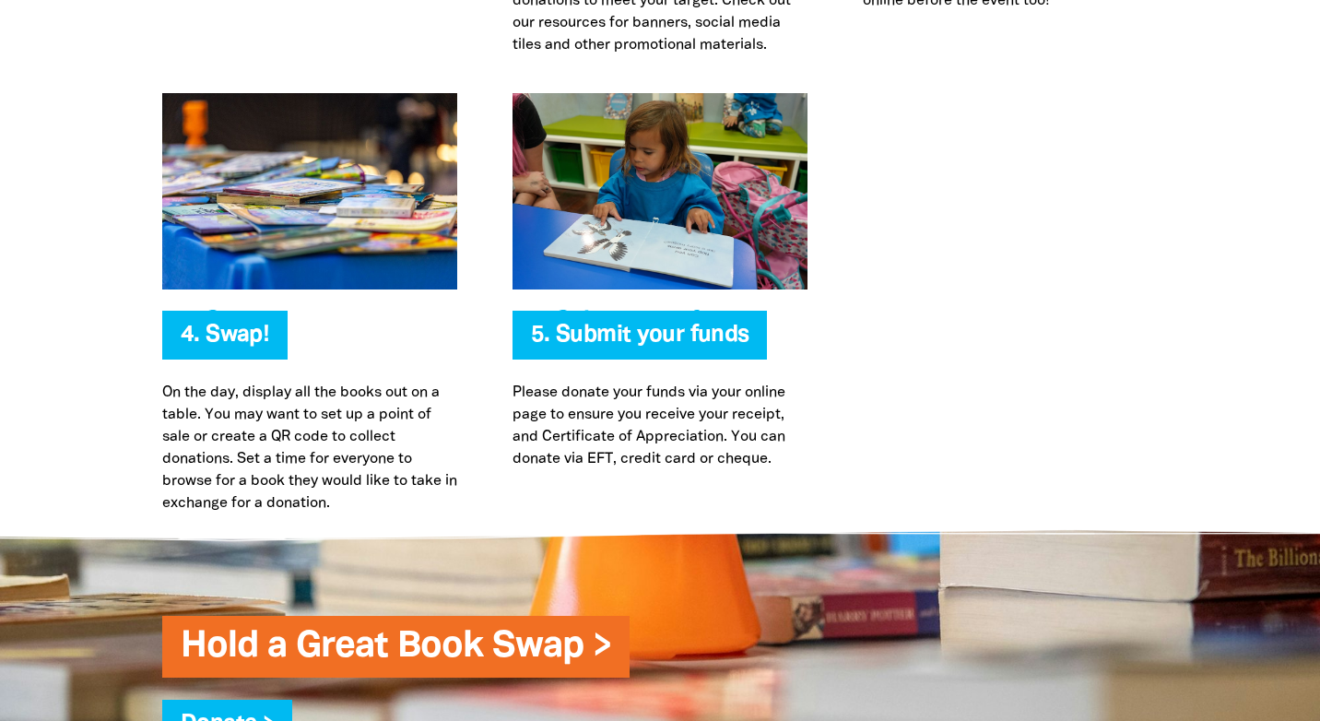
click at [652, 325] on span "5. Submit your funds" at bounding box center [640, 342] width 219 height 35
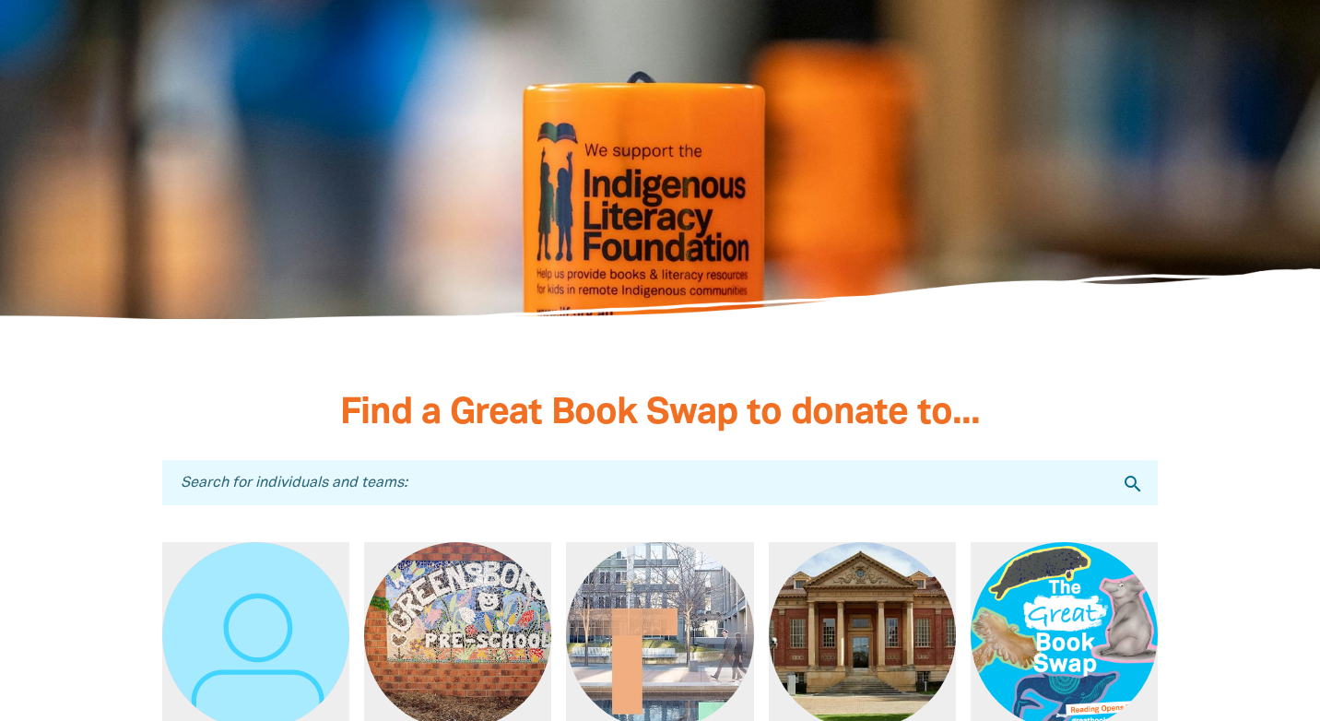
scroll to position [5007, 0]
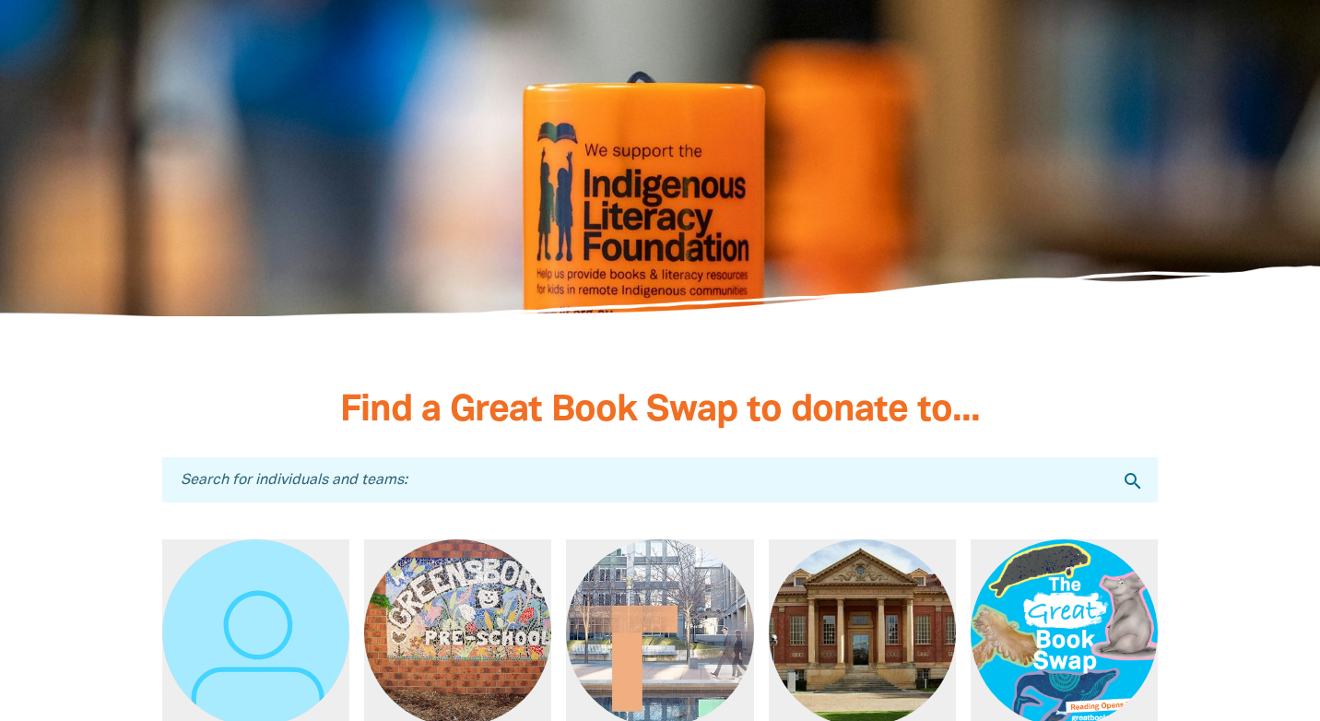
click at [236, 457] on input "Search for individuals and teams:" at bounding box center [660, 479] width 996 height 45
type input "Calderwood christian school"
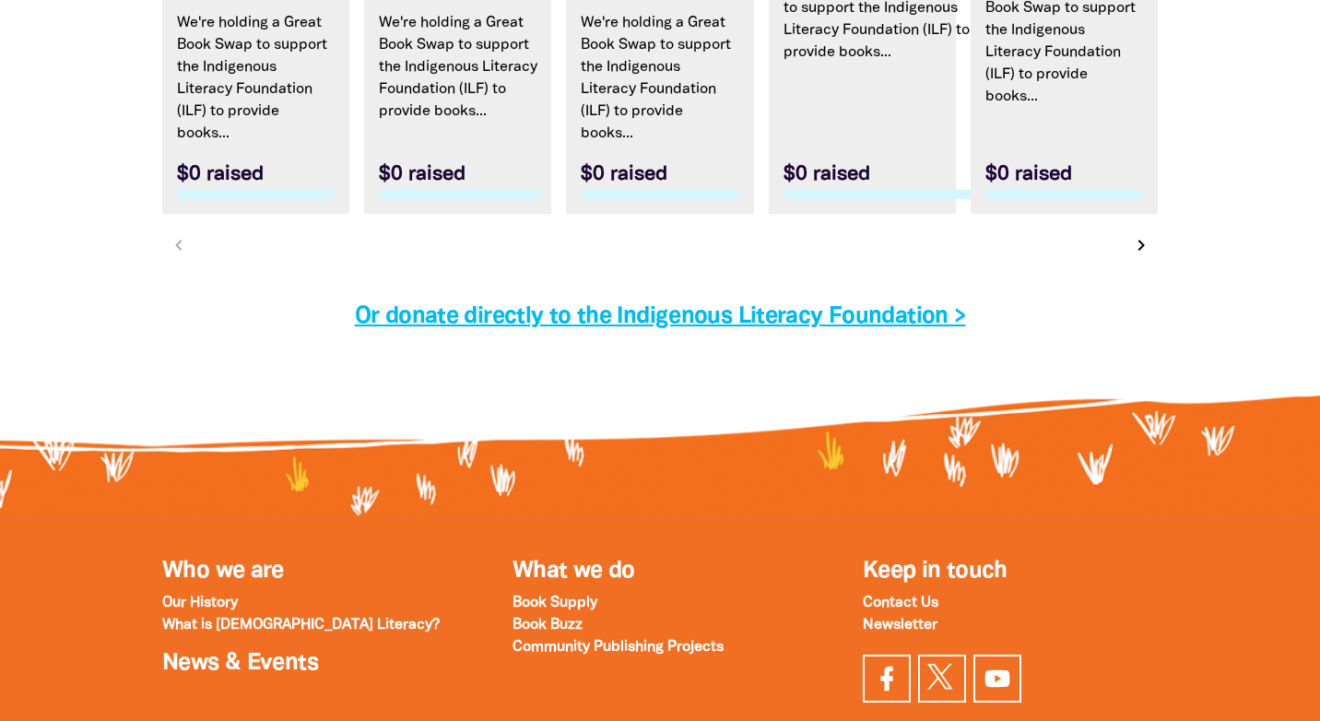
scroll to position [5924, 0]
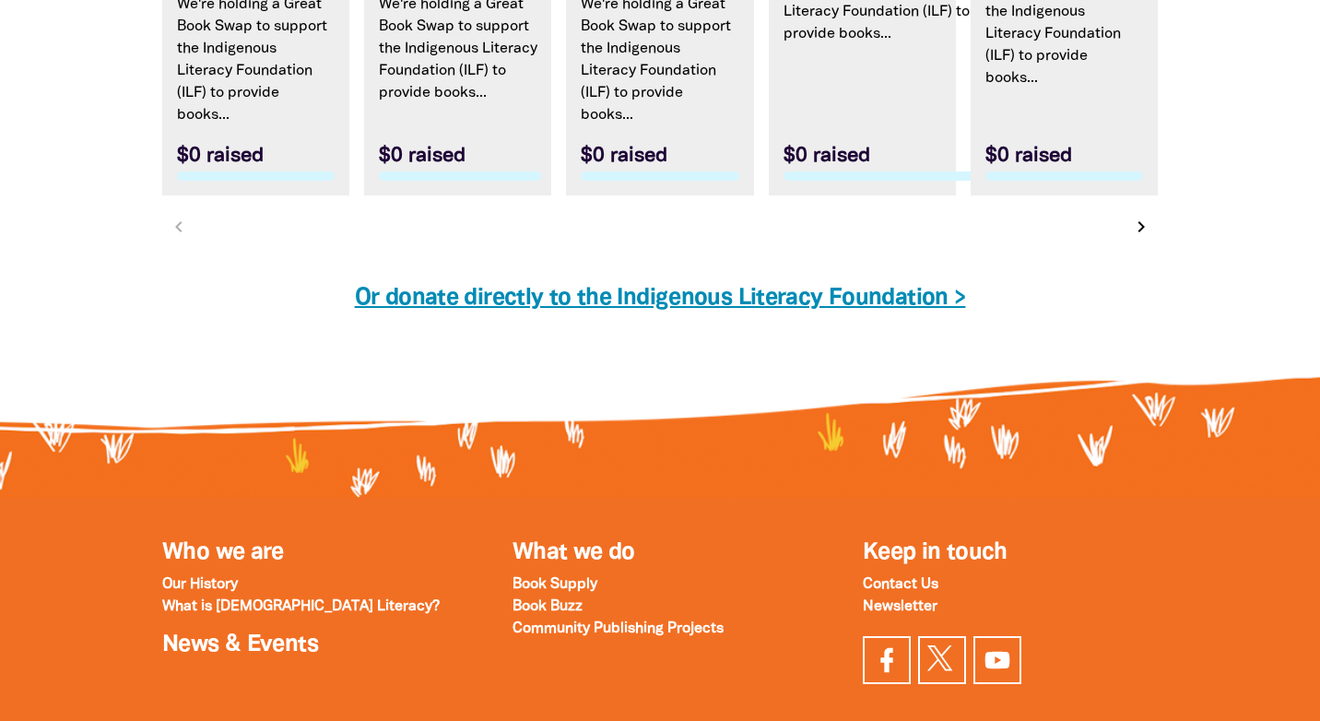
click at [615, 288] on link "Or donate directly to the Indigenous Literacy Foundation >" at bounding box center [660, 298] width 611 height 21
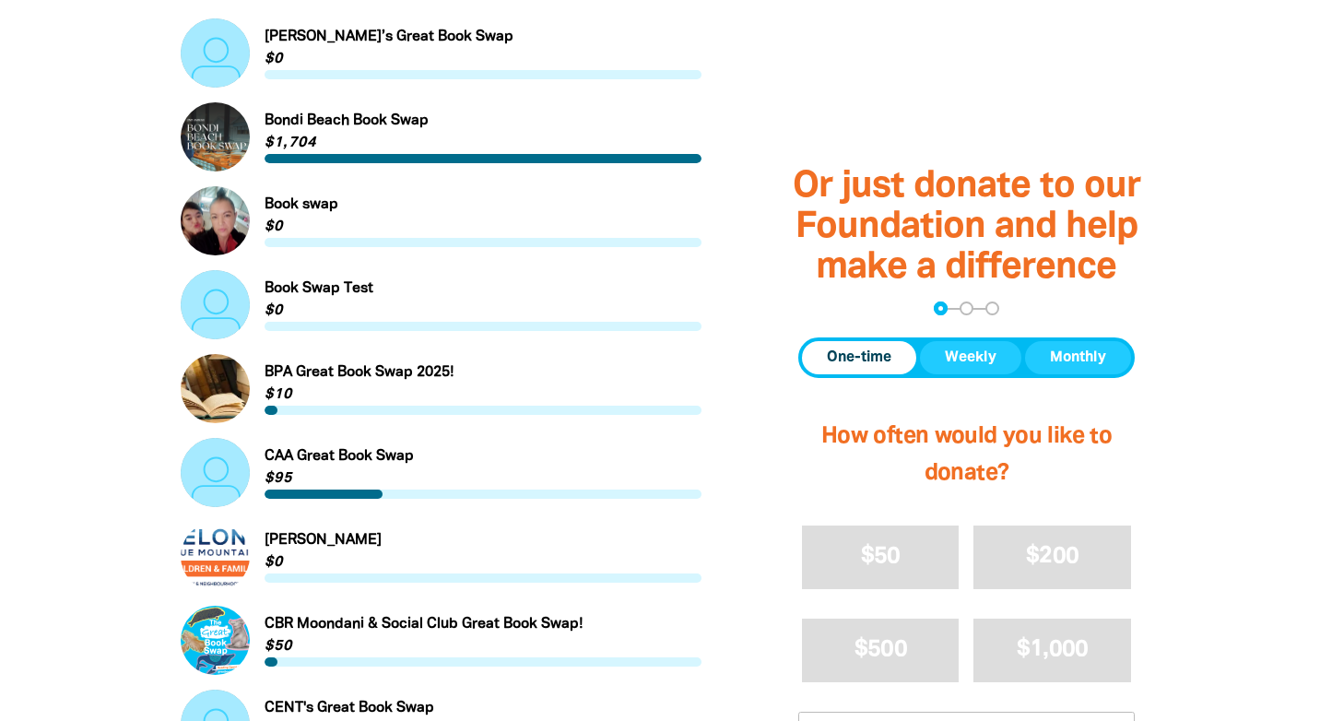
scroll to position [1249, 0]
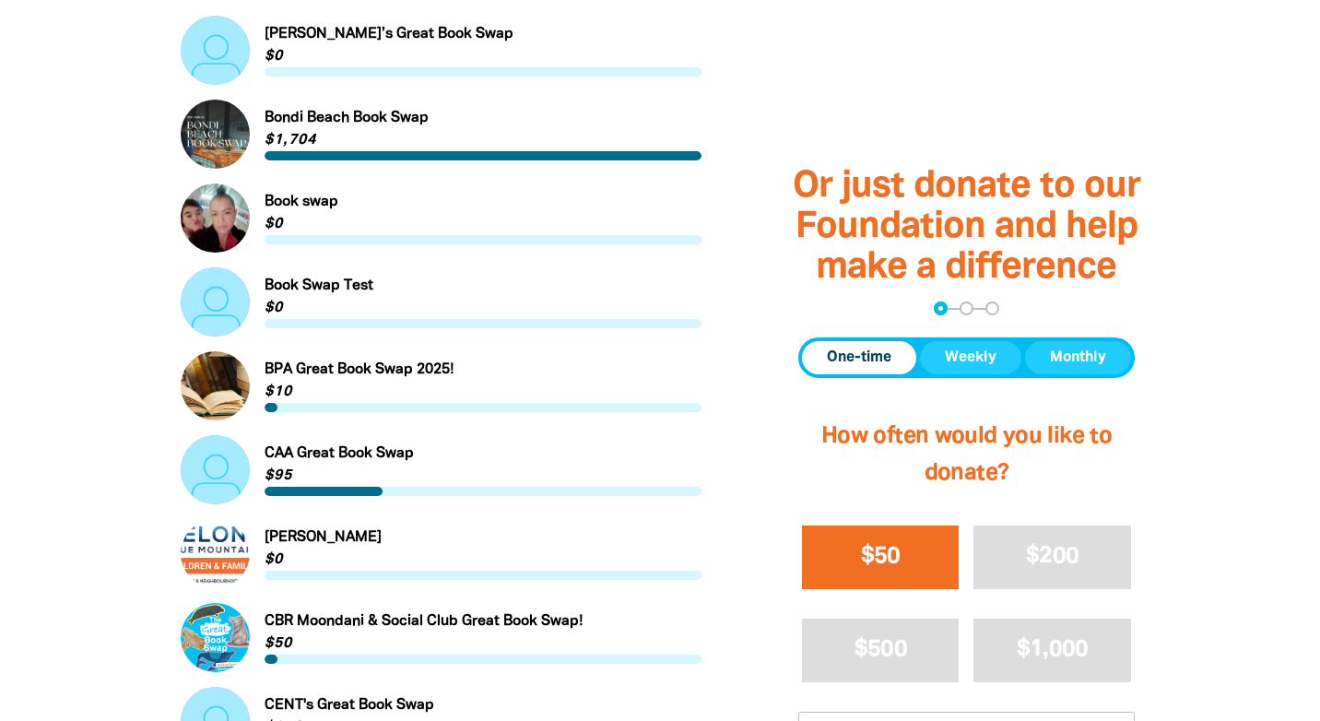
click at [881, 552] on span "$50" at bounding box center [881, 557] width 40 height 21
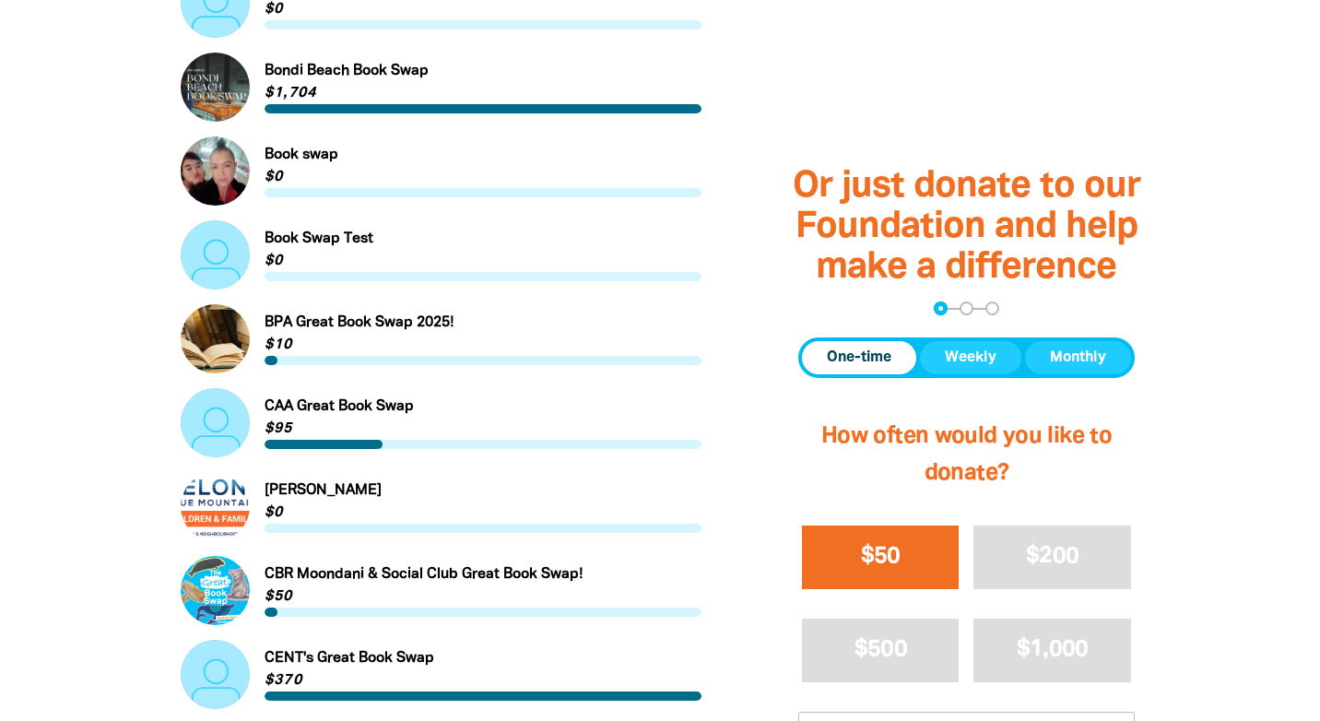
select select "AU"
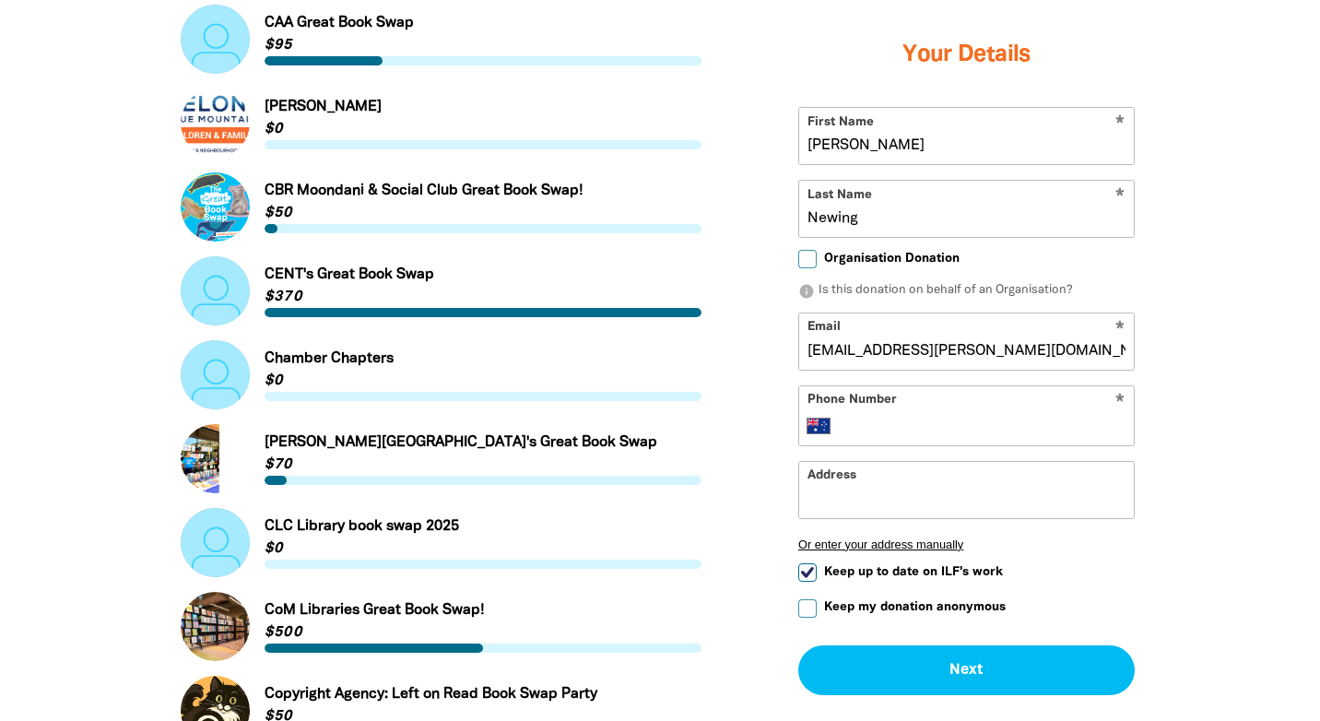
scroll to position [1682, 0]
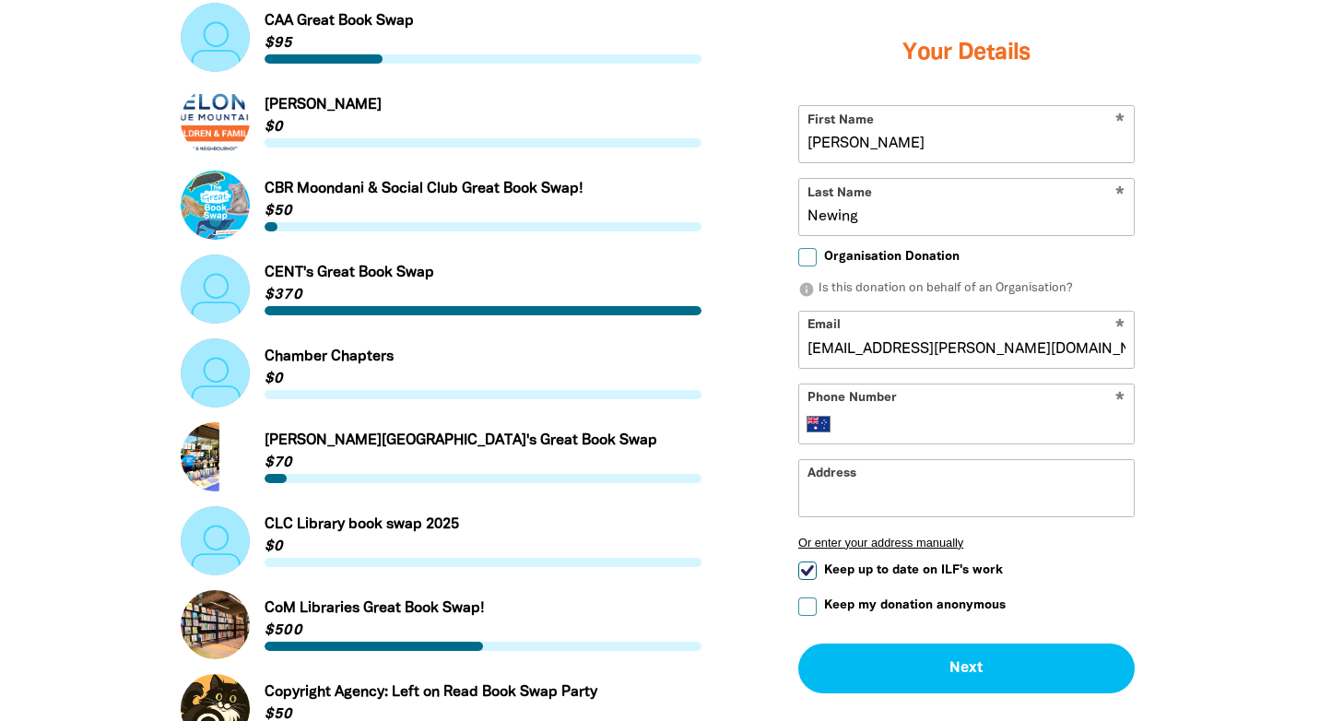
click at [806, 257] on input "Organisation Donation" at bounding box center [807, 257] width 18 height 18
checkbox input "true"
select select "AU"
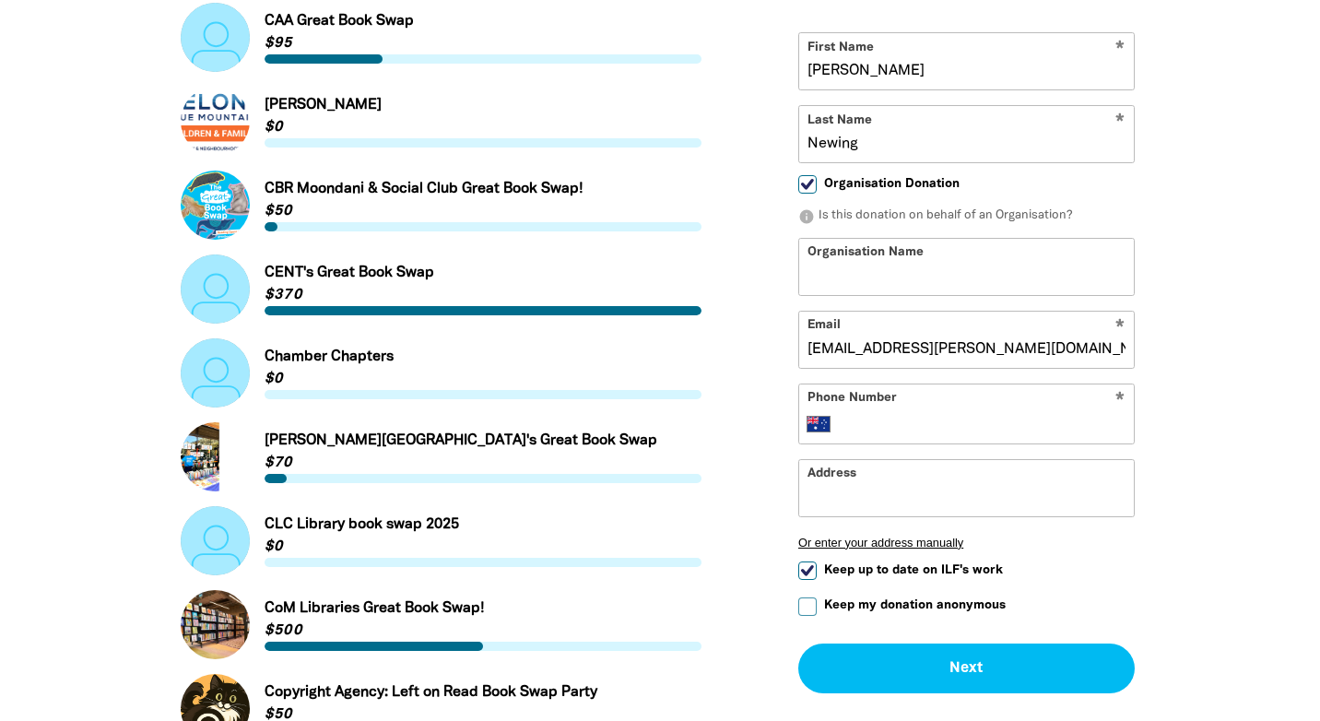
click at [834, 278] on input "Organisation Name" at bounding box center [966, 266] width 335 height 56
type input "[PERSON_NAME][GEOGRAPHIC_DATA][DEMOGRAPHIC_DATA]"
type input "+61 412 812 537"
click at [844, 492] on input "Address" at bounding box center [966, 486] width 335 height 56
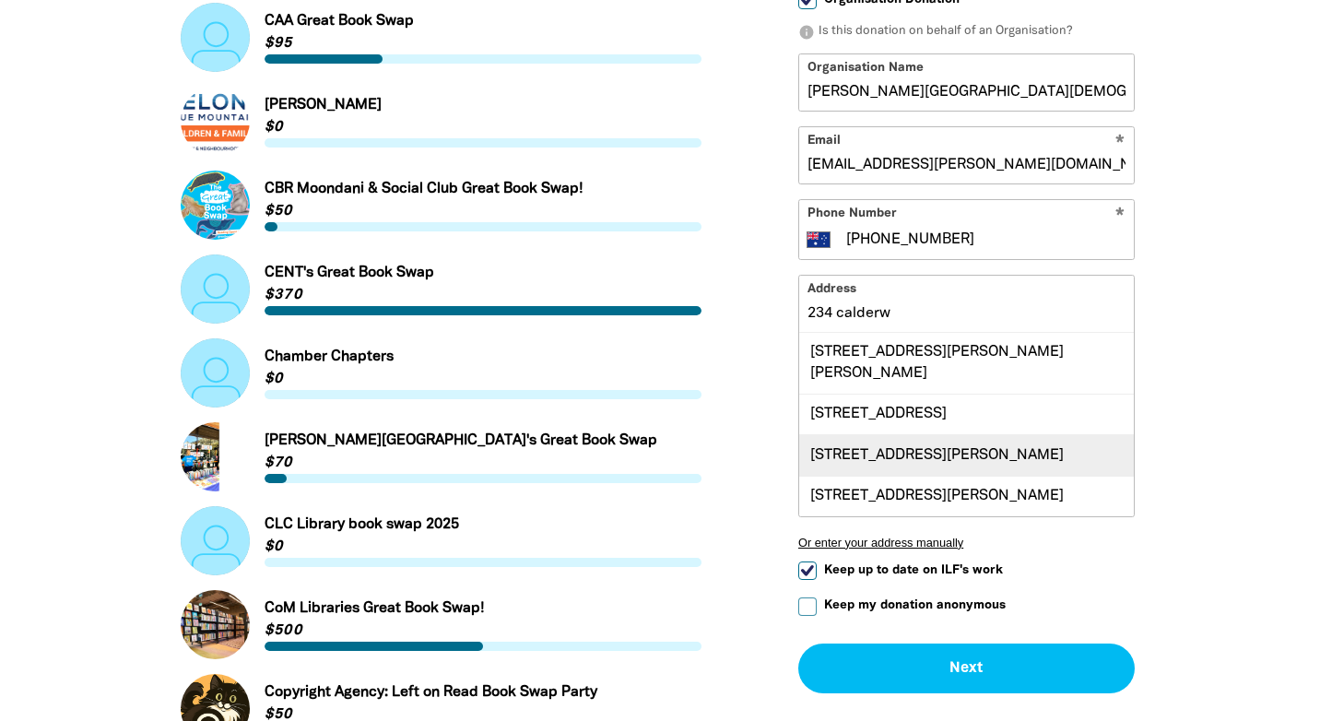
scroll to position [0, 0]
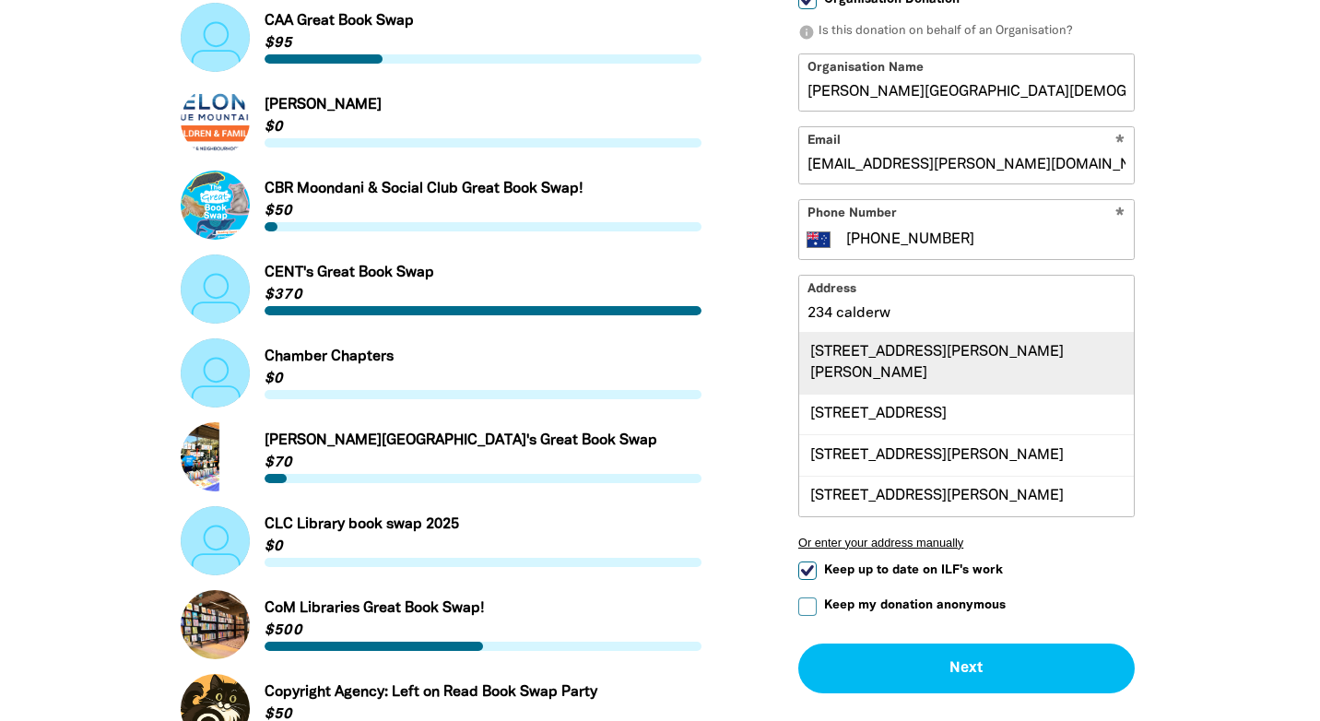
click at [861, 357] on div "234 Calderwood Road, CALDERWOOD NSW 2527" at bounding box center [966, 362] width 335 height 61
type input "234 Calderwood Road, CALDERWOOD NSW 2527"
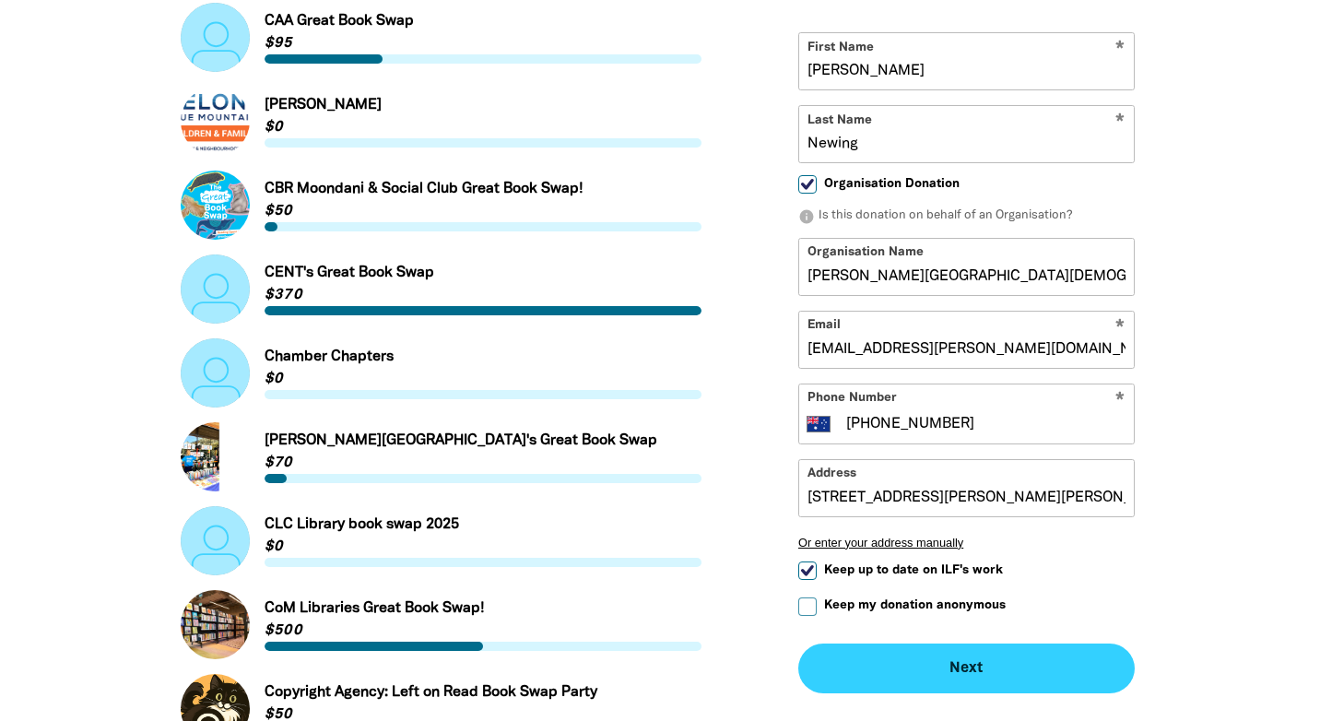
click at [940, 668] on button "Next chevron_right" at bounding box center [966, 668] width 337 height 50
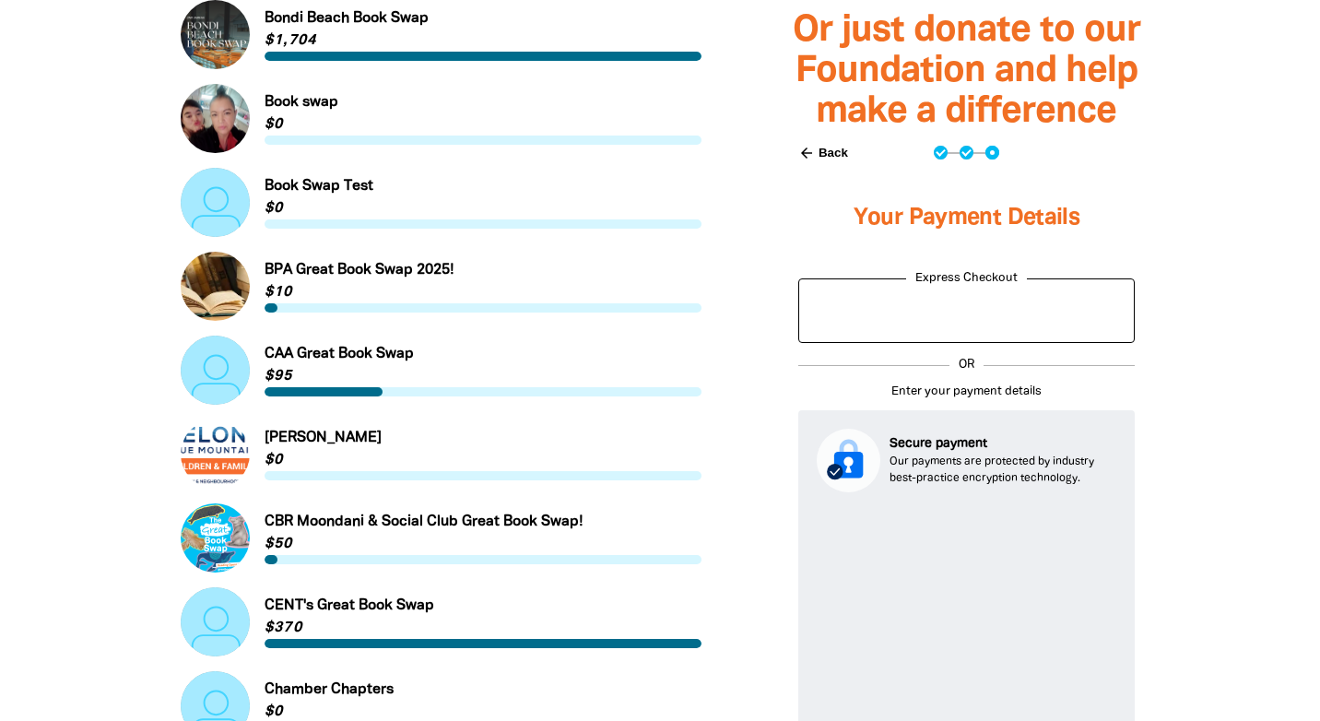
scroll to position [1345, 0]
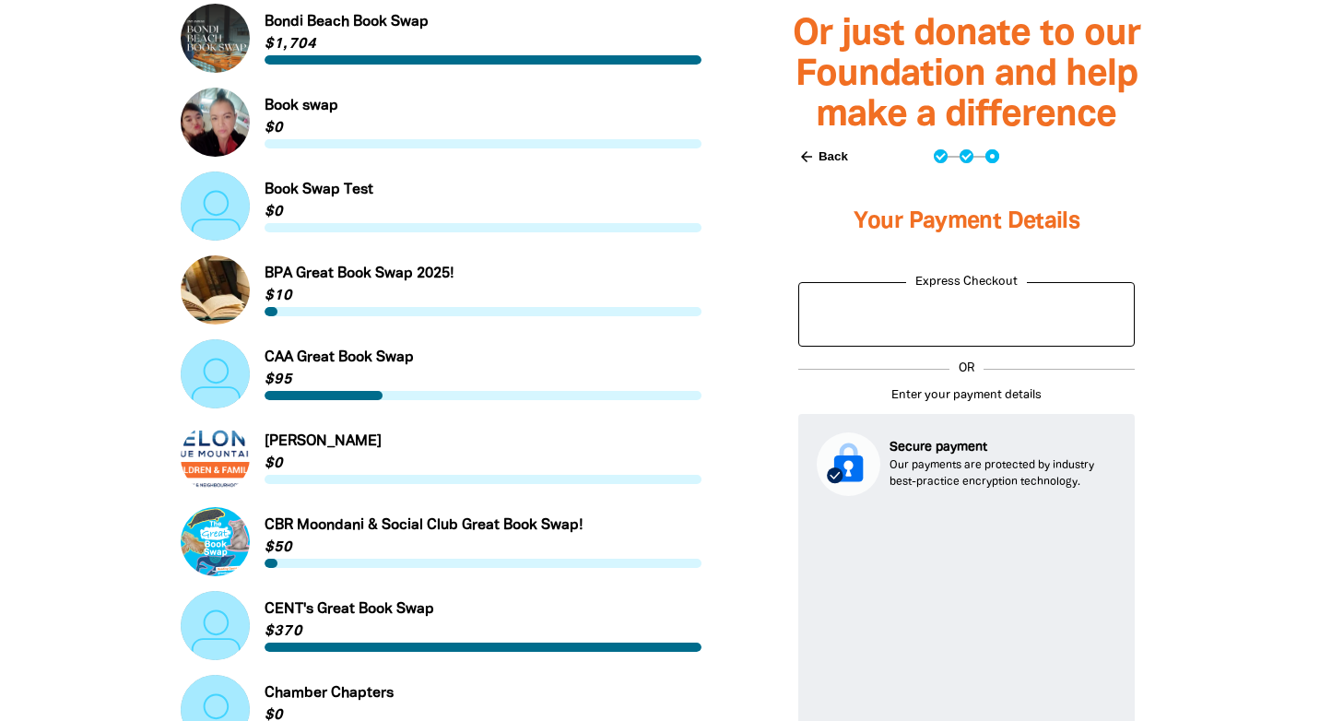
click at [815, 157] on button "arrow_back Back" at bounding box center [823, 155] width 65 height 31
select select "AU"
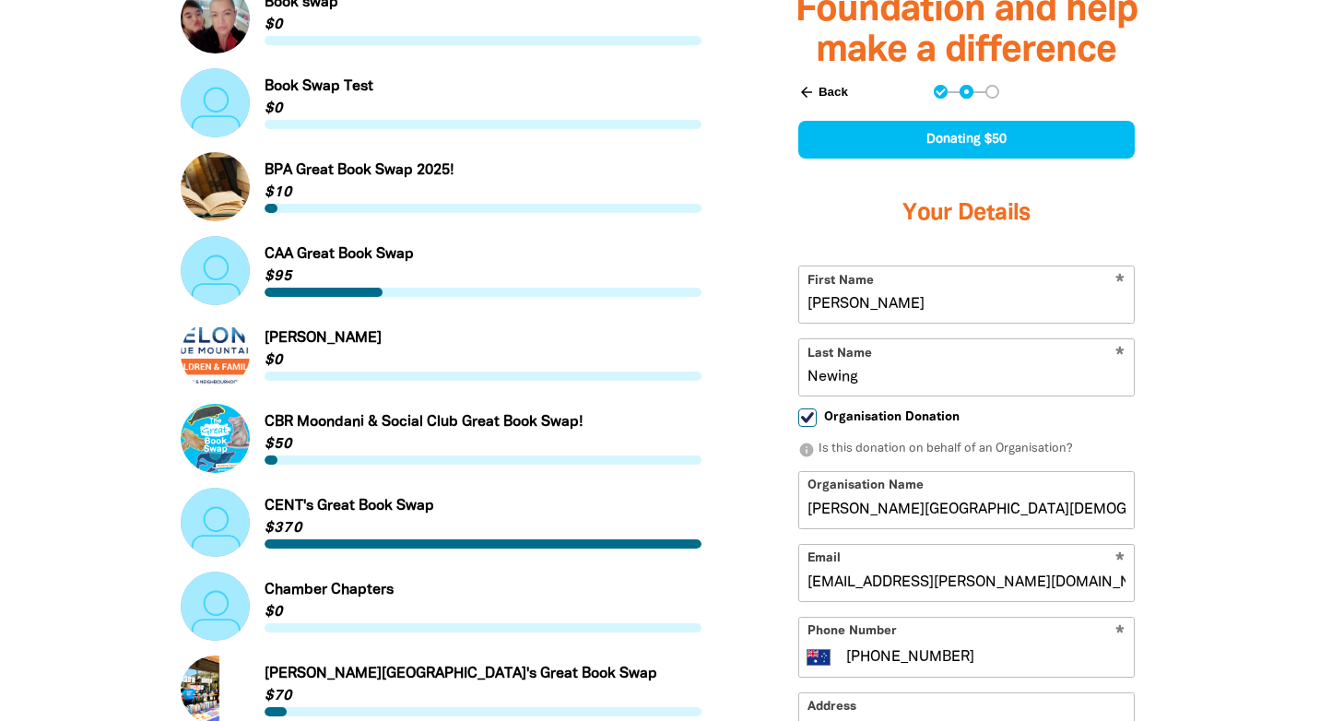
scroll to position [1449, 0]
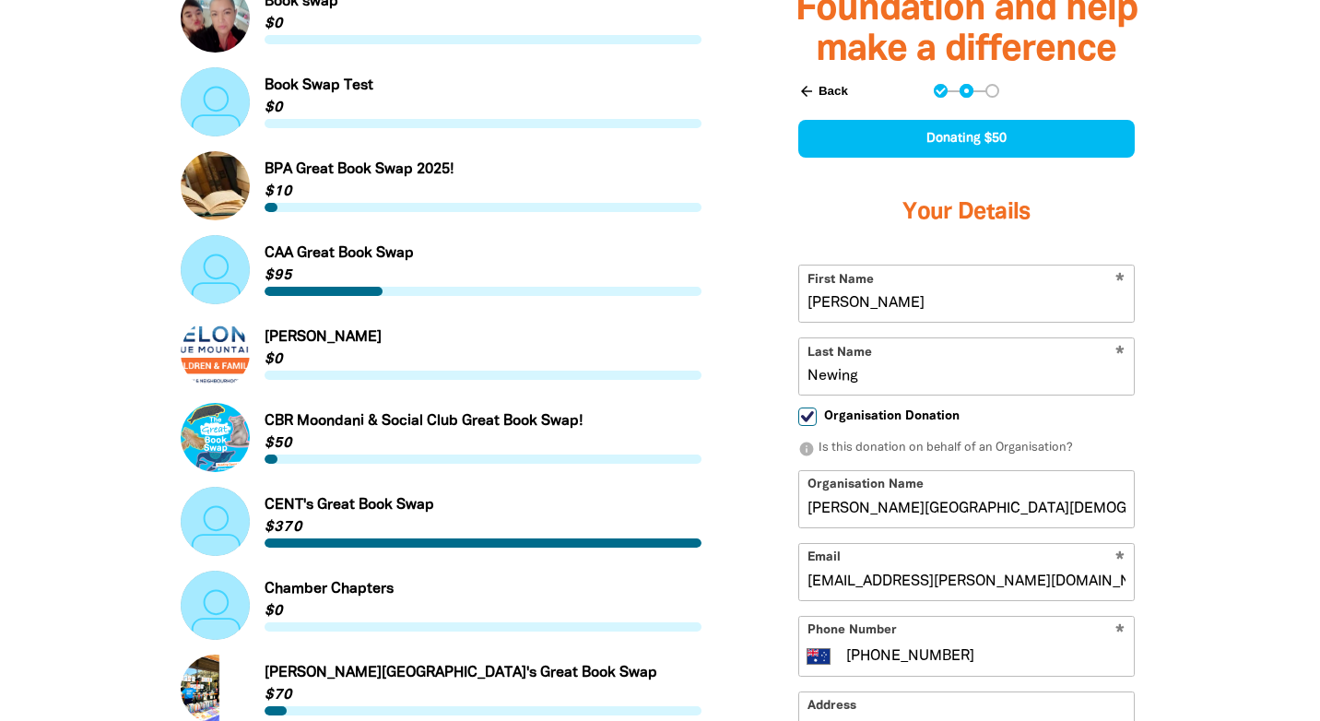
click at [815, 91] on button "arrow_back Back" at bounding box center [823, 90] width 65 height 31
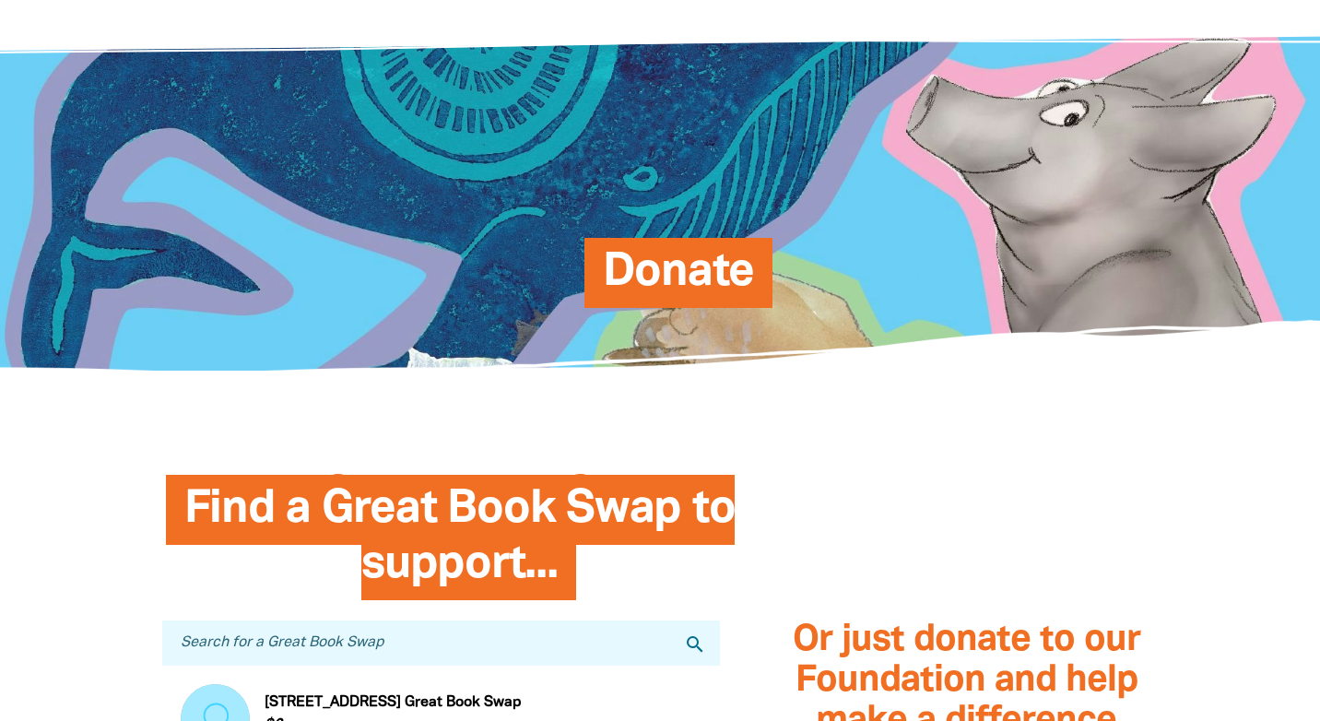
scroll to position [0, 0]
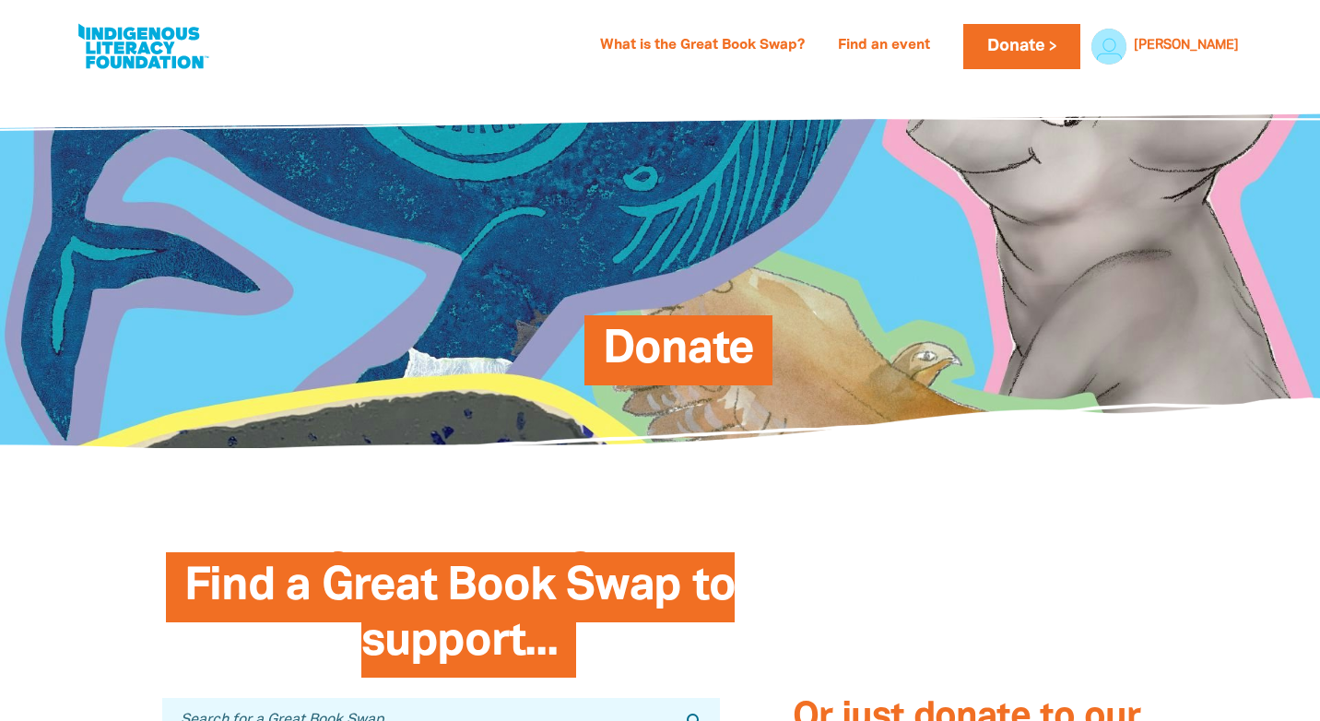
select select "AU"
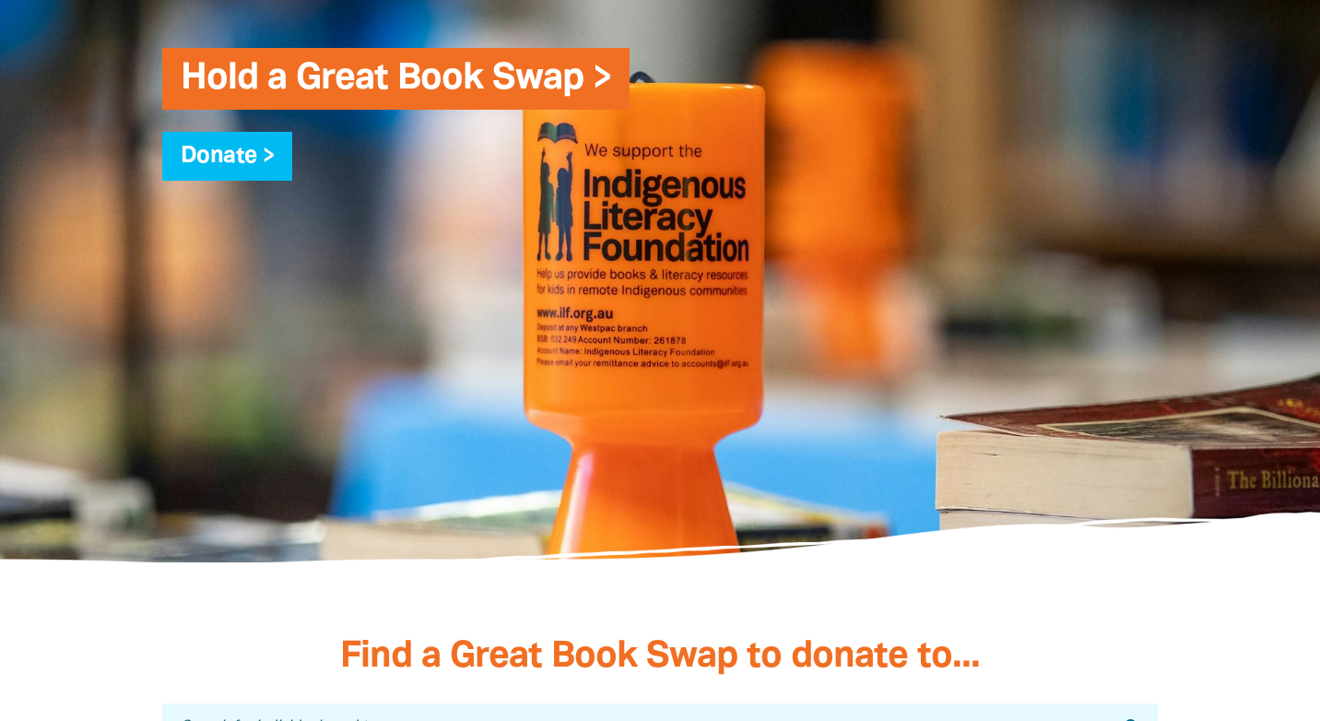
scroll to position [4747, 0]
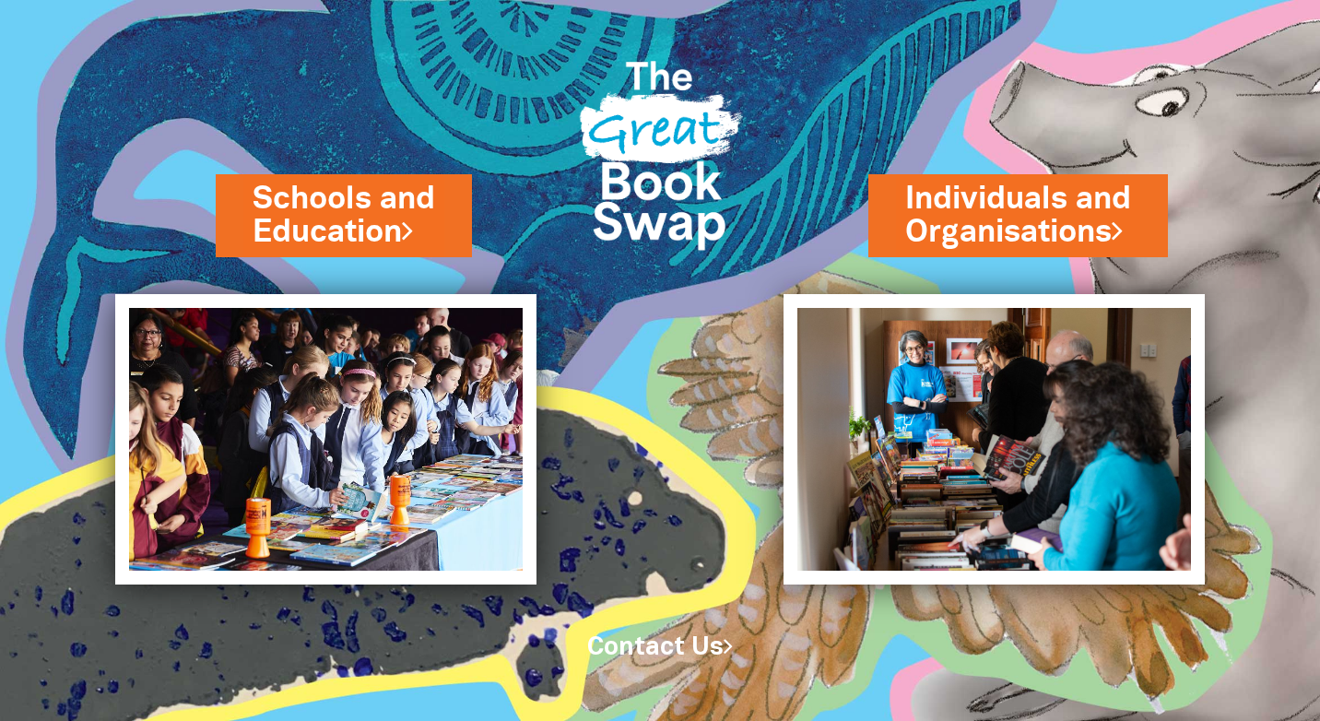
click at [645, 651] on link "Contact Us" at bounding box center [660, 647] width 146 height 23
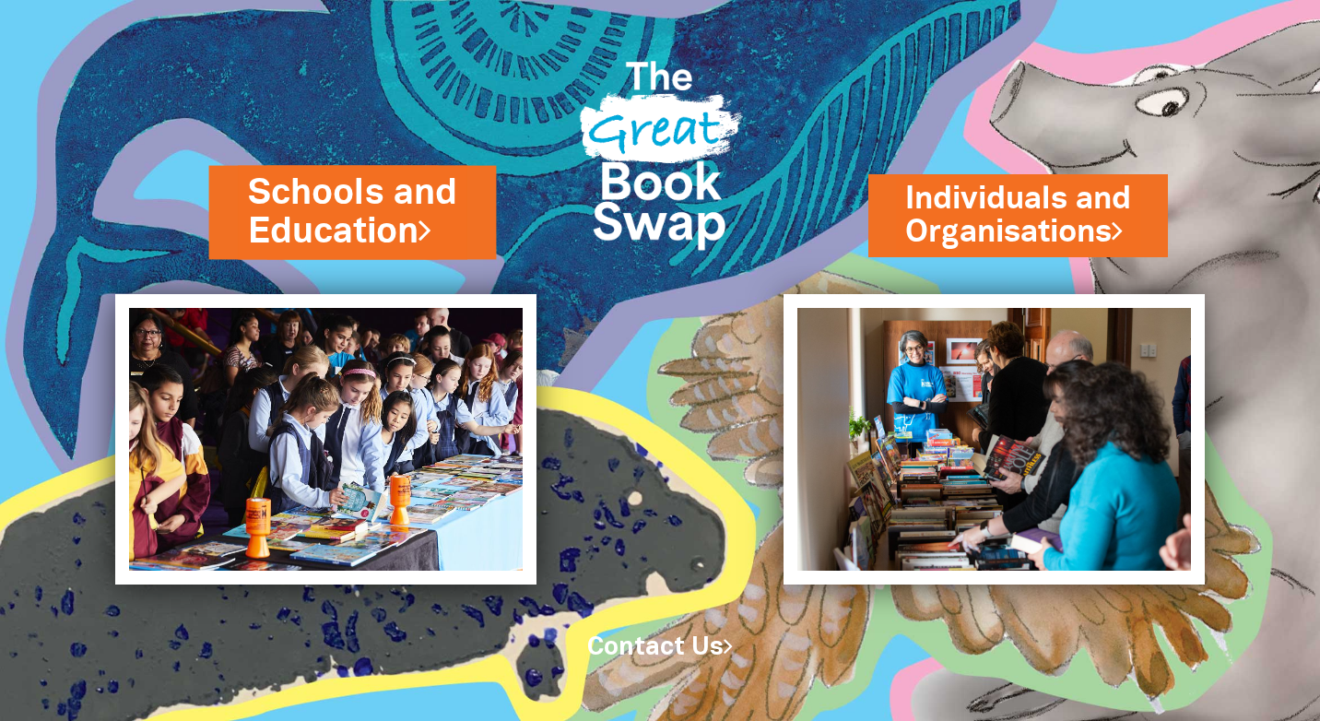
click at [316, 210] on link "Schools and Education" at bounding box center [353, 213] width 210 height 88
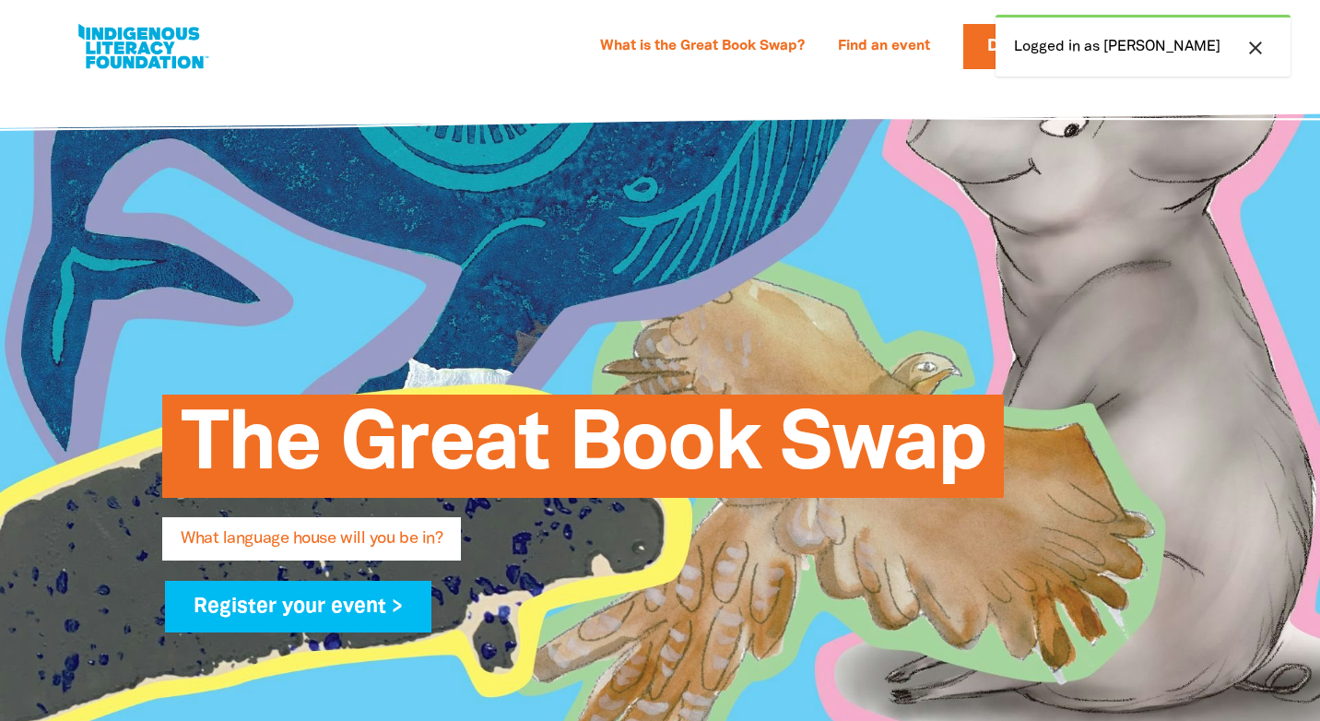
select select "k12"
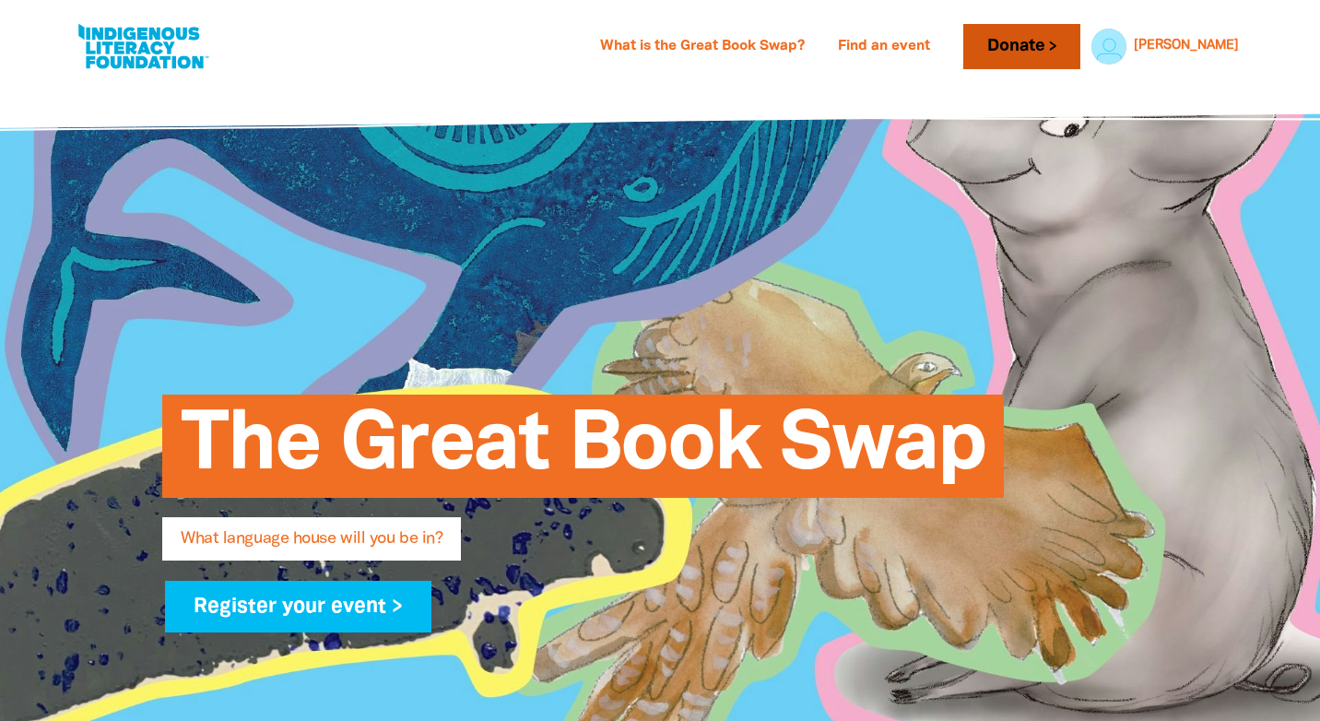
click at [1080, 44] on link "Donate" at bounding box center [1022, 46] width 116 height 45
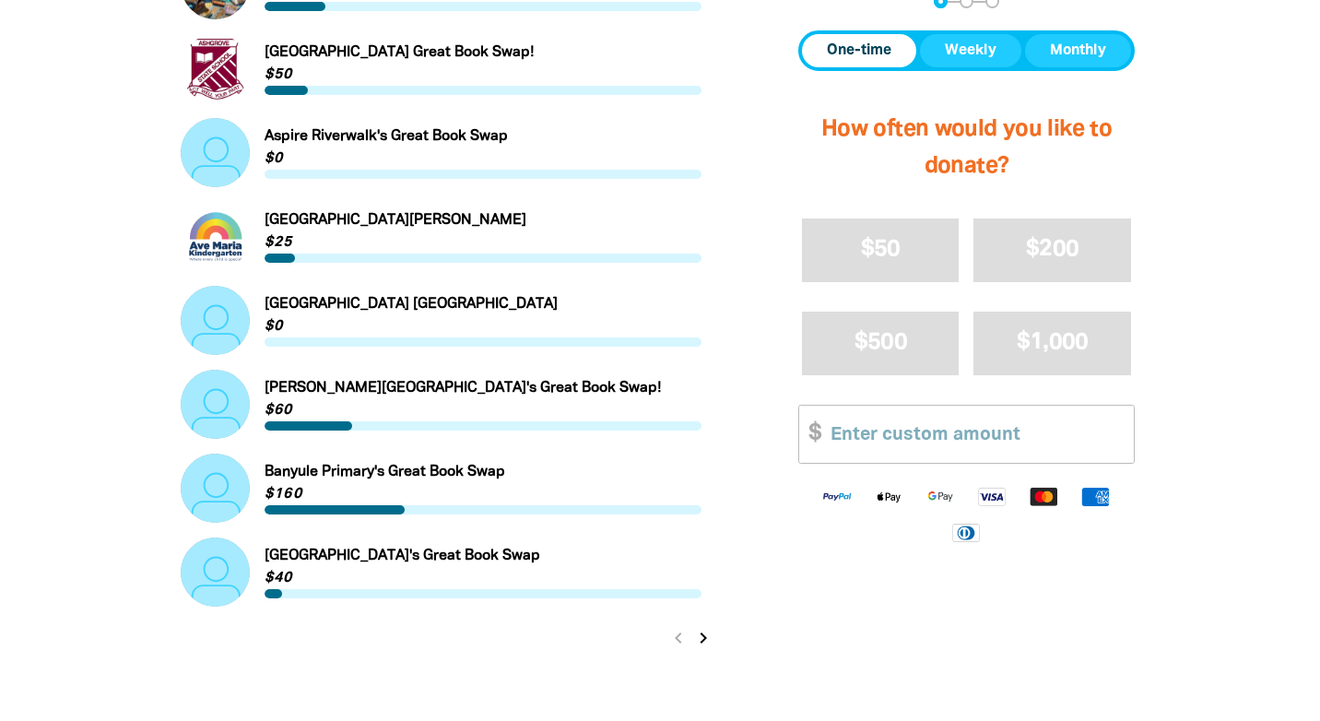
scroll to position [1821, 0]
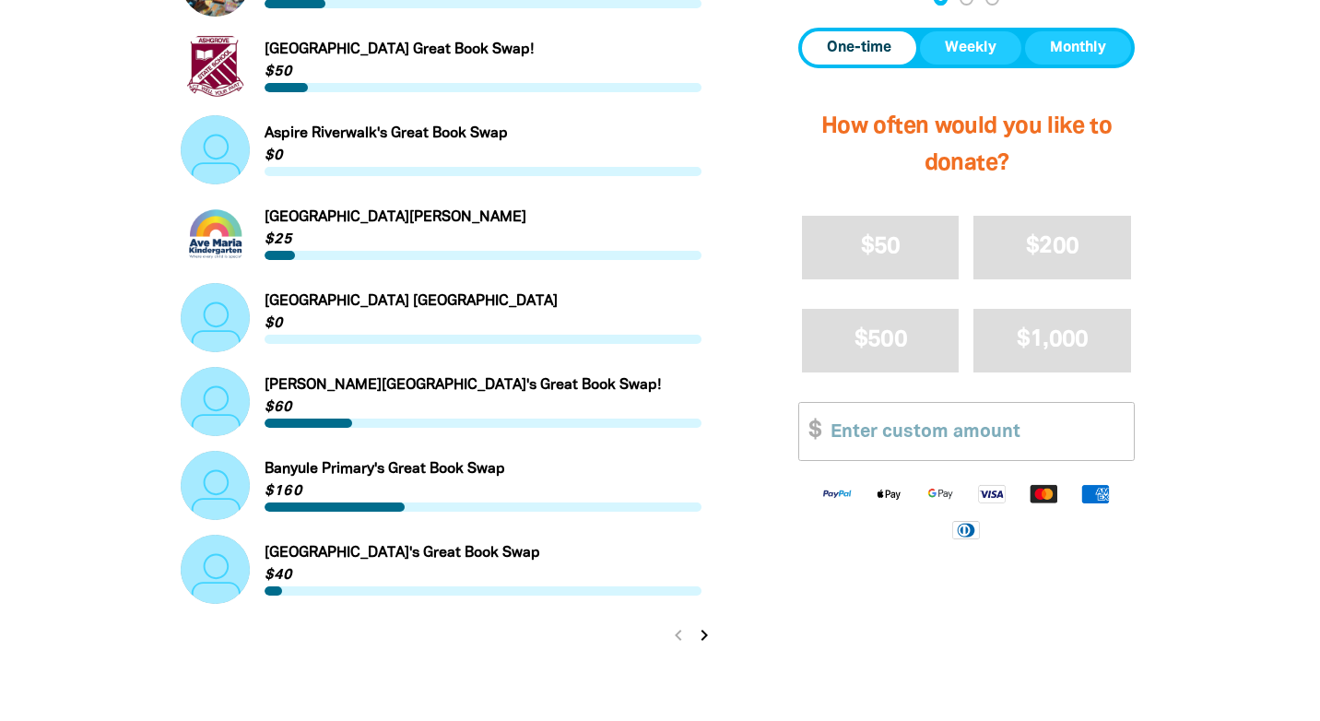
click at [702, 634] on icon "chevron_right" at bounding box center [704, 635] width 22 height 22
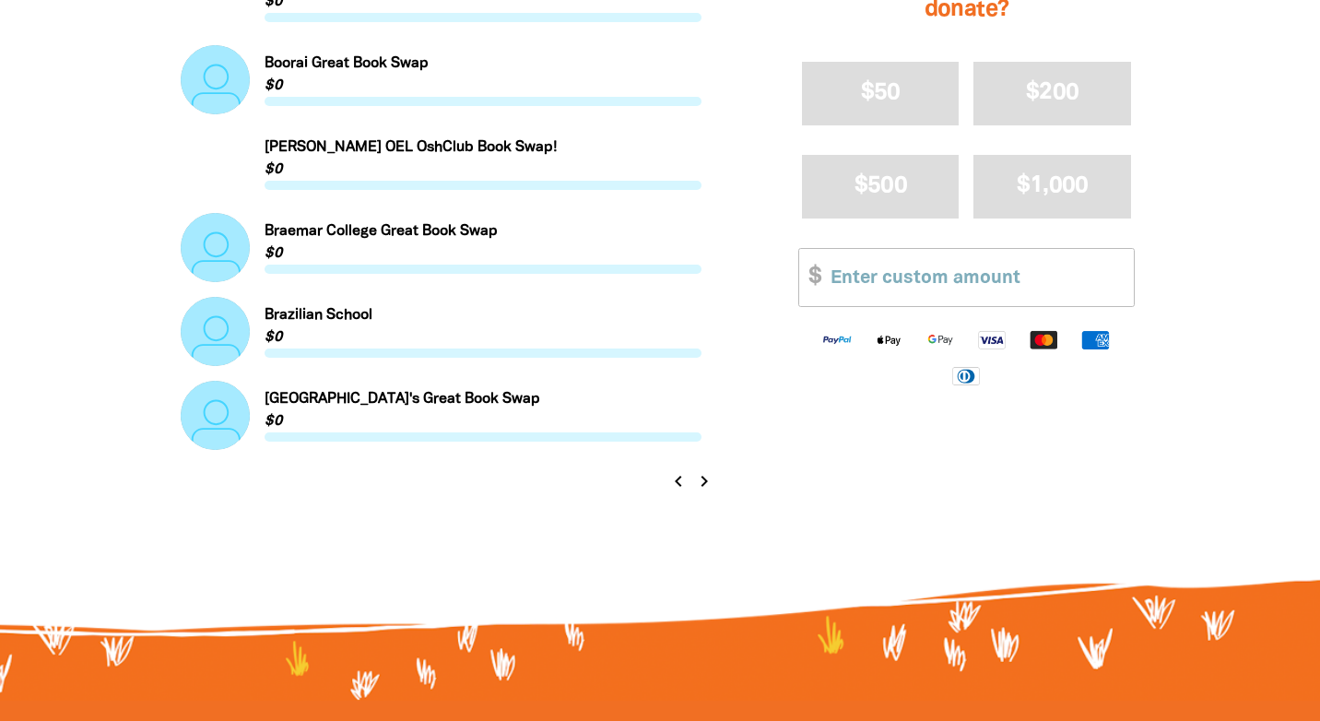
scroll to position [1978, 0]
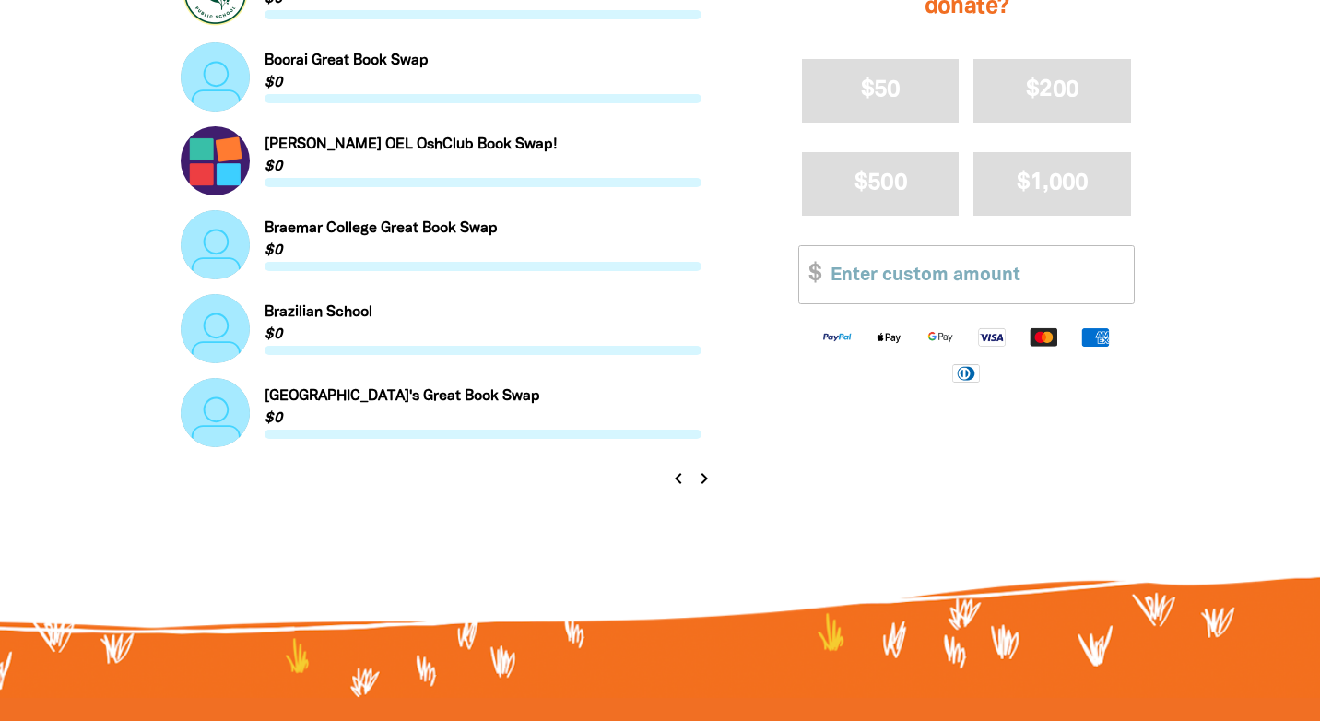
click at [702, 477] on icon "chevron_right" at bounding box center [704, 478] width 22 height 22
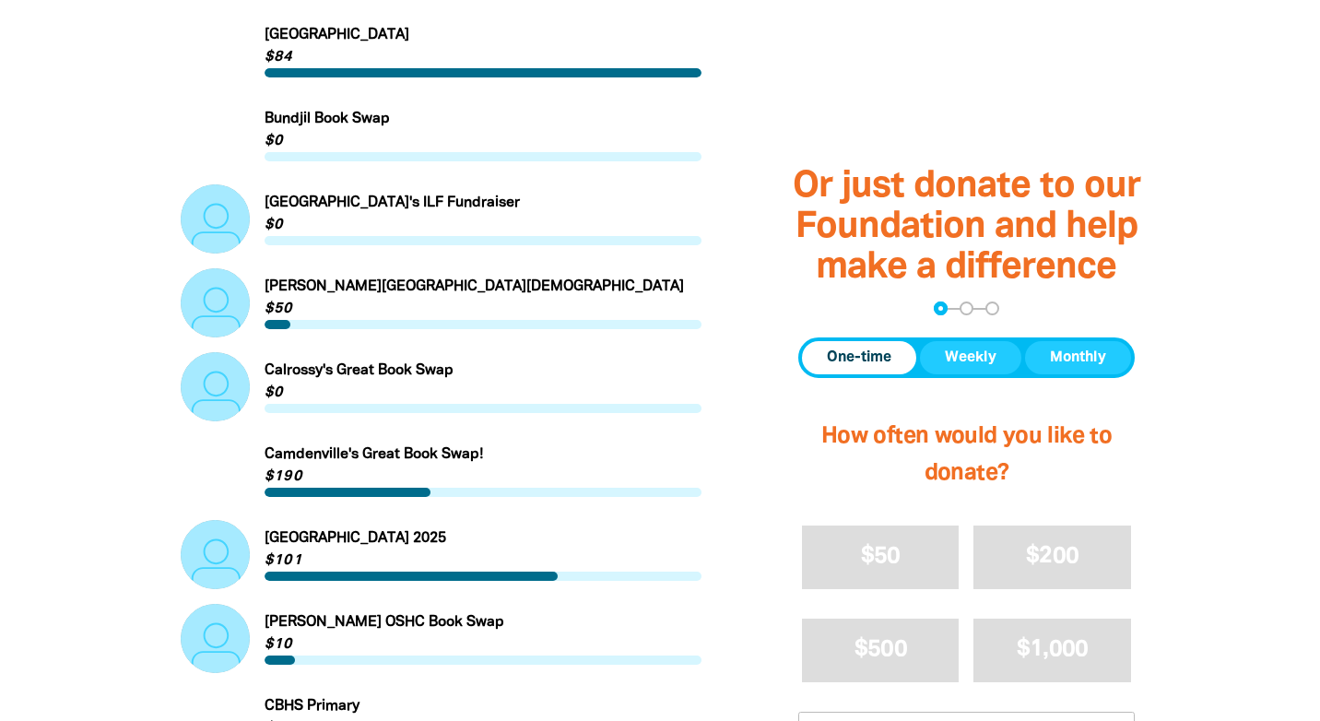
scroll to position [740, 0]
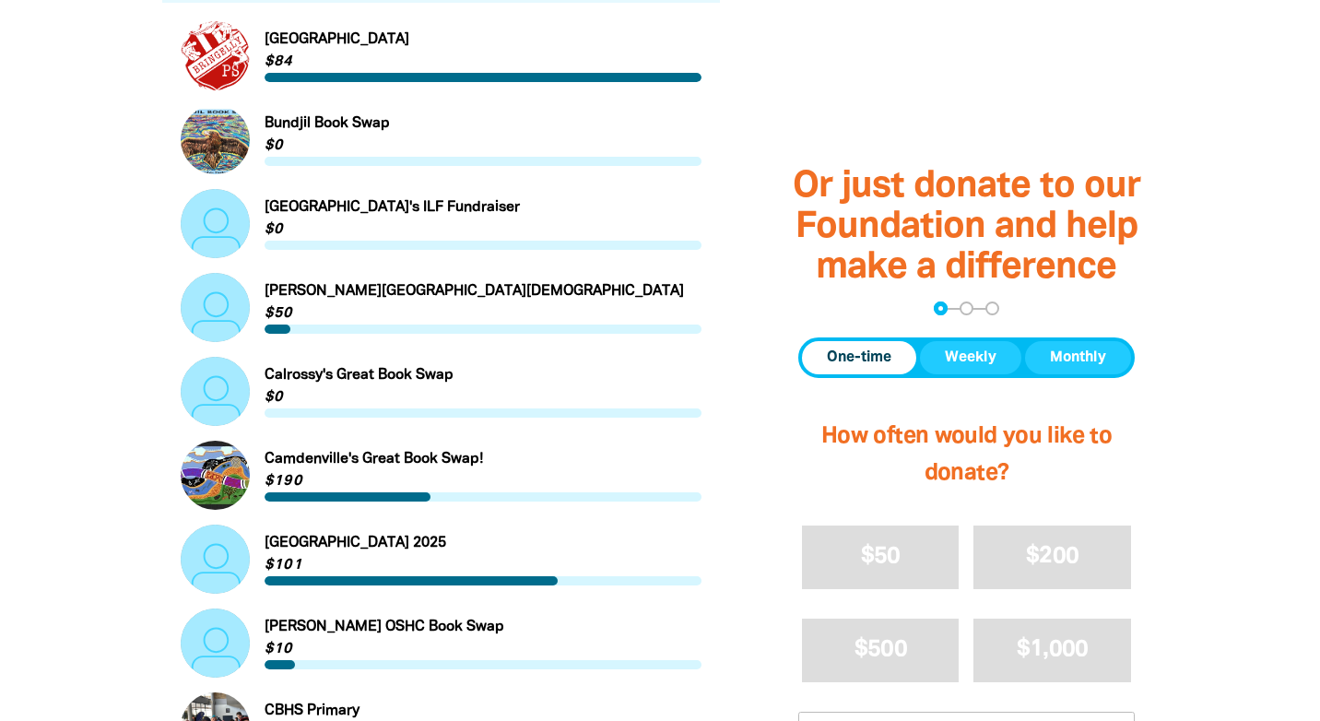
click at [360, 285] on link "Link to [PERSON_NAME][GEOGRAPHIC_DATA][DEMOGRAPHIC_DATA]" at bounding box center [441, 307] width 521 height 69
